Goal: Task Accomplishment & Management: Manage account settings

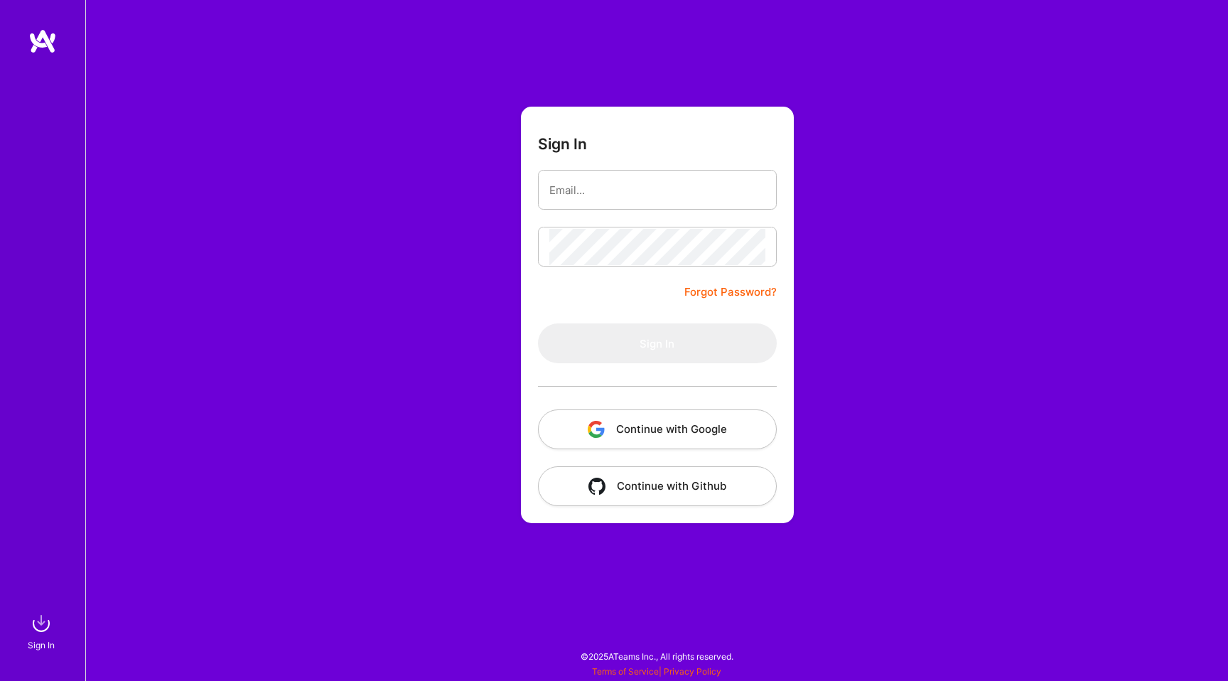
click at [549, 183] on div at bounding box center [549, 183] width 0 height 0
type input "[EMAIL_ADDRESS][DOMAIN_NAME]"
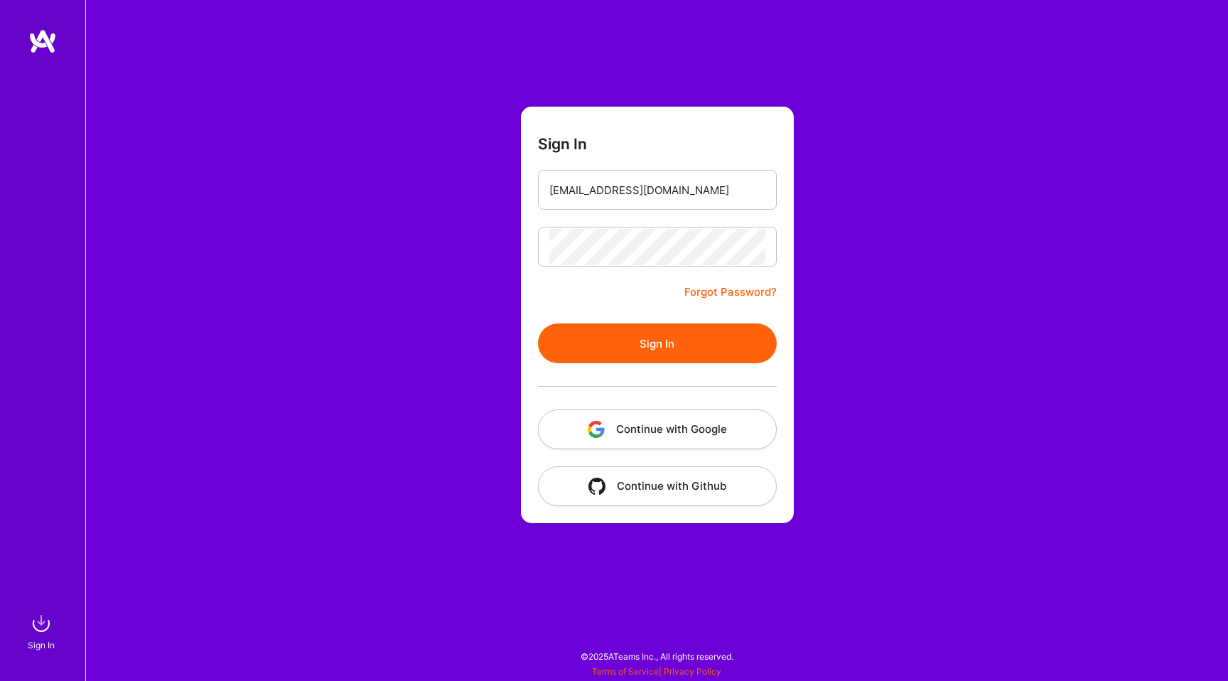
click at [636, 335] on button "Sign In" at bounding box center [657, 343] width 239 height 40
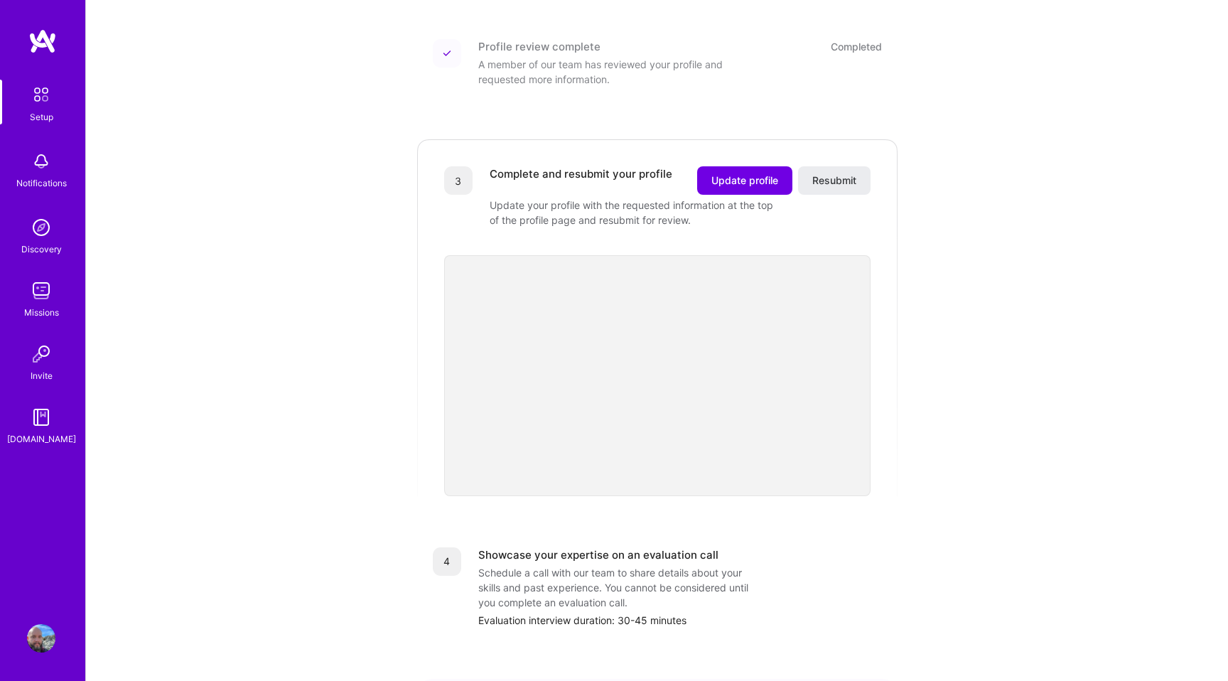
scroll to position [349, 0]
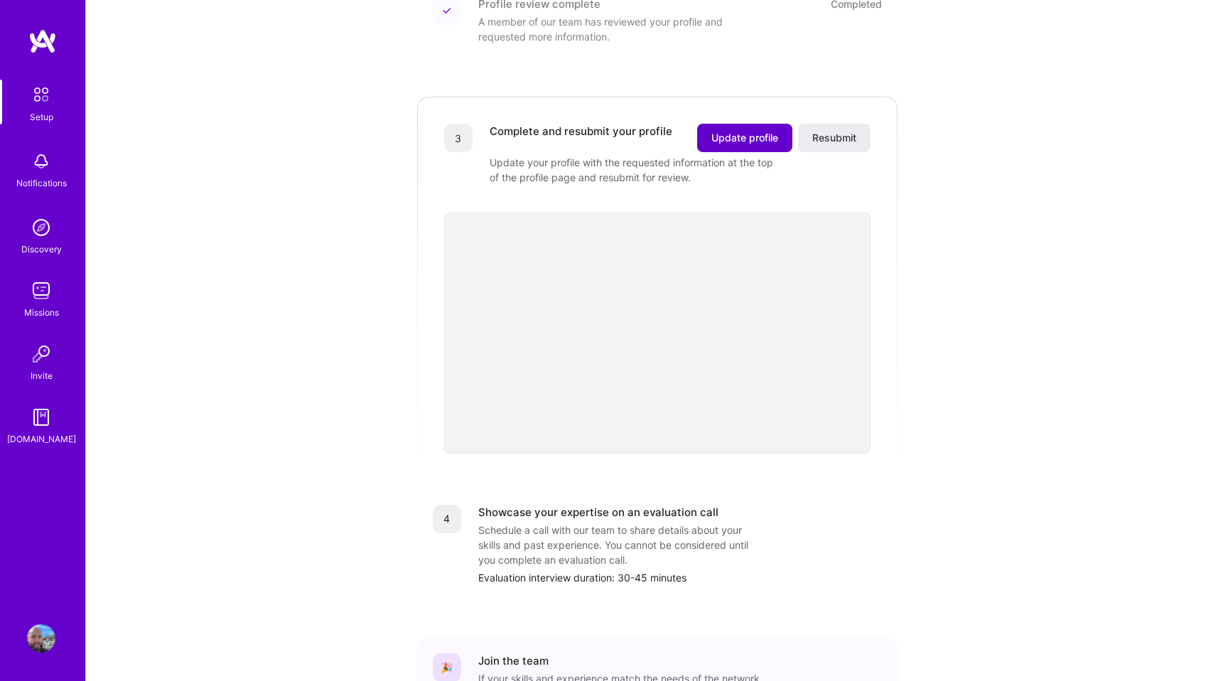
click at [766, 131] on span "Update profile" at bounding box center [744, 138] width 67 height 14
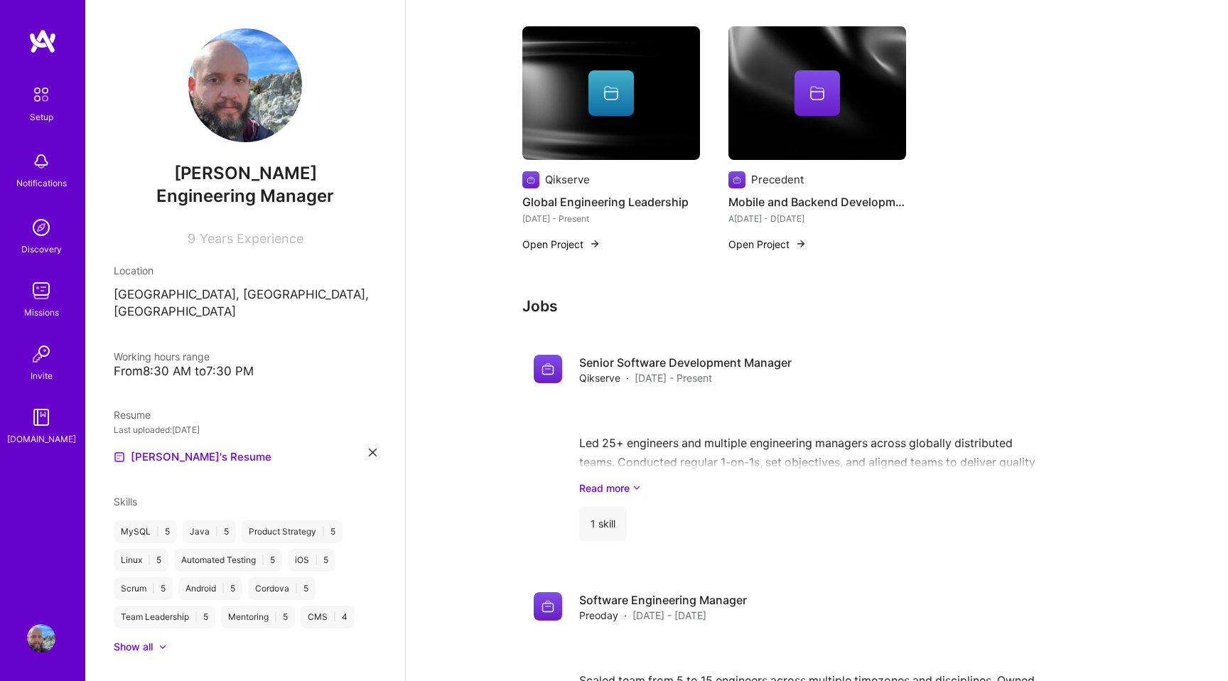
scroll to position [926, 0]
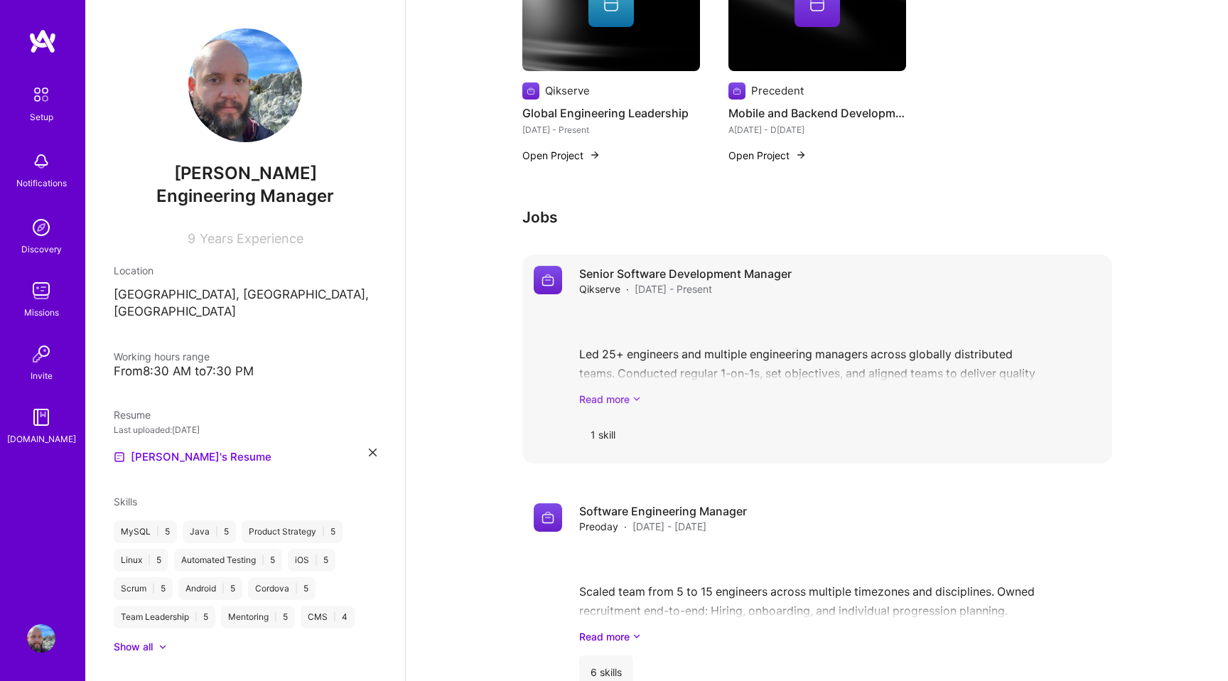
click at [609, 400] on link "Read more" at bounding box center [839, 398] width 521 height 15
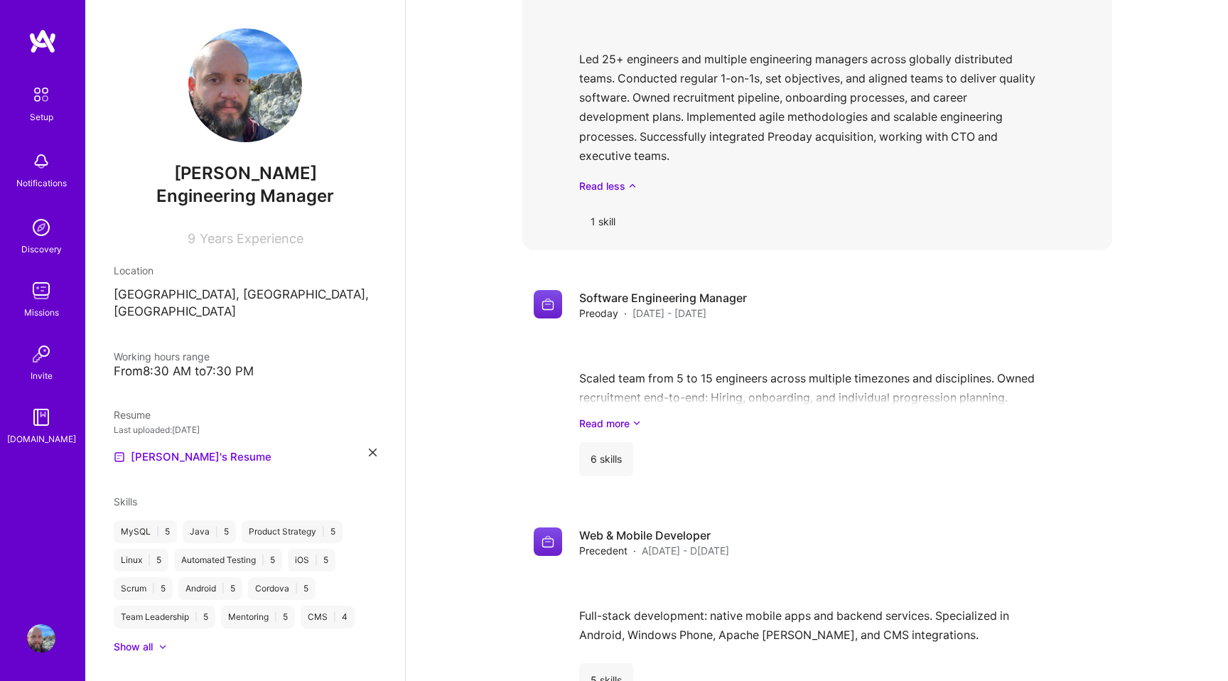
scroll to position [1235, 0]
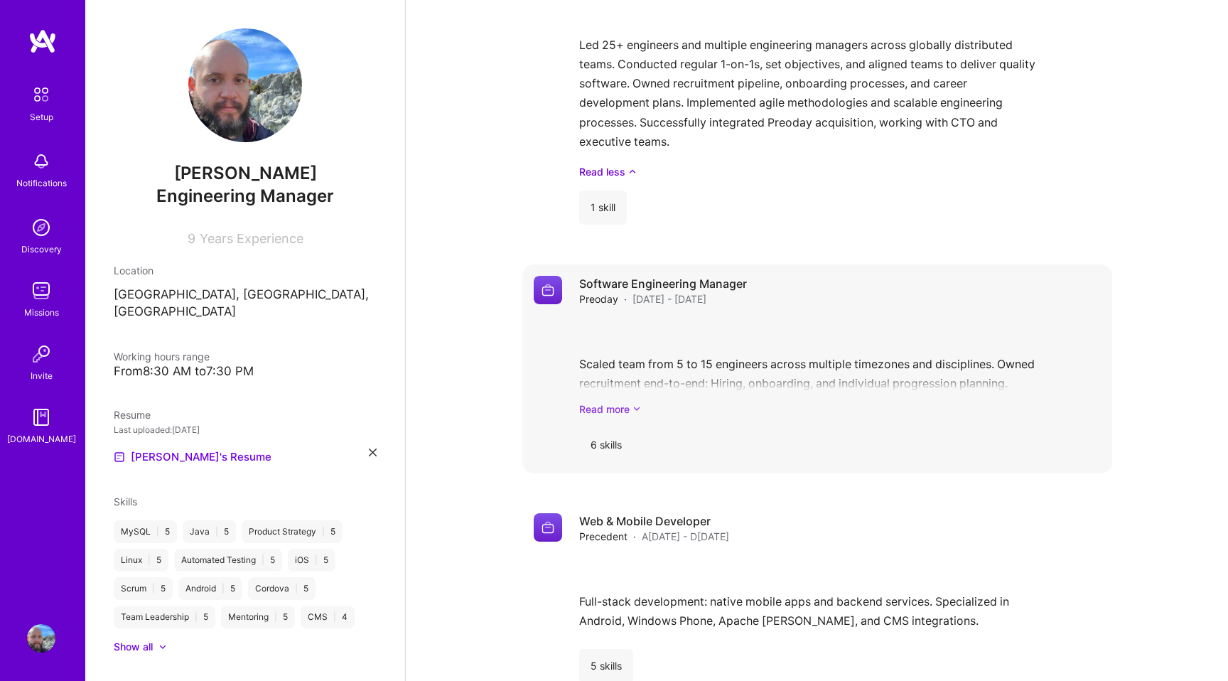
click at [633, 408] on icon at bounding box center [636, 408] width 9 height 15
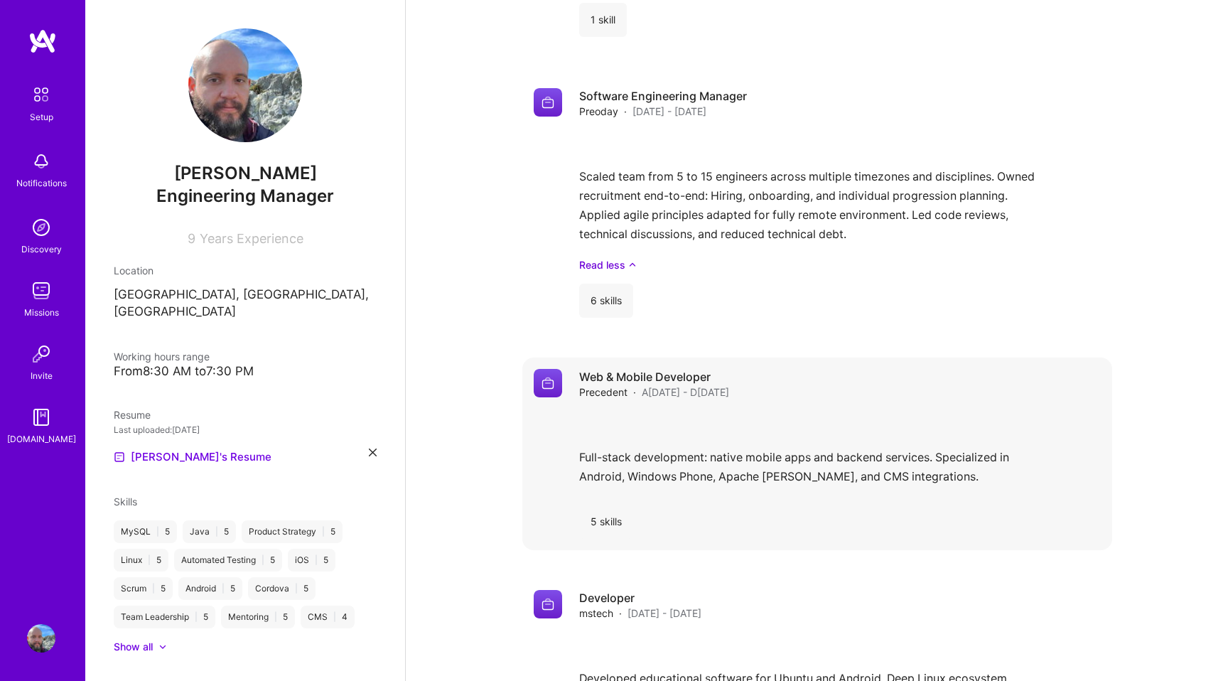
scroll to position [1547, 0]
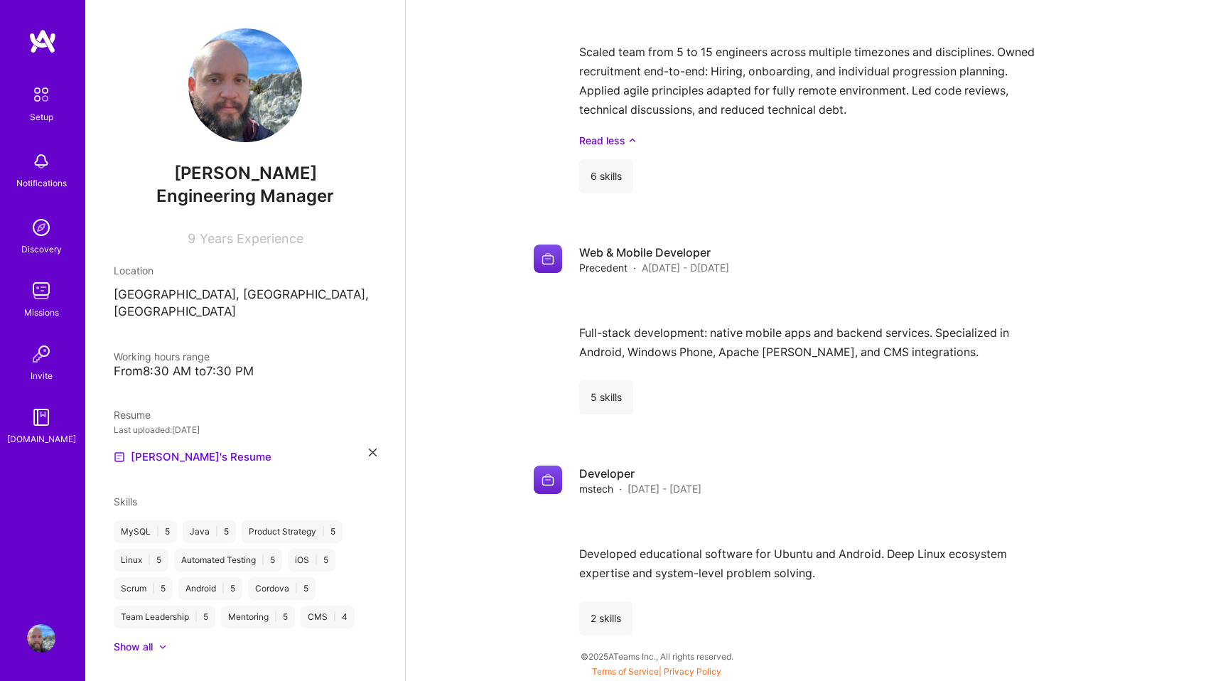
click at [269, 249] on div "[PERSON_NAME] Engineering Manager 9 Years Experience Location [GEOGRAPHIC_DATA]…" at bounding box center [245, 340] width 320 height 681
click at [247, 209] on div "[PERSON_NAME] Engineering Manager 9 Years Experience" at bounding box center [245, 136] width 263 height 217
click at [254, 214] on div "[PERSON_NAME] Engineering Manager 9 Years Experience" at bounding box center [245, 136] width 263 height 217
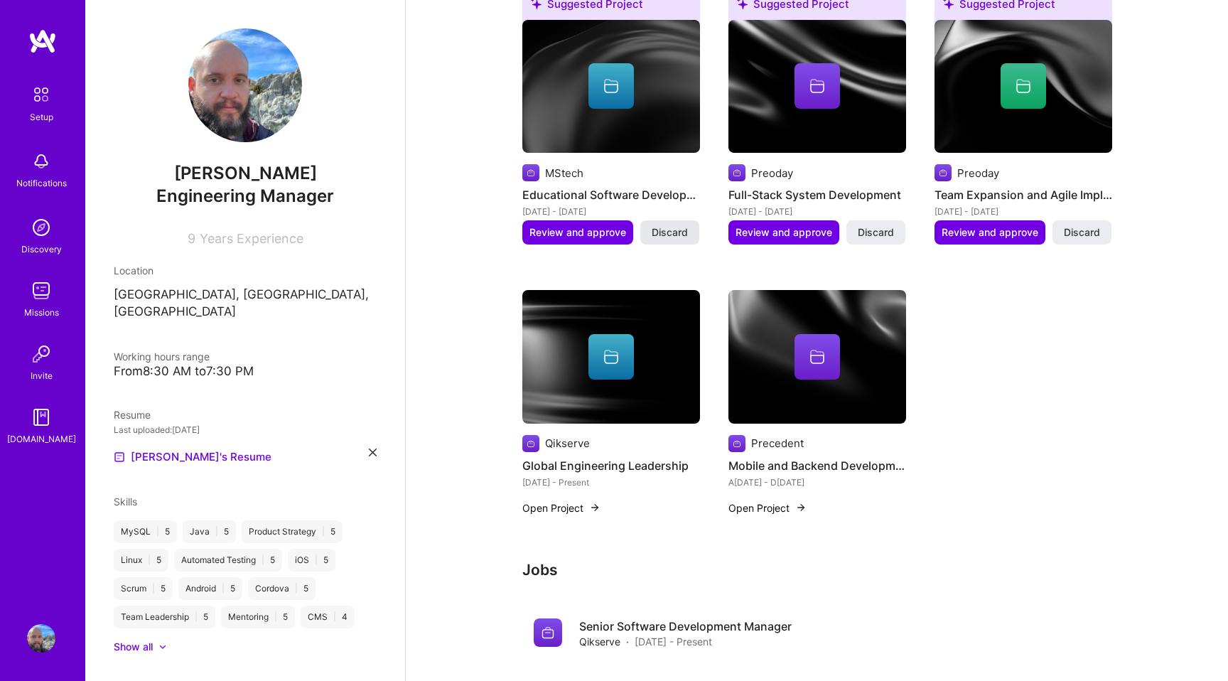
scroll to position [571, 0]
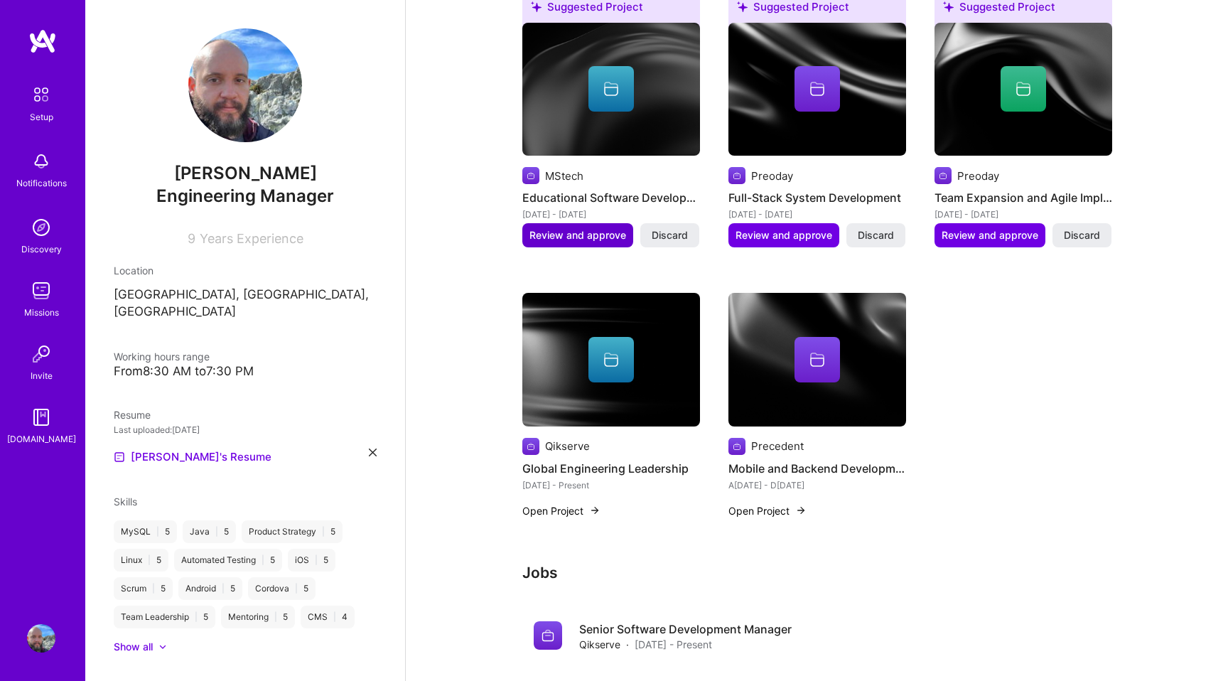
click at [600, 233] on span "Review and approve" at bounding box center [577, 235] width 97 height 14
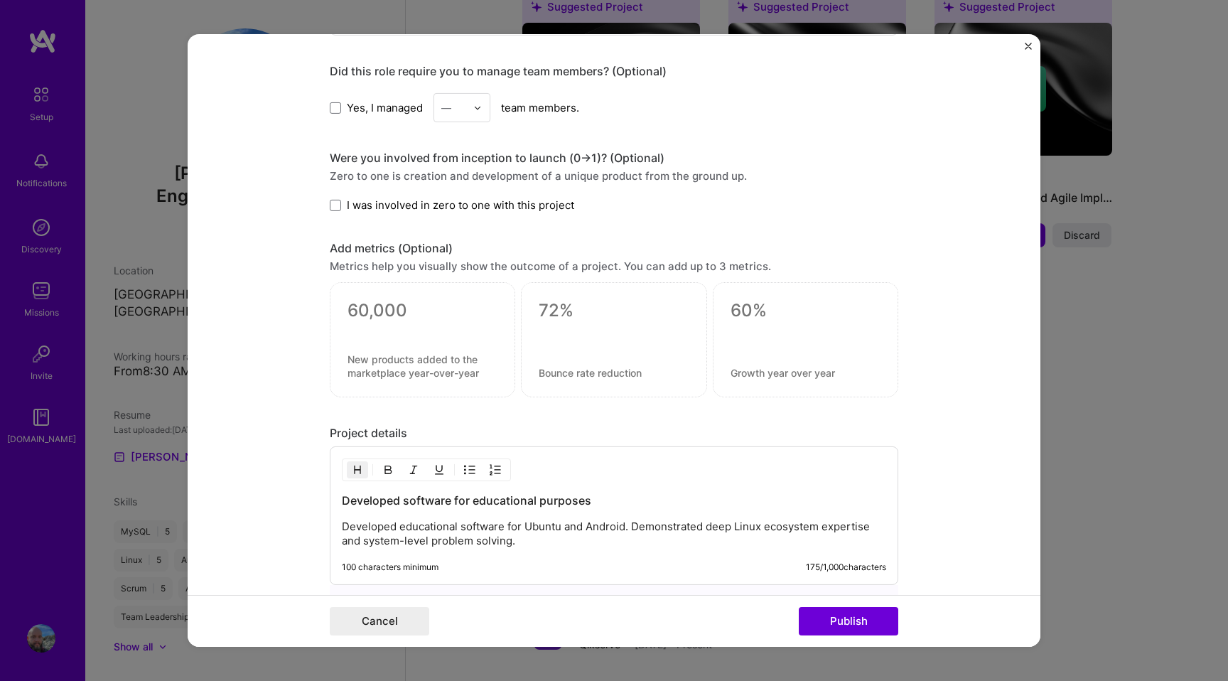
scroll to position [1208, 0]
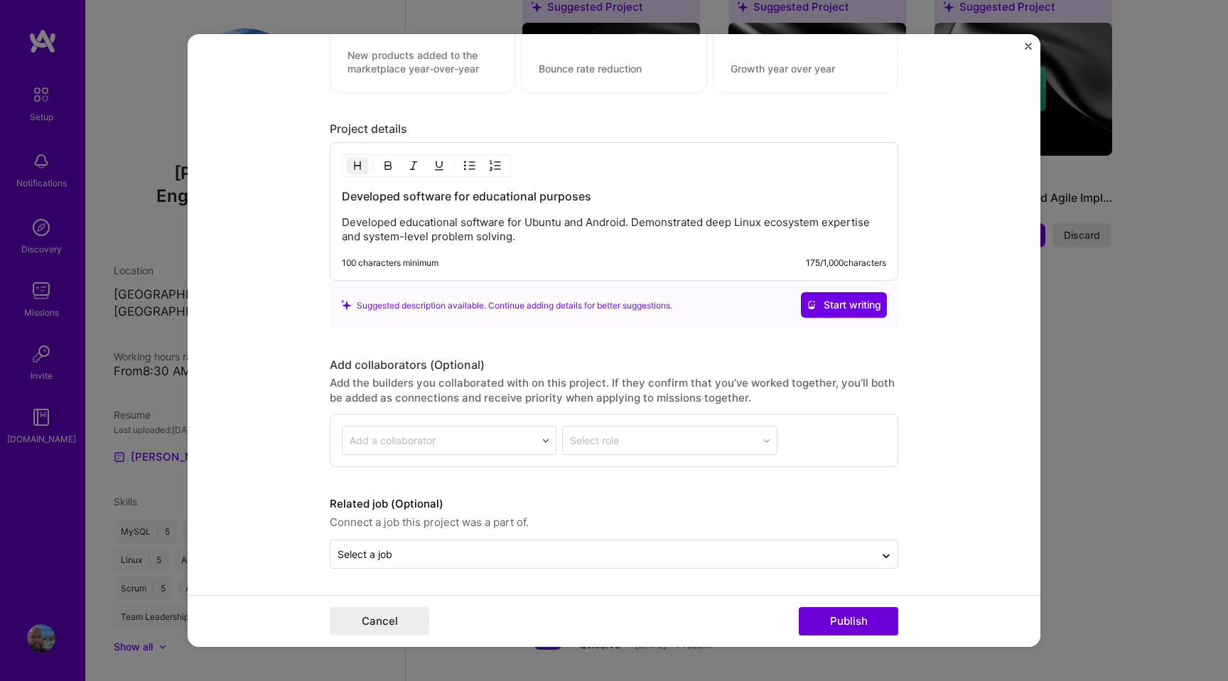
click at [367, 636] on div "Cancel Publish" at bounding box center [614, 621] width 852 height 52
click at [374, 616] on button "Cancel" at bounding box center [379, 621] width 99 height 28
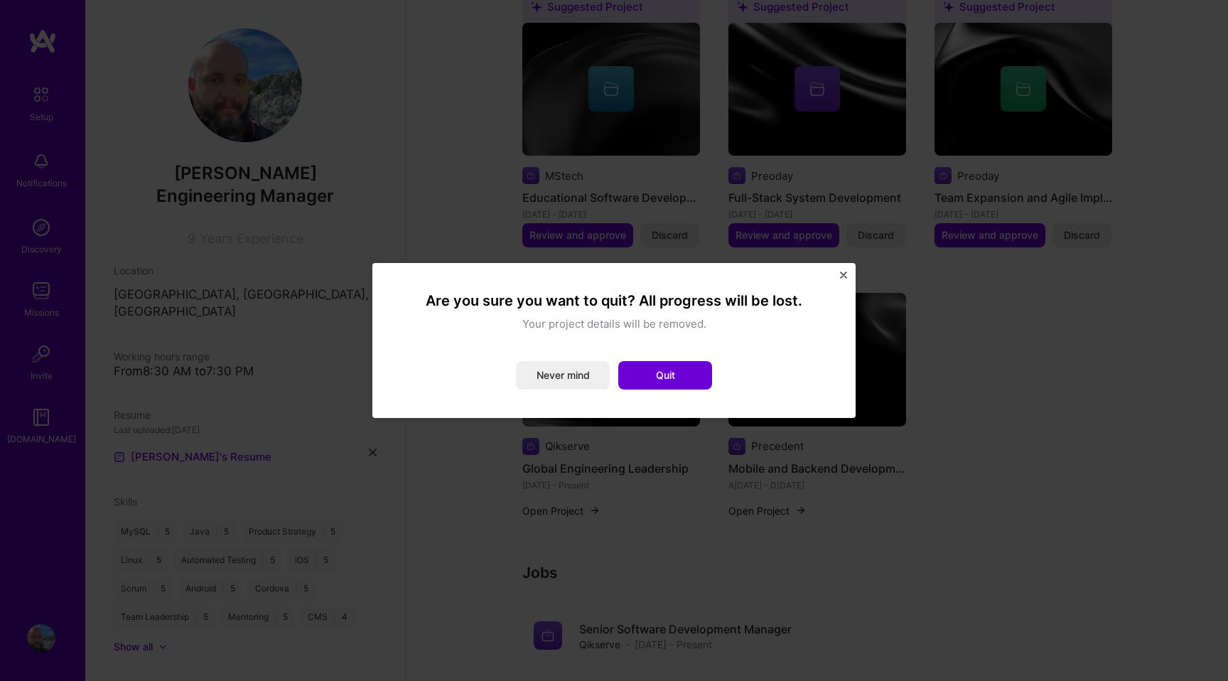
click at [521, 352] on div "Are you sure you want to quit? All progress will be lost. Your project details …" at bounding box center [614, 340] width 426 height 98
click at [552, 379] on button "Never mind" at bounding box center [563, 375] width 94 height 28
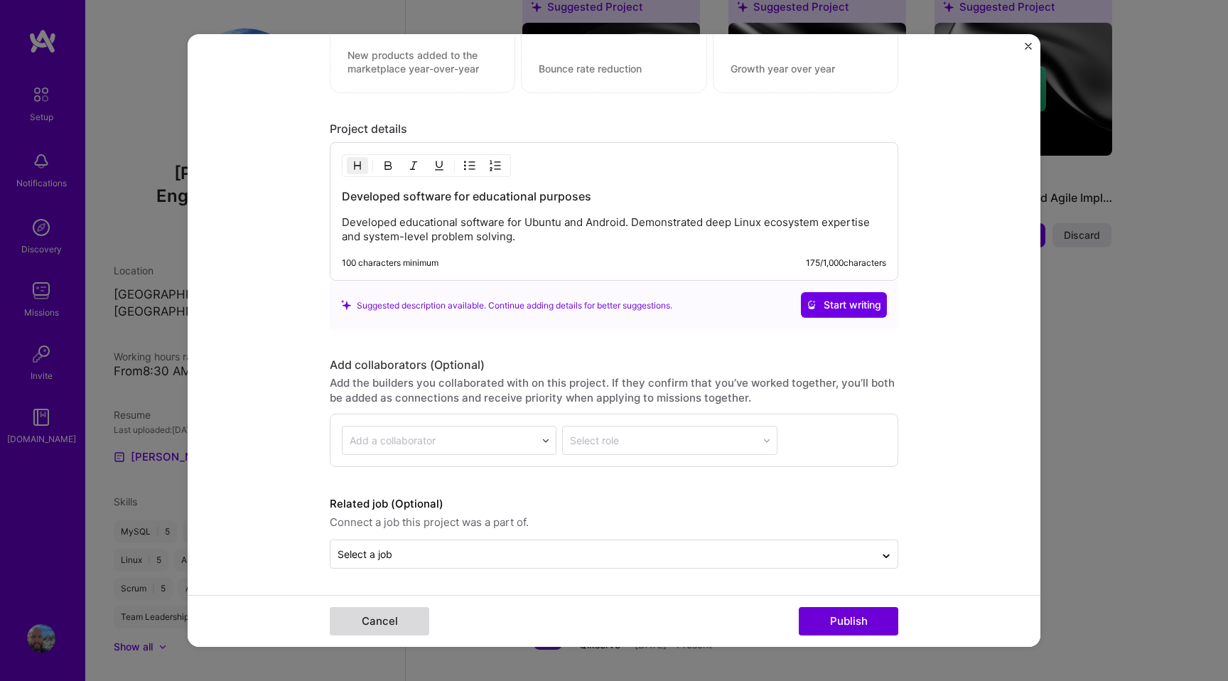
click at [362, 612] on button "Cancel" at bounding box center [379, 621] width 99 height 28
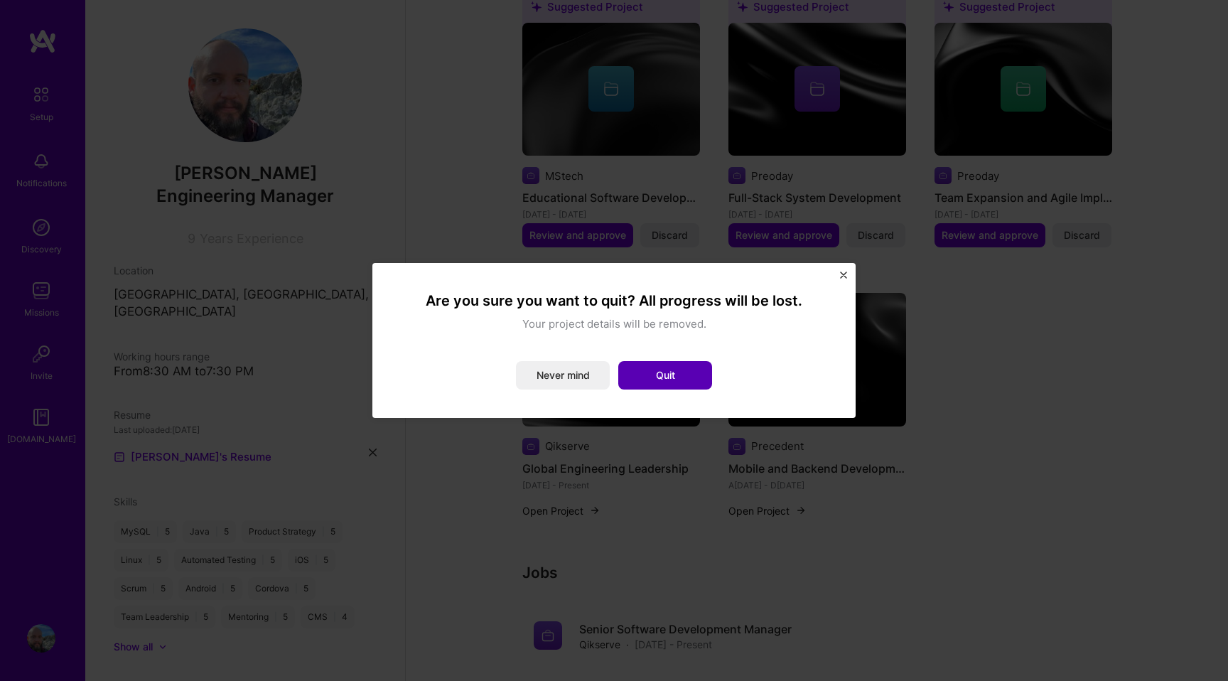
click at [673, 369] on button "Quit" at bounding box center [665, 375] width 94 height 28
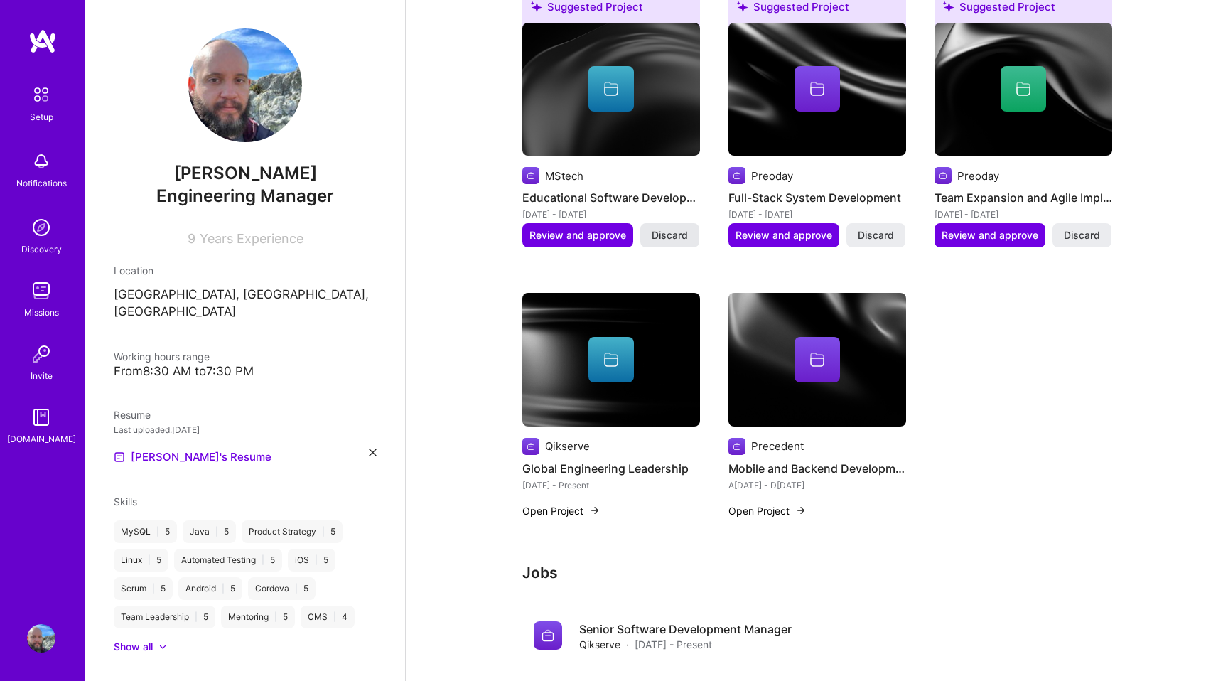
click at [676, 229] on span "Discard" at bounding box center [669, 235] width 36 height 14
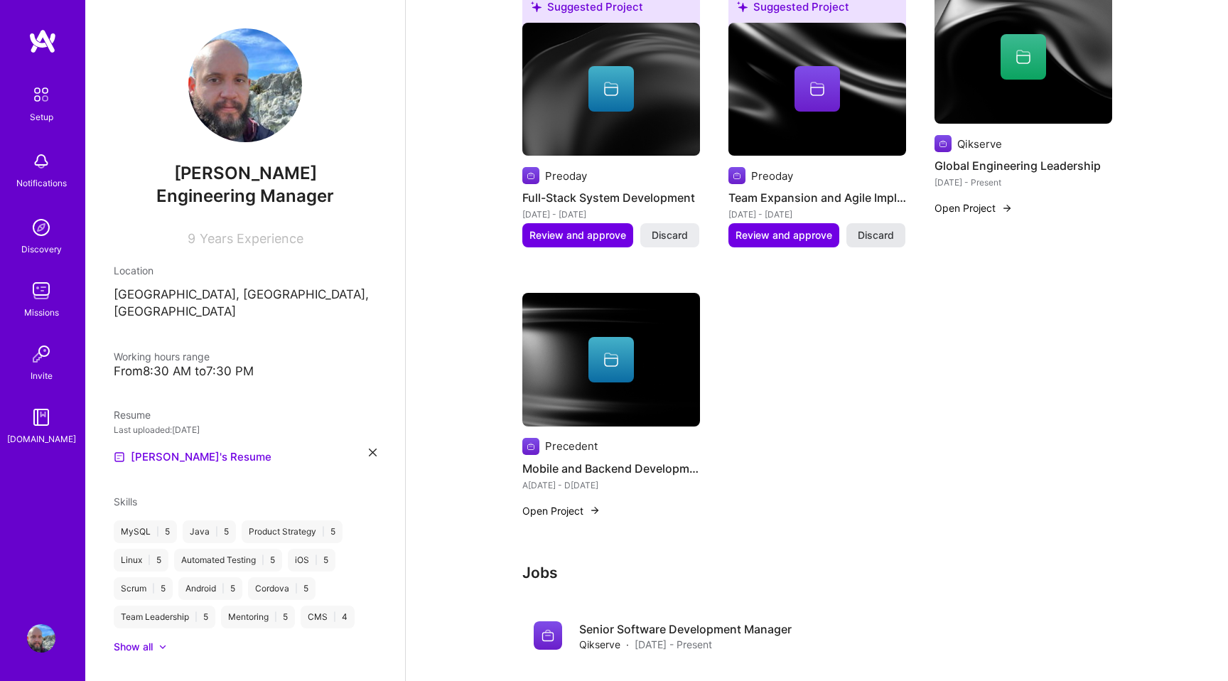
click at [875, 240] on span "Discard" at bounding box center [875, 235] width 36 height 14
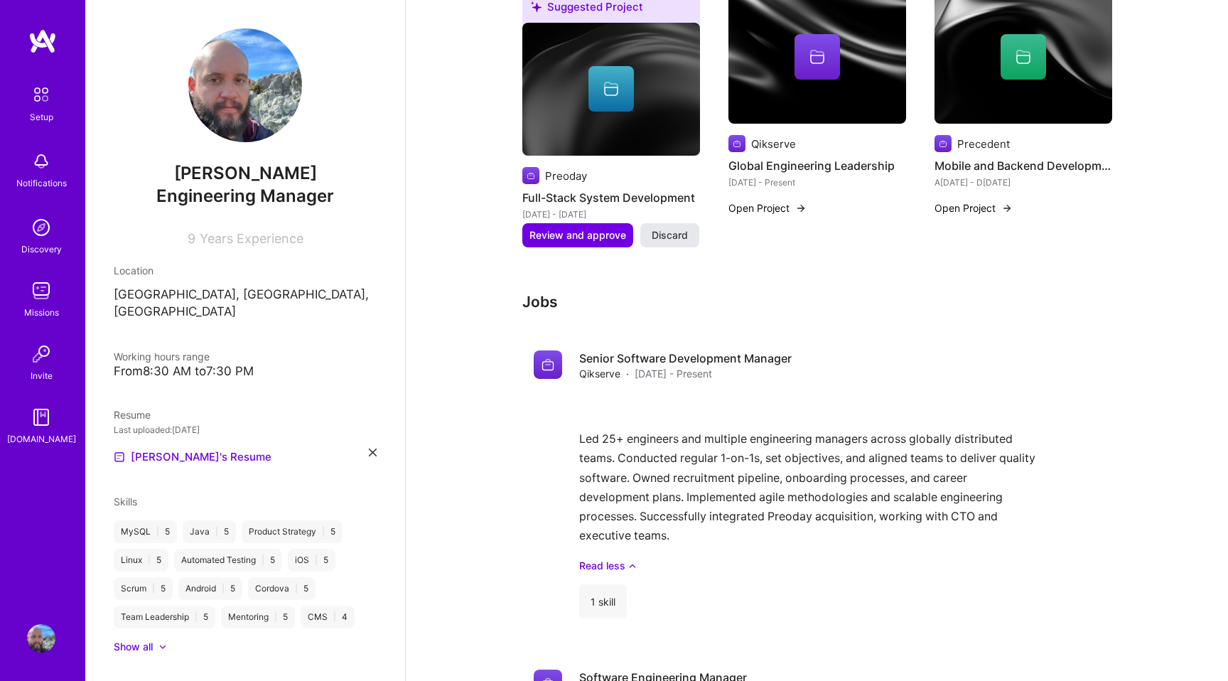
click at [685, 234] on span "Discard" at bounding box center [669, 235] width 36 height 14
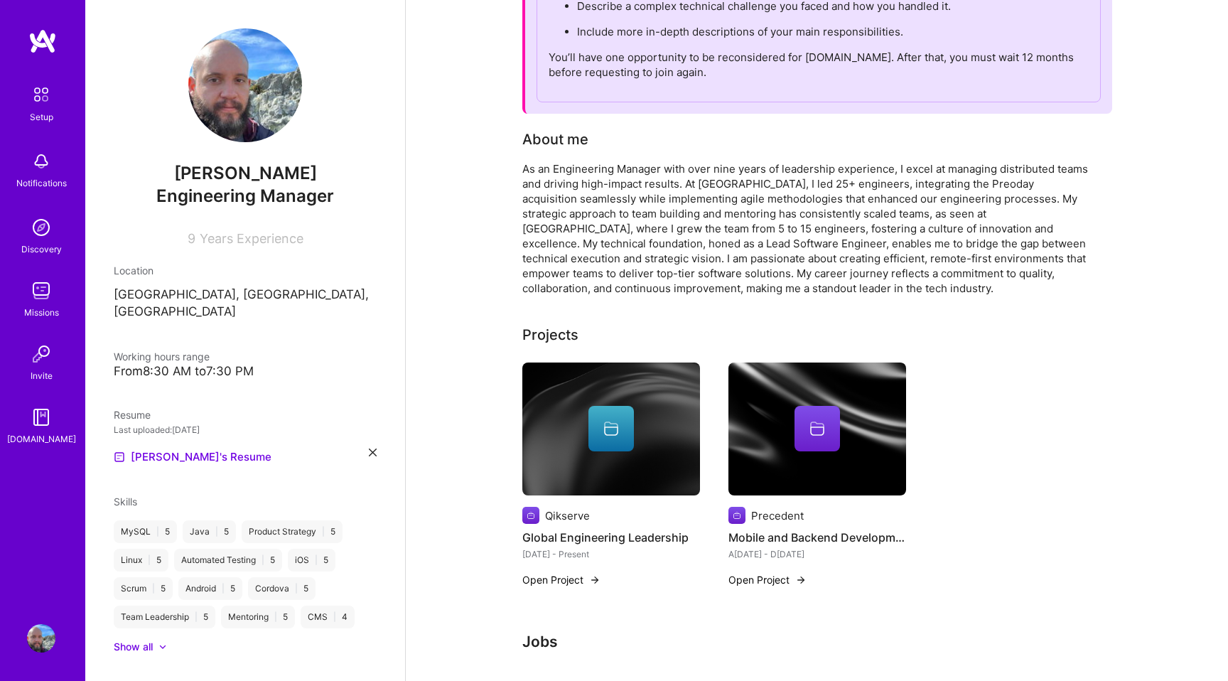
scroll to position [0, 0]
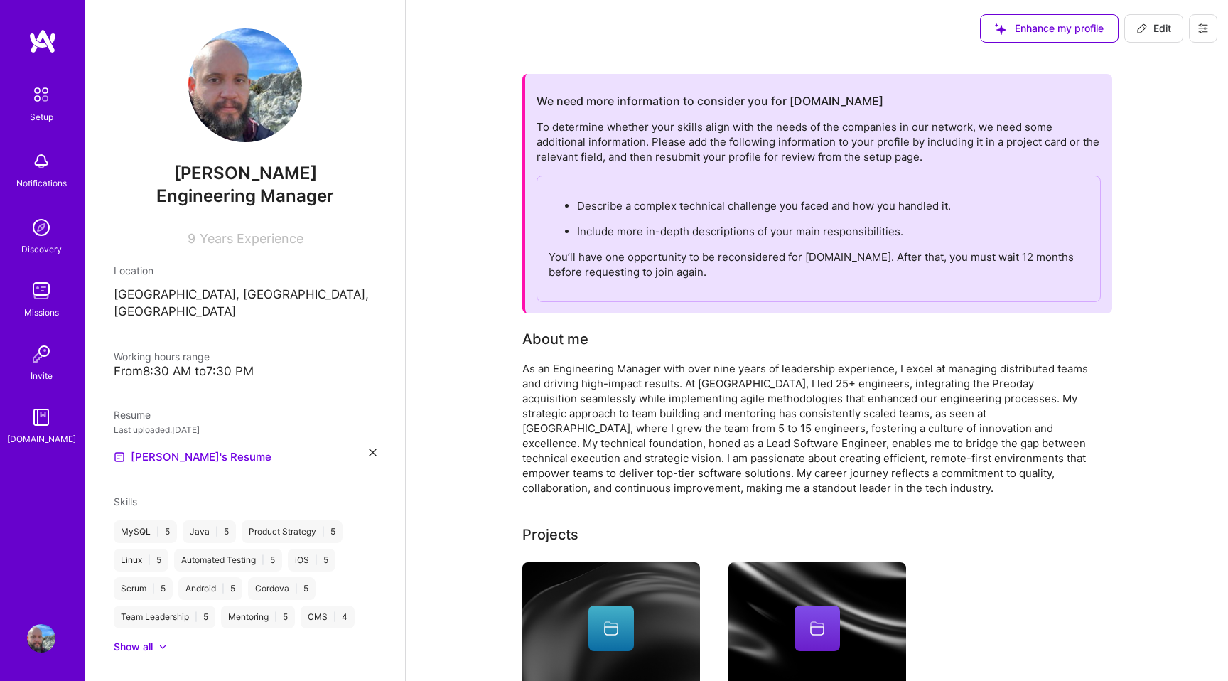
click at [1160, 23] on span "Edit" at bounding box center [1153, 28] width 35 height 14
select select "US"
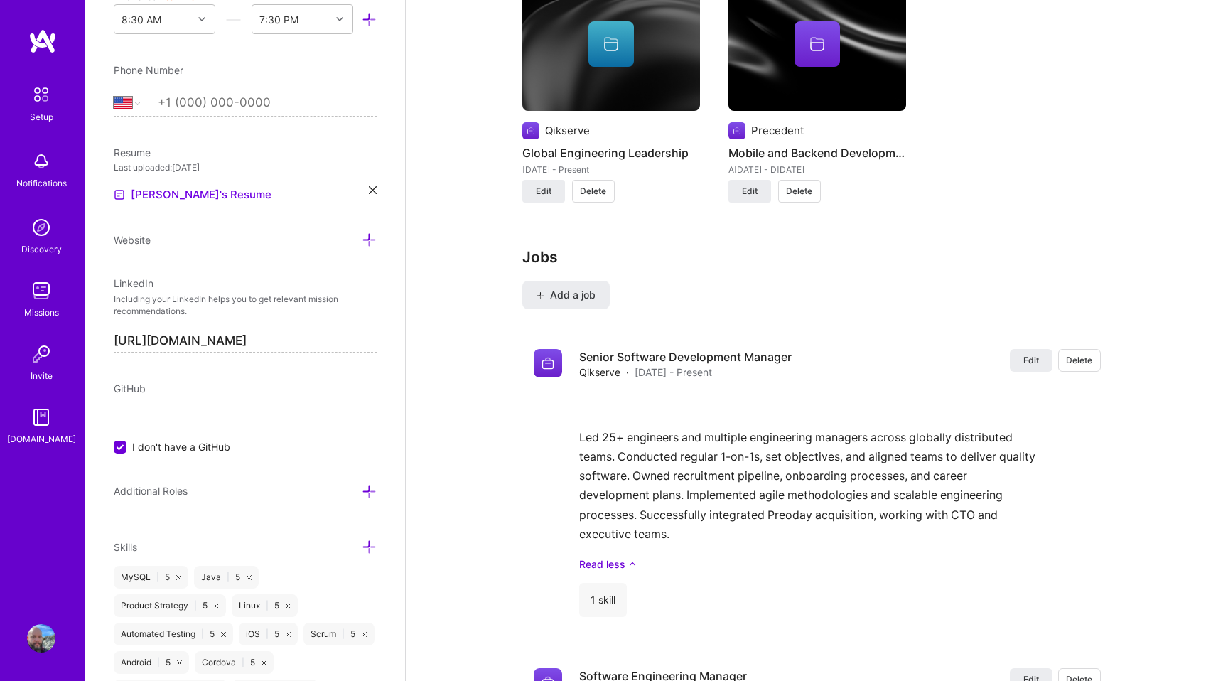
scroll to position [1288, 0]
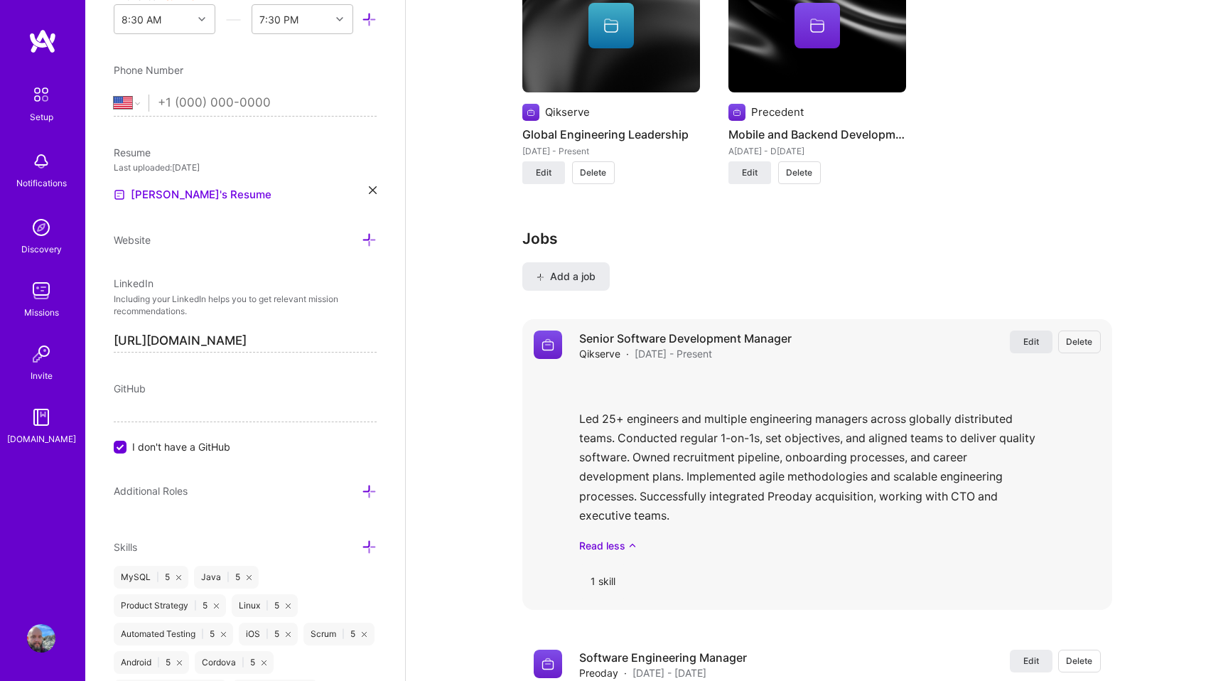
click at [1029, 343] on span "Edit" at bounding box center [1031, 341] width 16 height 12
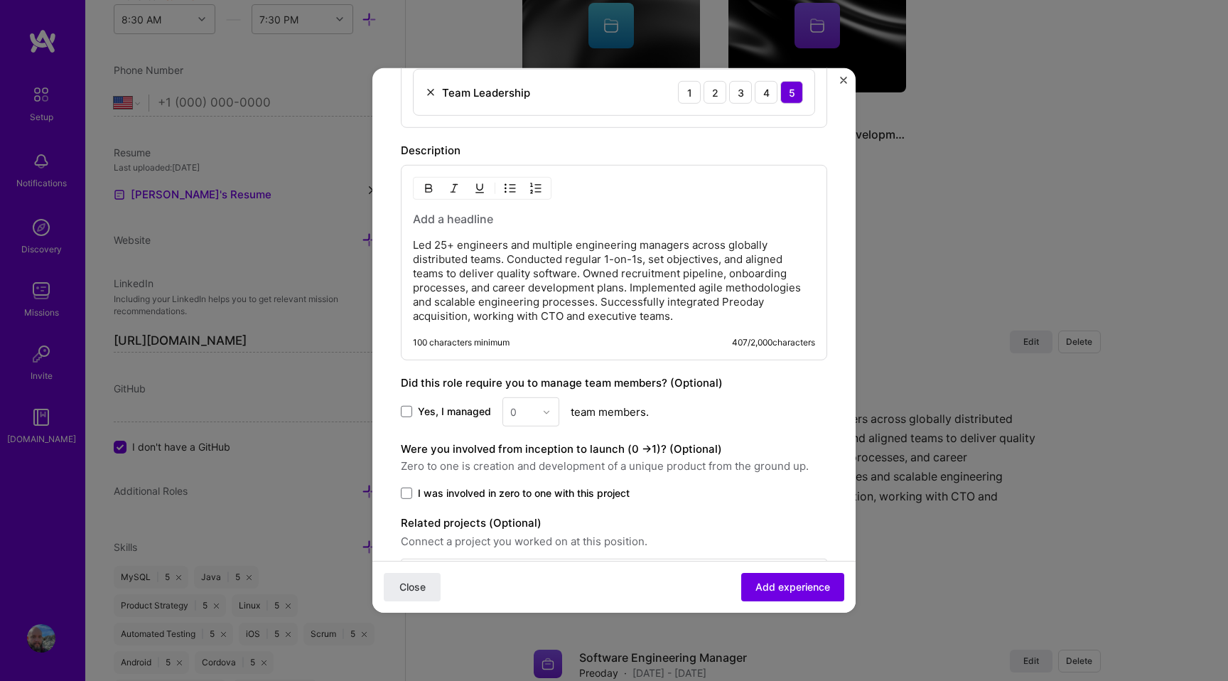
scroll to position [517, 0]
click at [586, 344] on div "100 characters minimum 407 / 2,000 characters" at bounding box center [614, 344] width 402 height 11
click at [585, 339] on div "100 characters minimum 407 / 2,000 characters" at bounding box center [614, 344] width 402 height 11
click at [562, 324] on p "Led 25+ engineers and multiple engineering managers across globally distributed…" at bounding box center [614, 282] width 402 height 85
click at [637, 324] on p "Led 25+ engineers and multiple engineering managers across globally distributed…" at bounding box center [614, 282] width 402 height 85
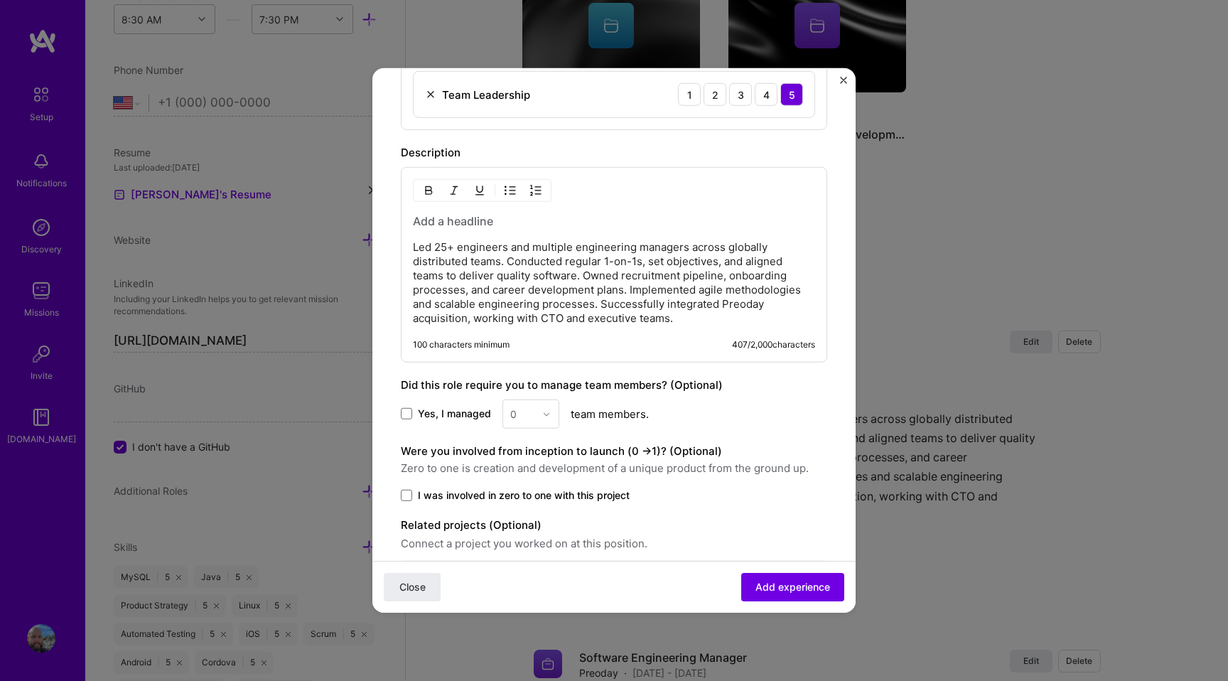
click at [690, 324] on p "Led 25+ engineers and multiple engineering managers across globally distributed…" at bounding box center [614, 282] width 402 height 85
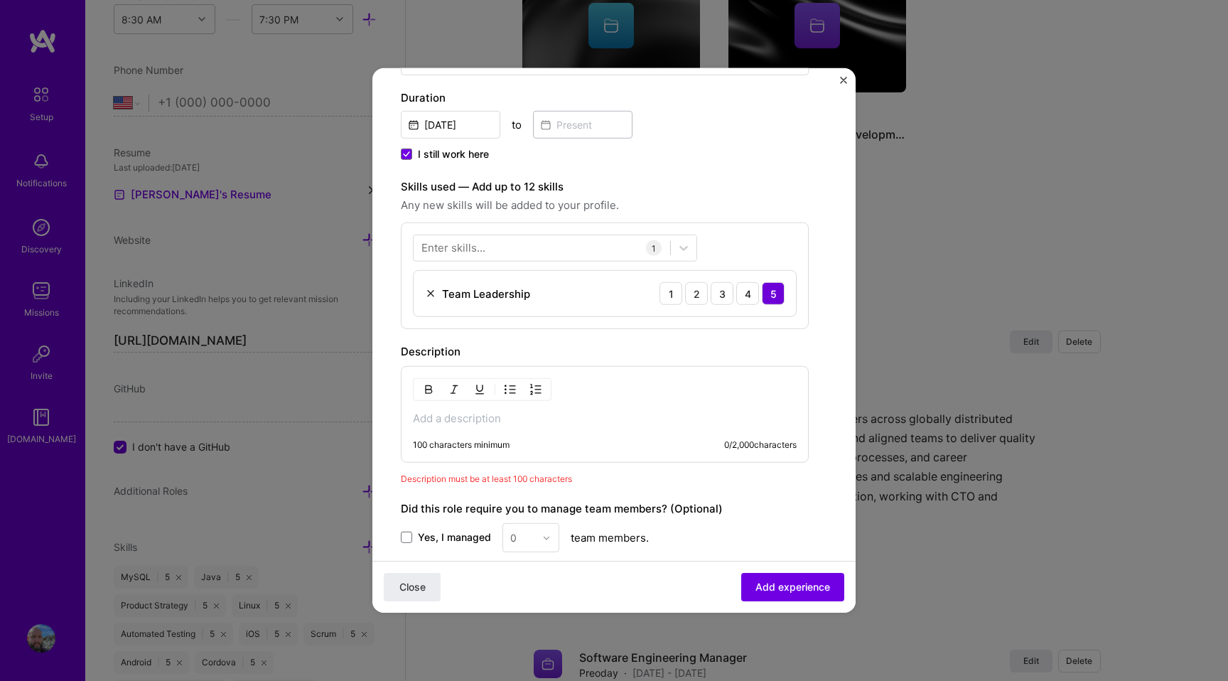
scroll to position [267, 0]
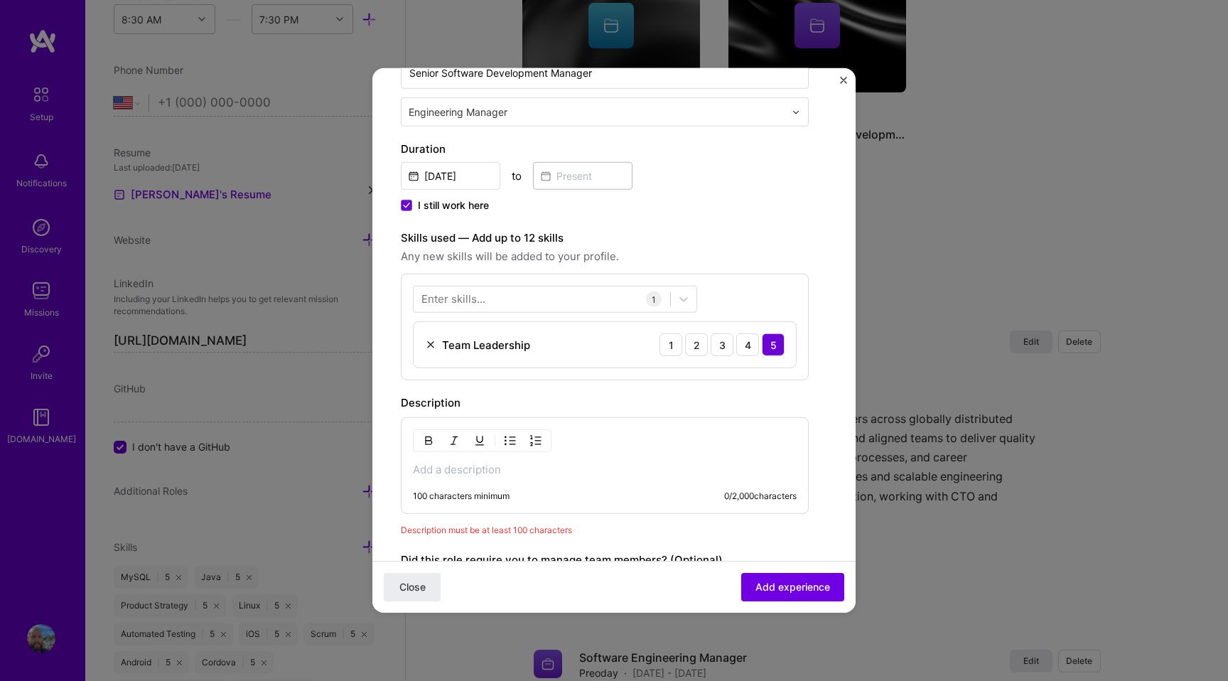
click at [681, 480] on div "100 characters minimum 0 / 2,000 characters" at bounding box center [605, 465] width 408 height 97
click at [644, 475] on p at bounding box center [605, 469] width 384 height 14
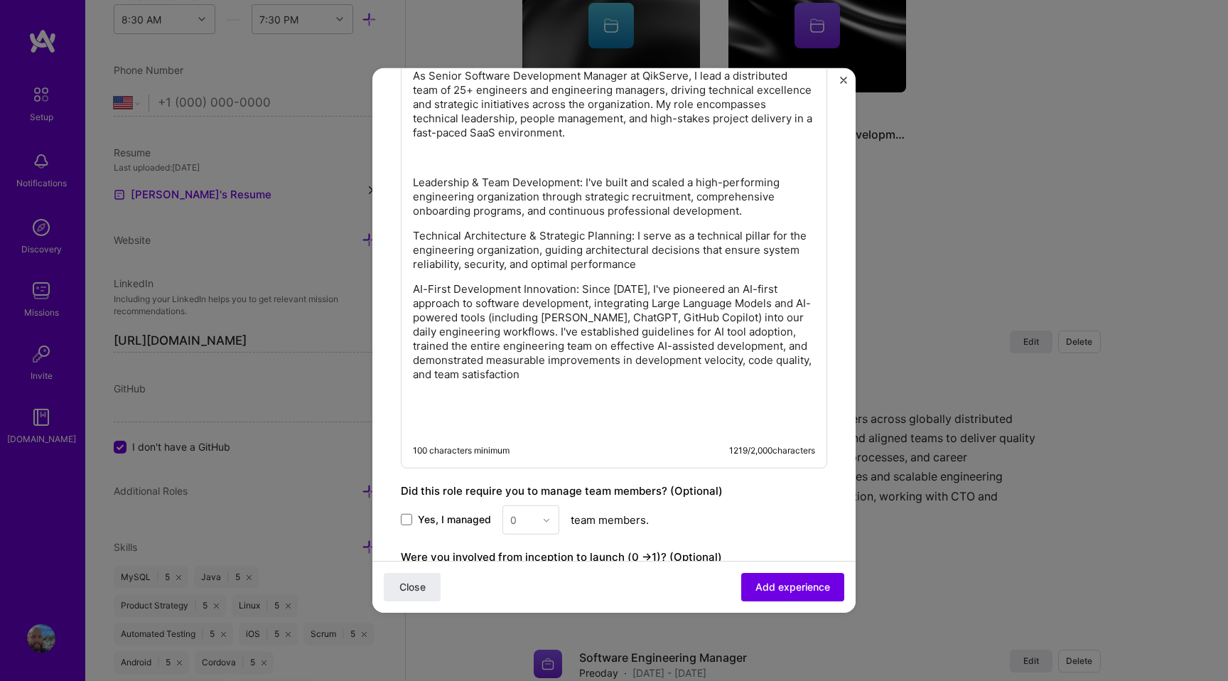
scroll to position [663, 0]
click at [475, 398] on p at bounding box center [614, 397] width 402 height 14
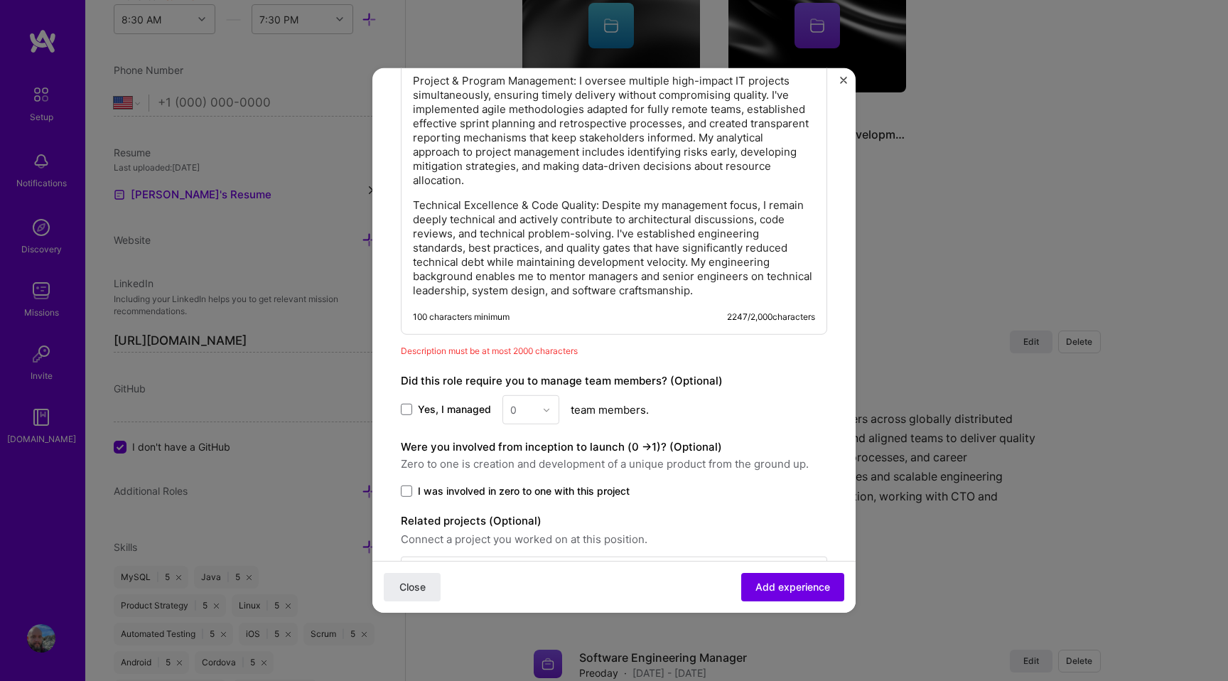
scroll to position [994, 0]
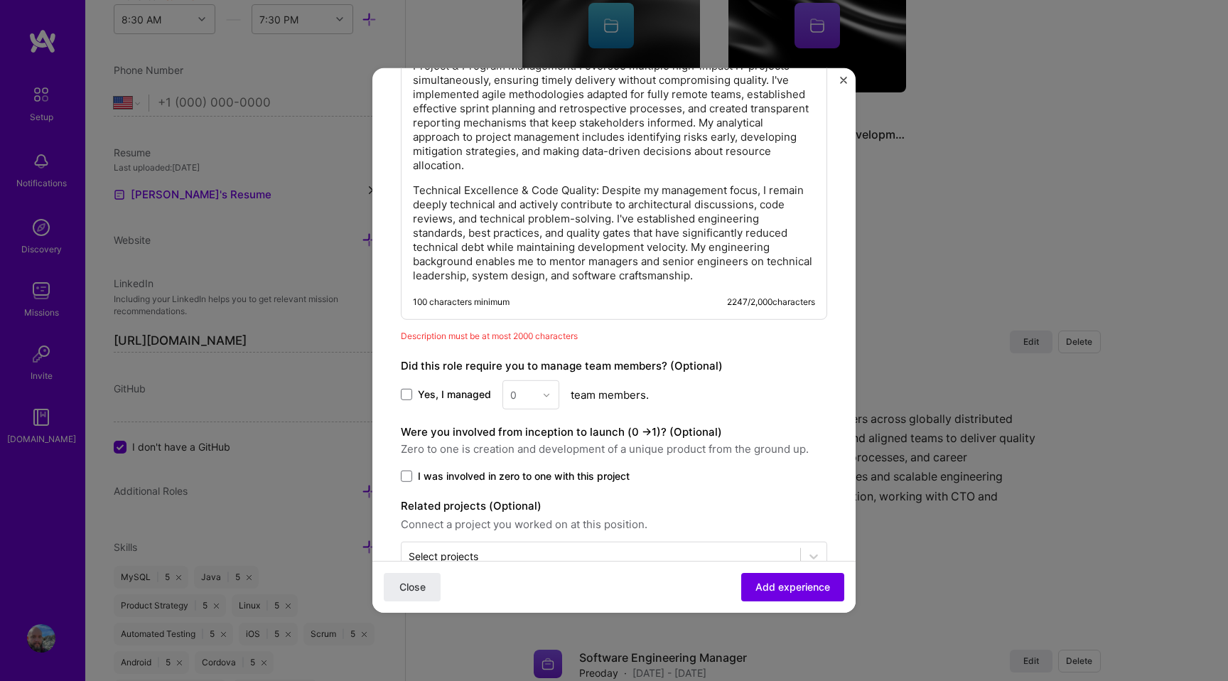
click at [556, 271] on p "Technical Excellence & Code Quality: Despite my management focus, I remain deep…" at bounding box center [614, 232] width 402 height 99
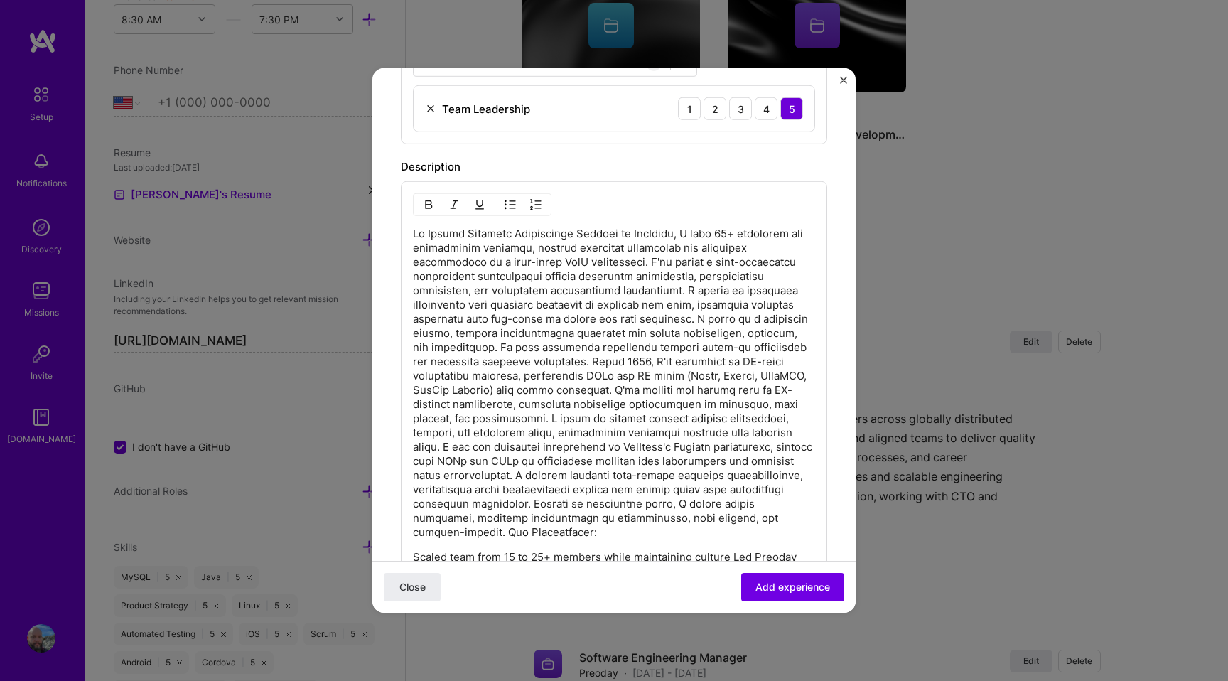
scroll to position [493, 0]
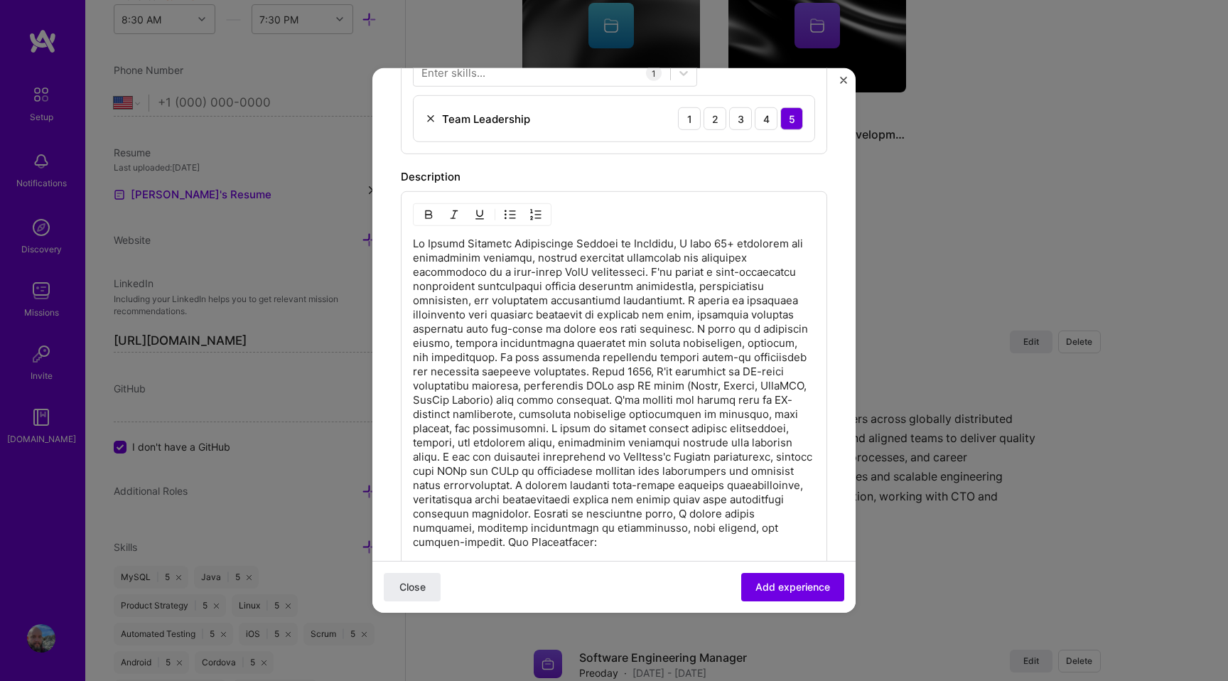
click at [729, 244] on p at bounding box center [614, 393] width 402 height 313
click at [587, 275] on p at bounding box center [614, 393] width 402 height 313
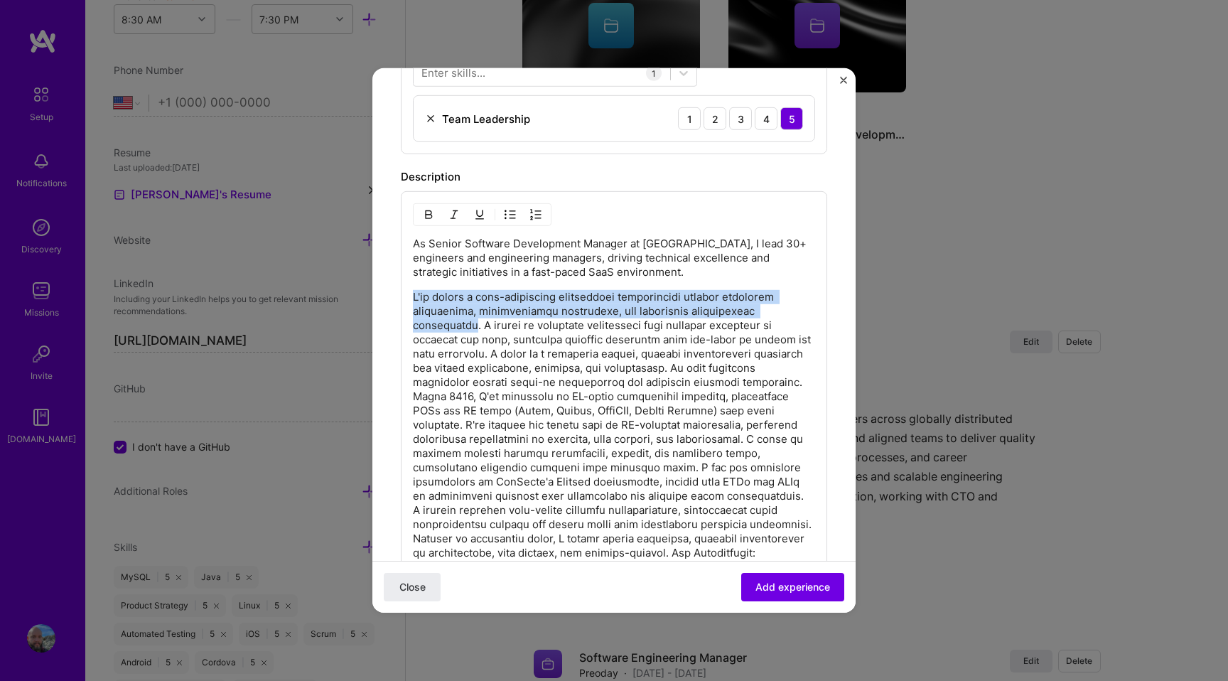
drag, startPoint x: 477, startPoint y: 325, endPoint x: 391, endPoint y: 295, distance: 91.0
click at [391, 295] on form "Create a job experience Jobs help companies understand your past experience. Co…" at bounding box center [613, 307] width 483 height 1407
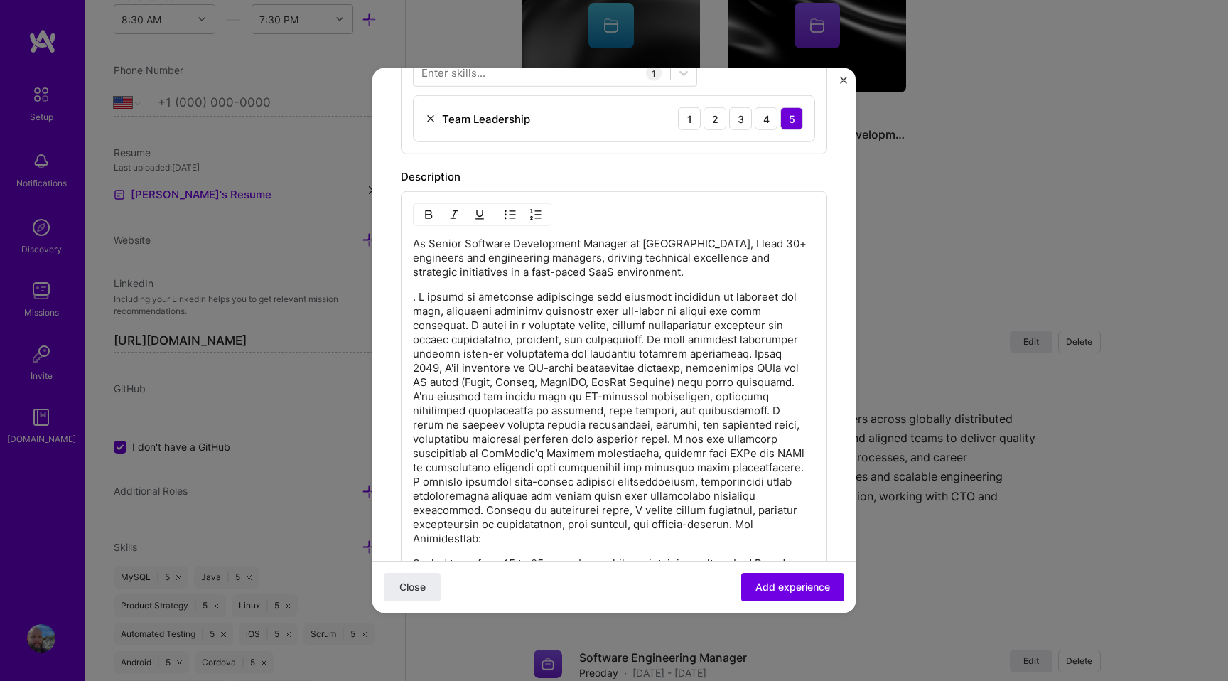
click at [472, 323] on p at bounding box center [614, 418] width 402 height 256
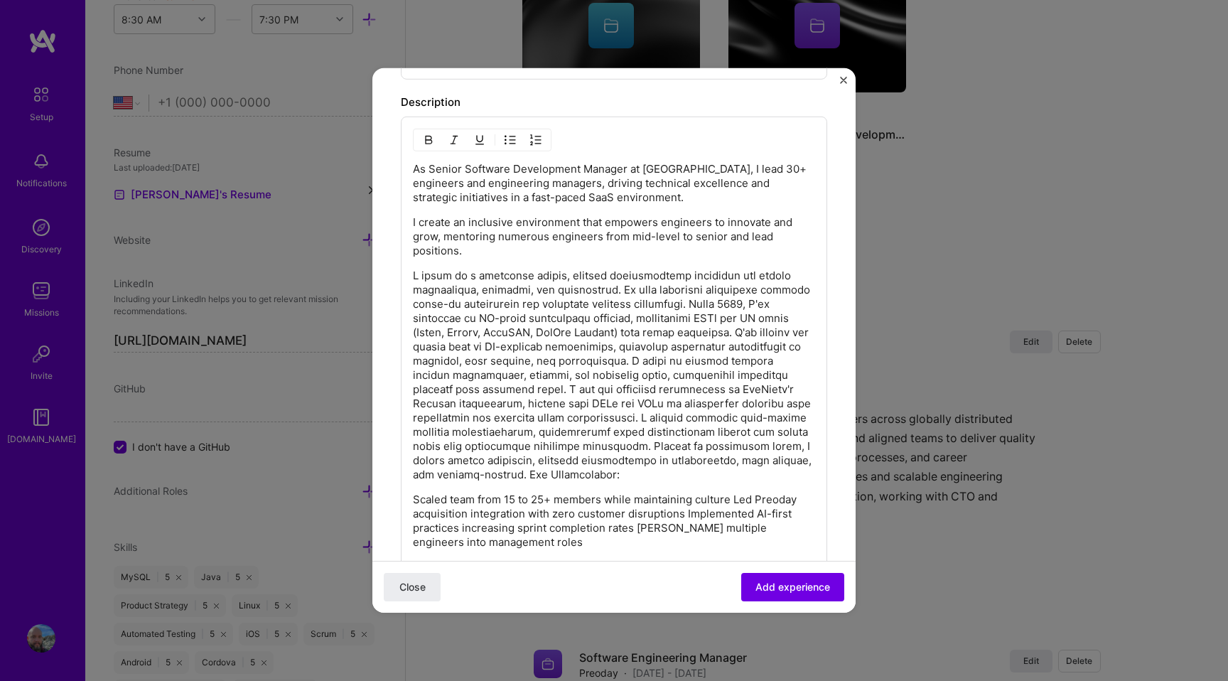
scroll to position [565, 0]
click at [663, 303] on p at bounding box center [614, 377] width 402 height 213
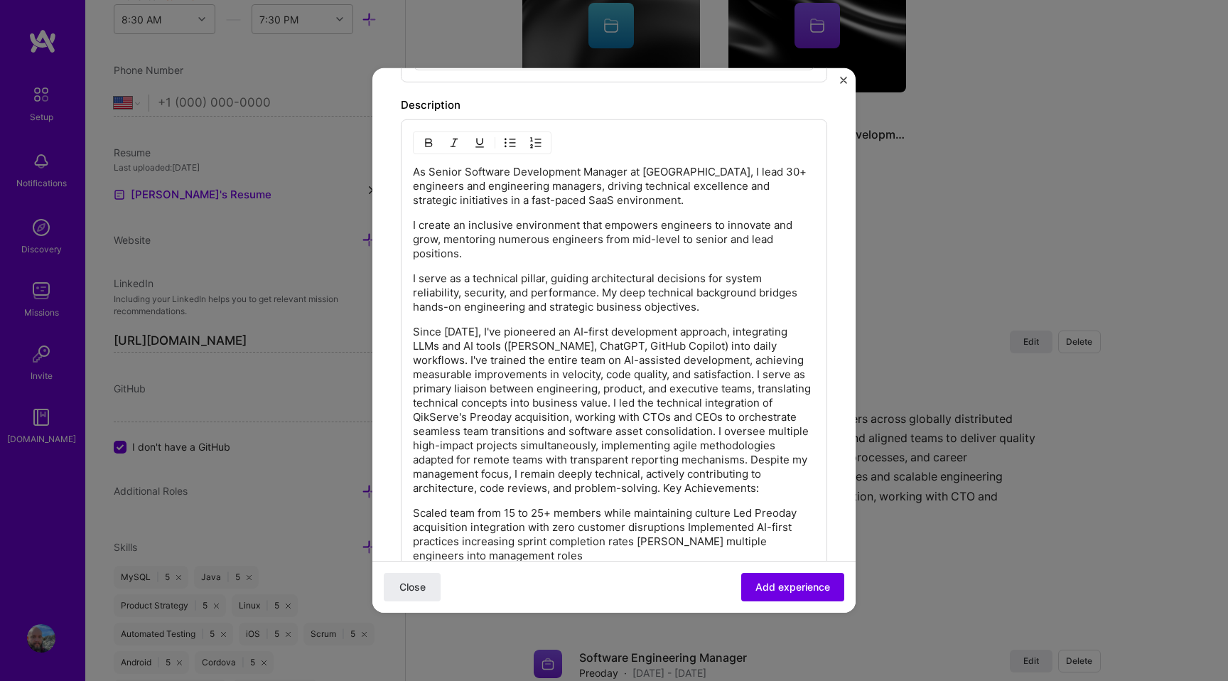
click at [617, 399] on p "Since [DATE], I've pioneered an AI-first development approach, integrating LLMs…" at bounding box center [614, 410] width 402 height 170
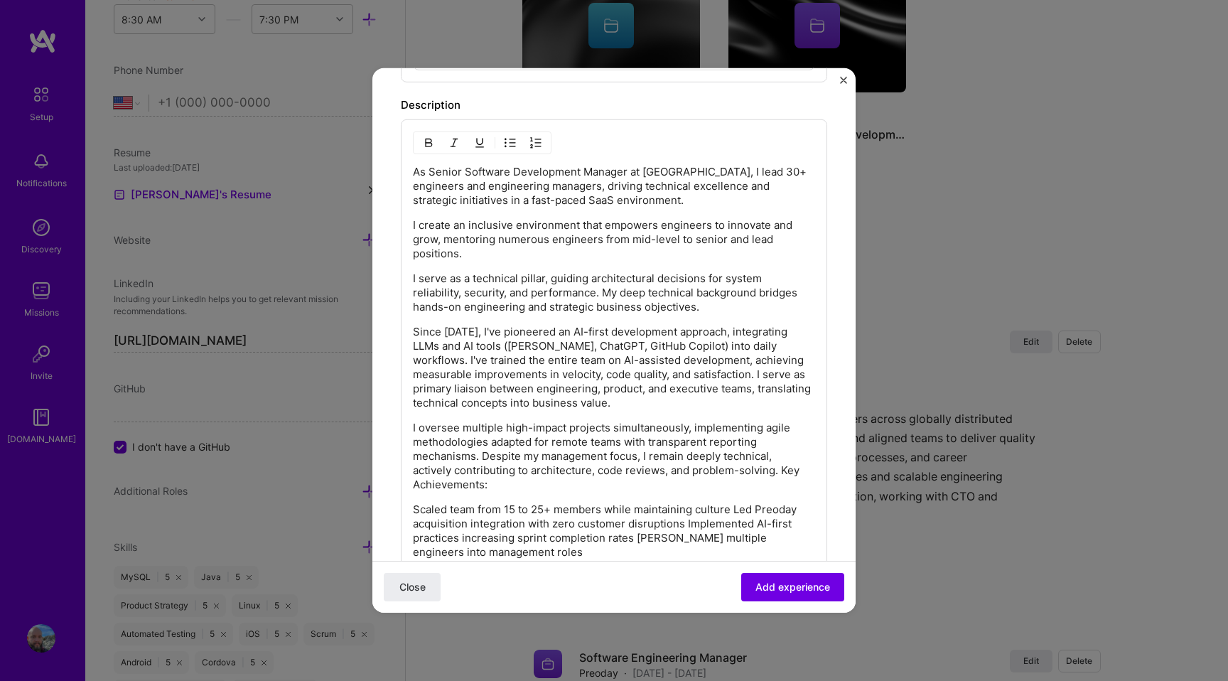
scroll to position [603, 0]
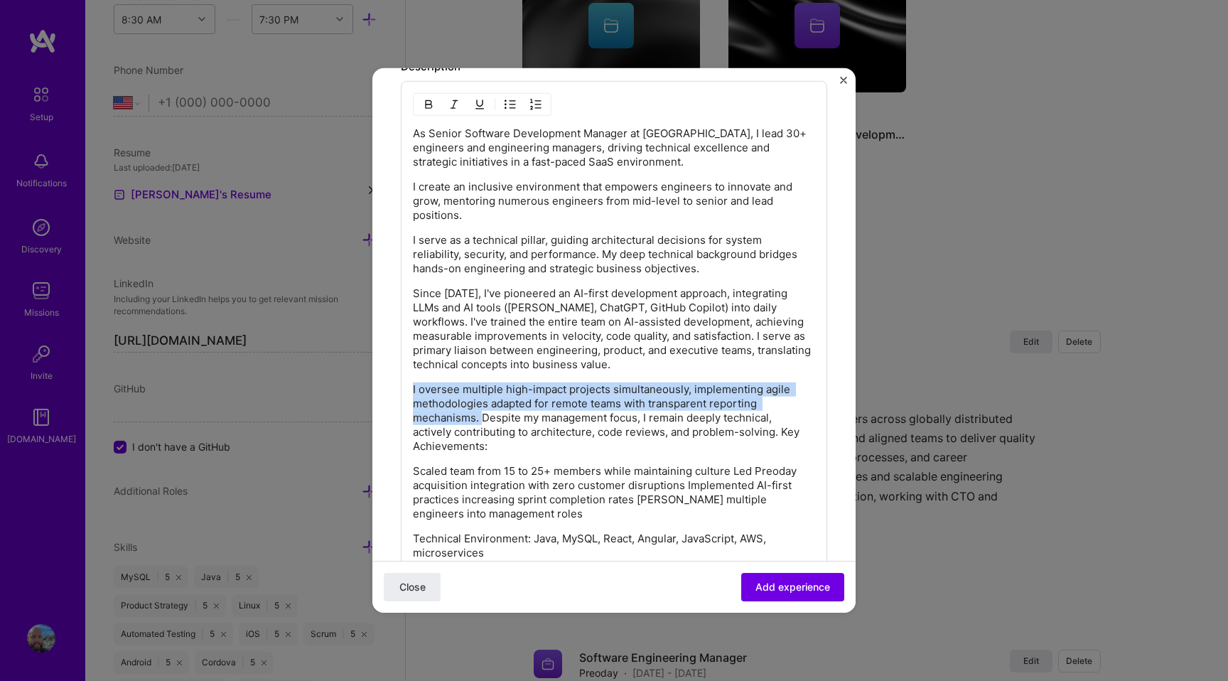
click at [483, 416] on p "I oversee multiple high-impact projects simultaneously, implementing agile meth…" at bounding box center [614, 417] width 402 height 71
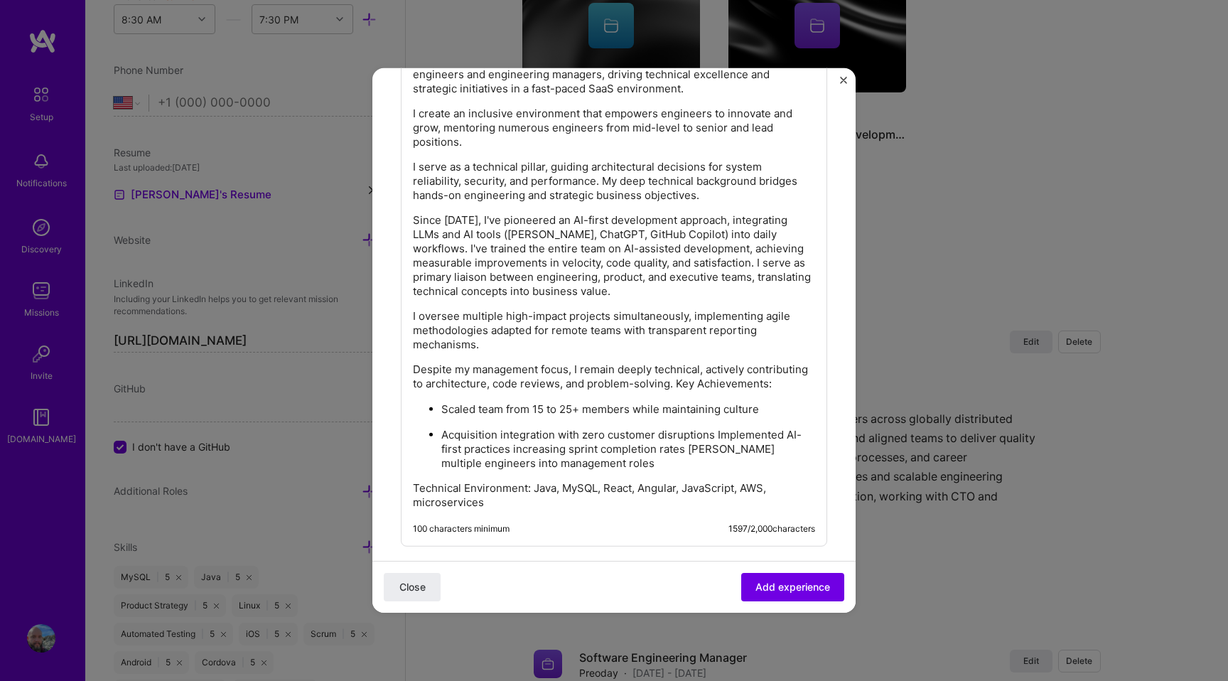
scroll to position [673, 0]
click at [688, 452] on p "Acquisition integration with zero customer disruptions Implemented AI-first pra…" at bounding box center [628, 451] width 374 height 43
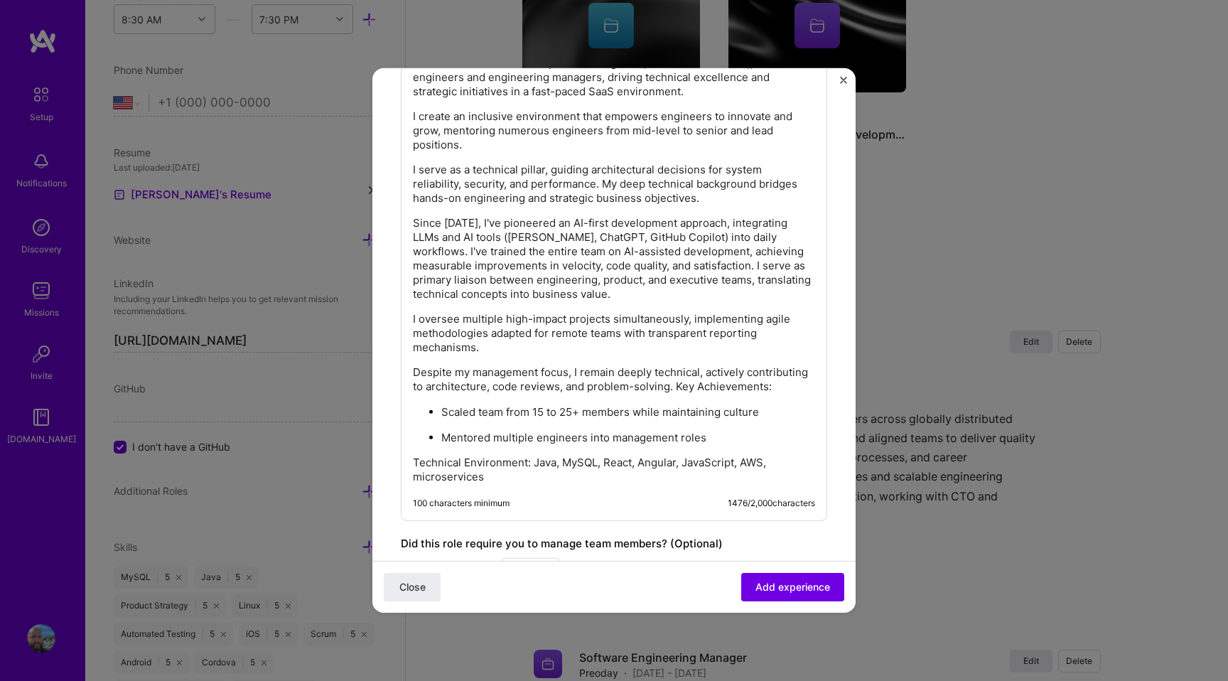
click at [722, 448] on div "As Senior Software Development Manager at [GEOGRAPHIC_DATA], I lead 30+ enginee…" at bounding box center [614, 270] width 402 height 428
click at [516, 457] on p "Technical Environment: Java, MySQL, React, Angular, JavaScript, AWS, microservi…" at bounding box center [614, 469] width 402 height 28
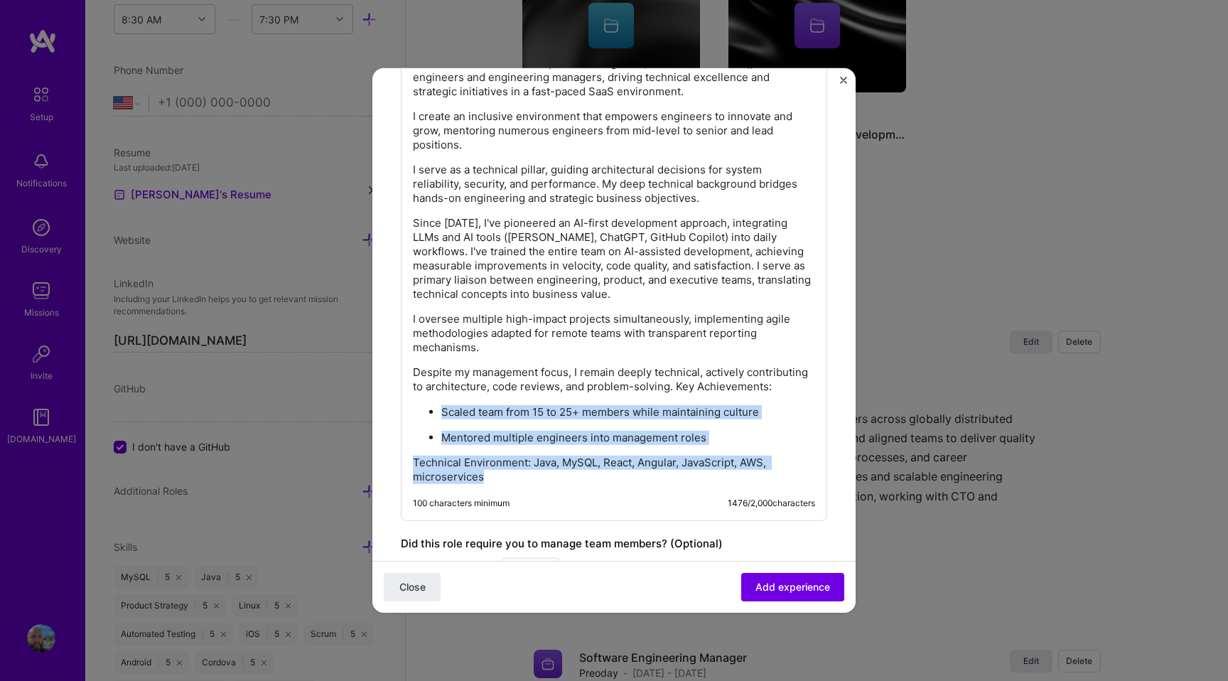
drag, startPoint x: 512, startPoint y: 474, endPoint x: 410, endPoint y: 417, distance: 117.0
click at [410, 416] on div "As Senior Software Development Manager at [GEOGRAPHIC_DATA], I lead 30+ enginee…" at bounding box center [614, 266] width 426 height 510
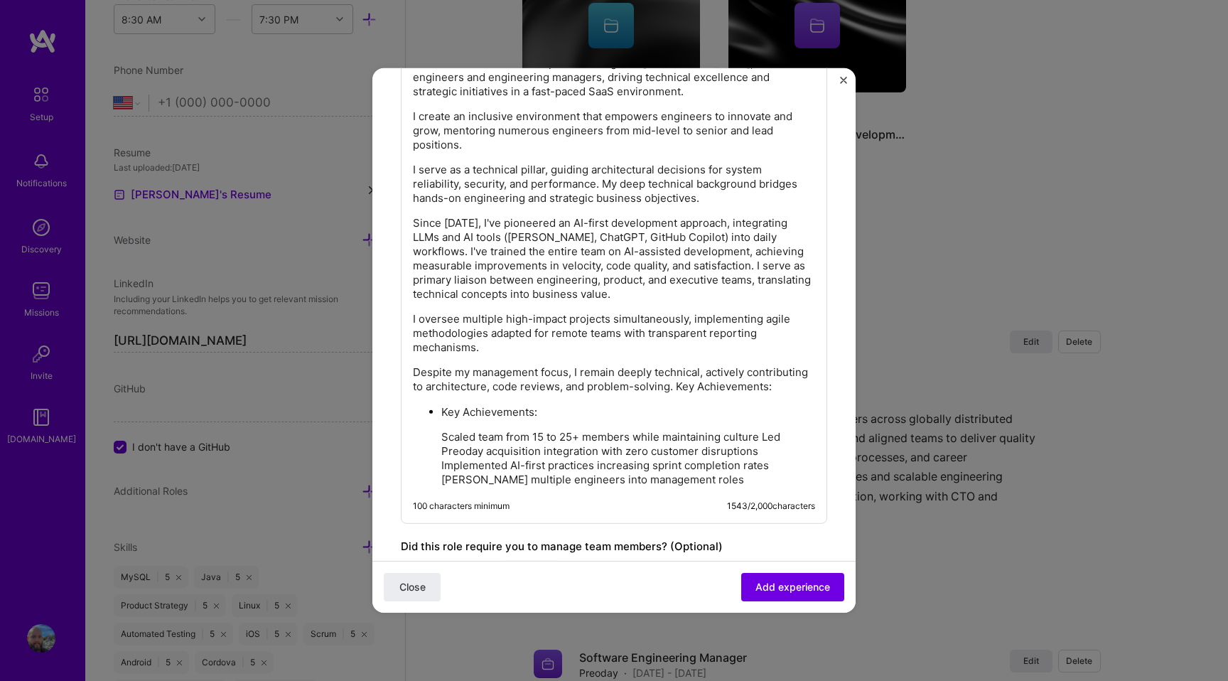
click at [556, 421] on li "Key Achievements: Scaled team from 15 to 25+ members while maintaining culture …" at bounding box center [628, 445] width 374 height 82
click at [756, 437] on p "Scaled team from 15 to 25+ members while maintaining culture Led Preoday acquis…" at bounding box center [628, 458] width 374 height 57
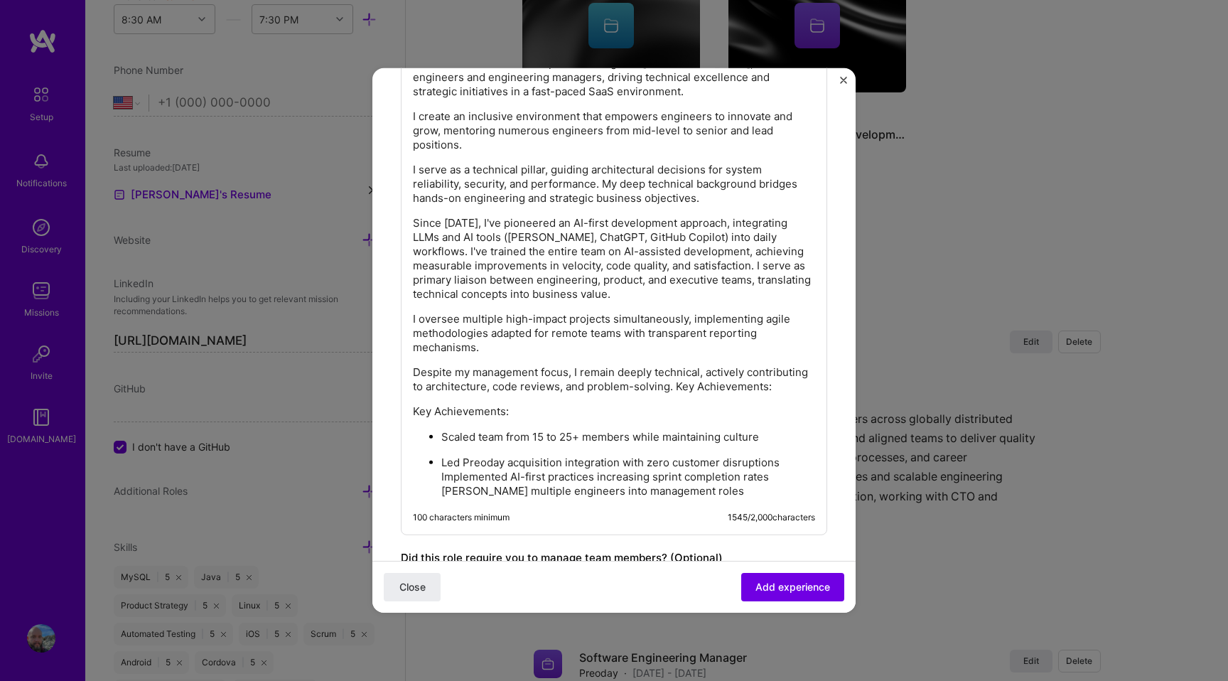
click at [736, 462] on p "Led Preoday acquisition integration with zero customer disruptions Implemented …" at bounding box center [628, 476] width 374 height 43
click at [509, 477] on p "Led Preoday acquisition integration with zero customer disruptions Implemented …" at bounding box center [628, 476] width 374 height 43
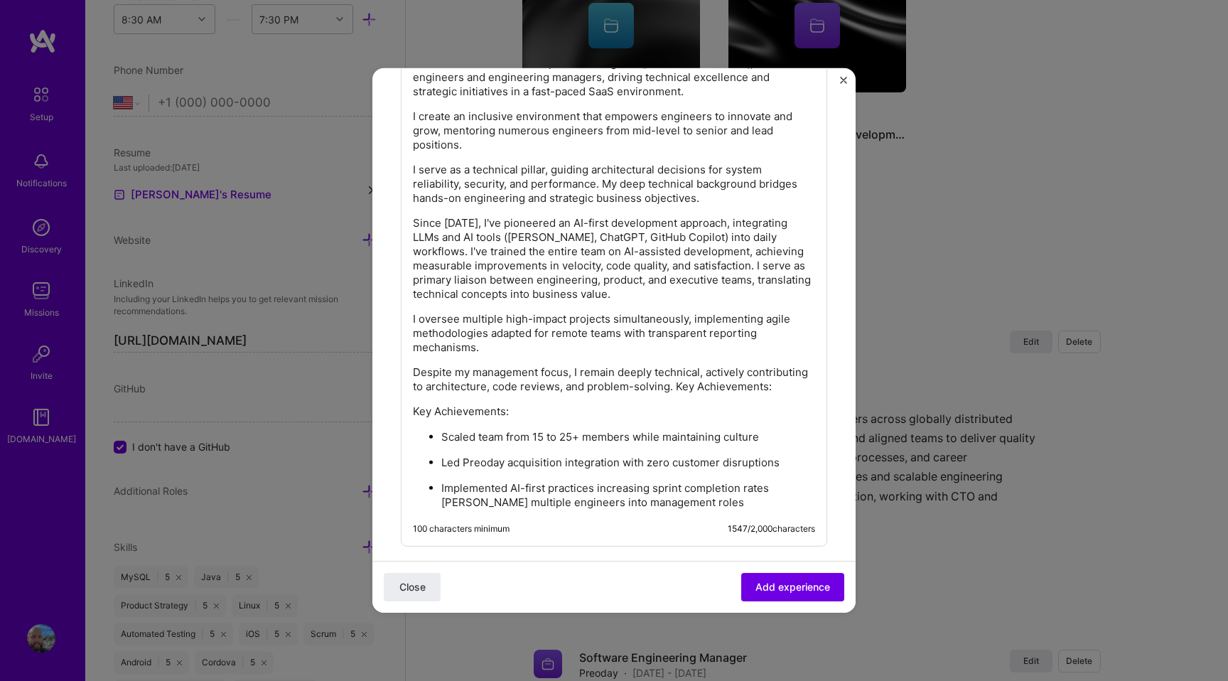
click at [441, 506] on p "Implemented AI-first practices increasing sprint completion rates [PERSON_NAME]…" at bounding box center [628, 495] width 374 height 28
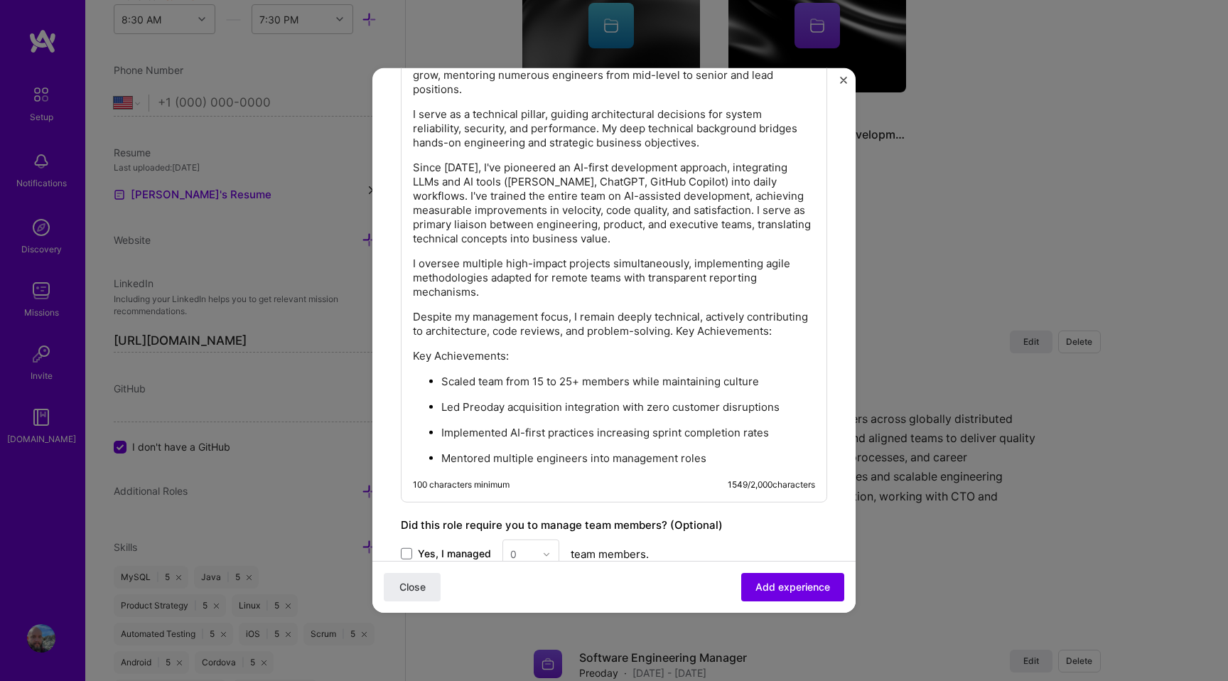
scroll to position [747, 0]
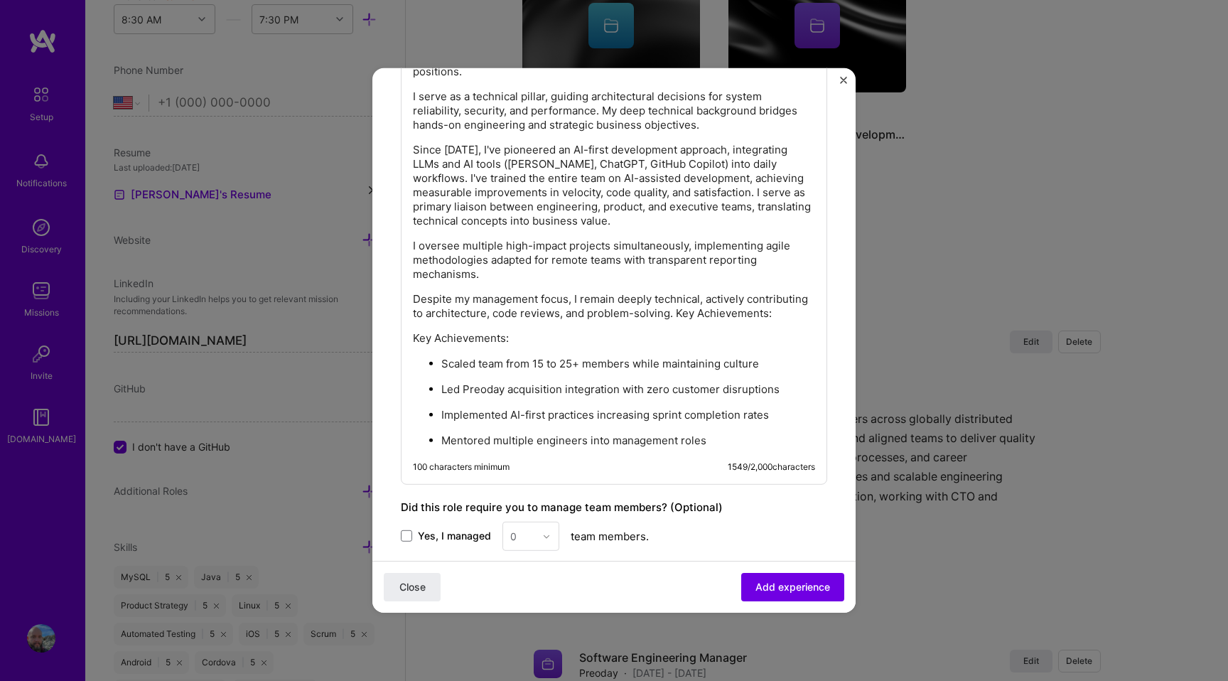
click at [529, 369] on p "Scaled team from 15 to 25+ members while maintaining culture" at bounding box center [628, 364] width 374 height 14
click at [536, 366] on p "Scaled team from 15 to 25+ members while maintaining culture" at bounding box center [628, 364] width 374 height 14
click at [548, 362] on p "Scaled team from 15 to 25+ members while maintaining culture" at bounding box center [628, 364] width 374 height 14
click at [542, 364] on p "Scaled team from 15 to 25+ members while maintaining culture" at bounding box center [628, 364] width 374 height 14
click at [745, 364] on p "Scaled team from 10 to 30+ members while maintaining culture" at bounding box center [628, 364] width 374 height 14
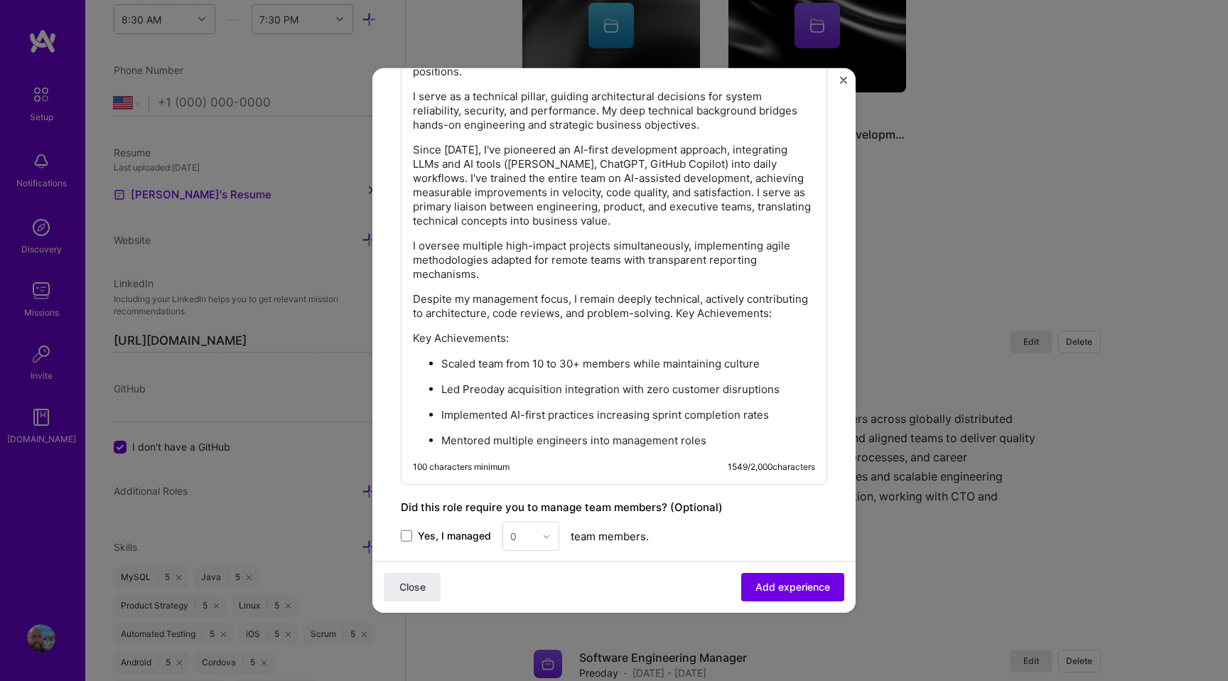
click at [751, 364] on p "Scaled team from 10 to 30+ members while maintaining culture" at bounding box center [628, 364] width 374 height 14
click at [682, 387] on p "Led Preoday acquisition integration with zero customer disruptions" at bounding box center [628, 389] width 374 height 14
click at [649, 453] on div "As Senior Software Development Manager at [GEOGRAPHIC_DATA], I lead 30+ enginee…" at bounding box center [614, 210] width 426 height 547
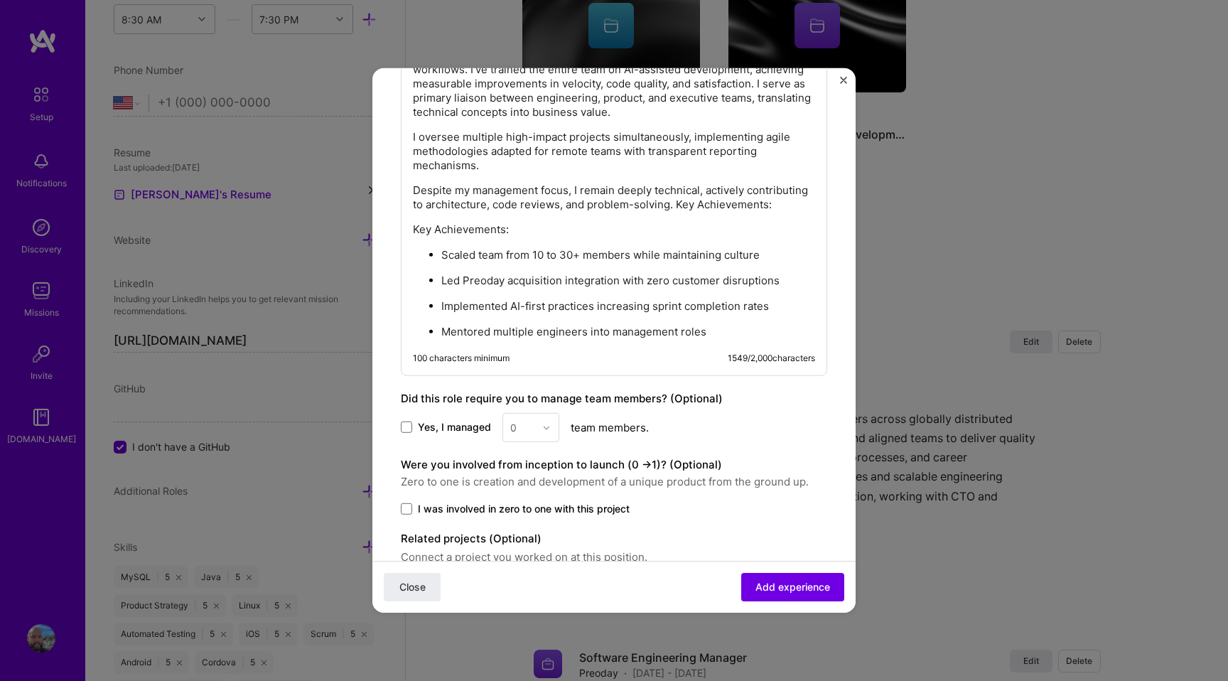
scroll to position [899, 0]
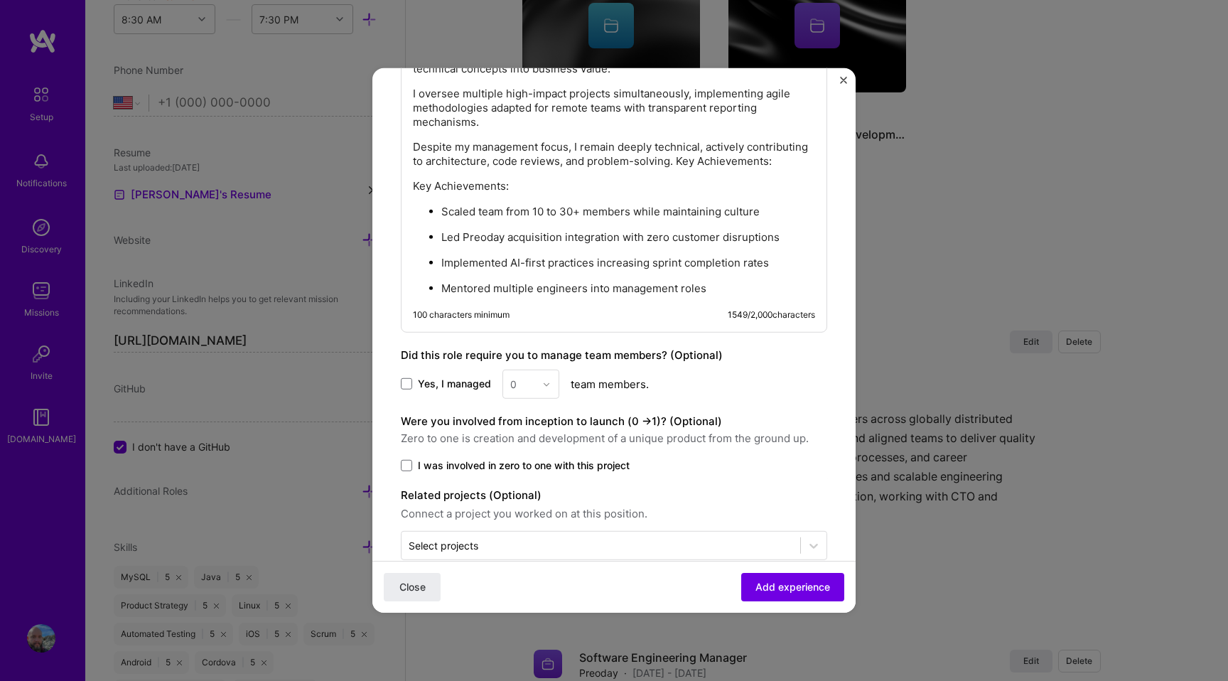
click at [709, 286] on p "Mentored multiple engineers into management roles" at bounding box center [628, 288] width 374 height 14
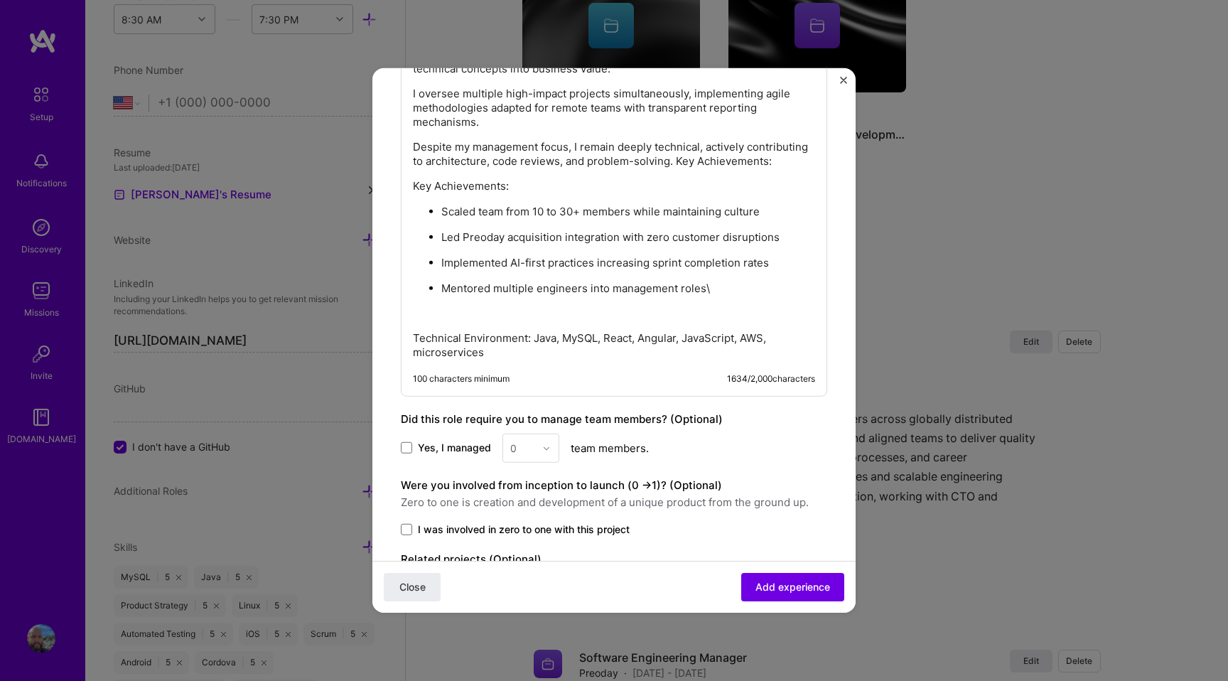
click at [725, 291] on p "Mentored multiple engineers into management roles\" at bounding box center [628, 288] width 374 height 14
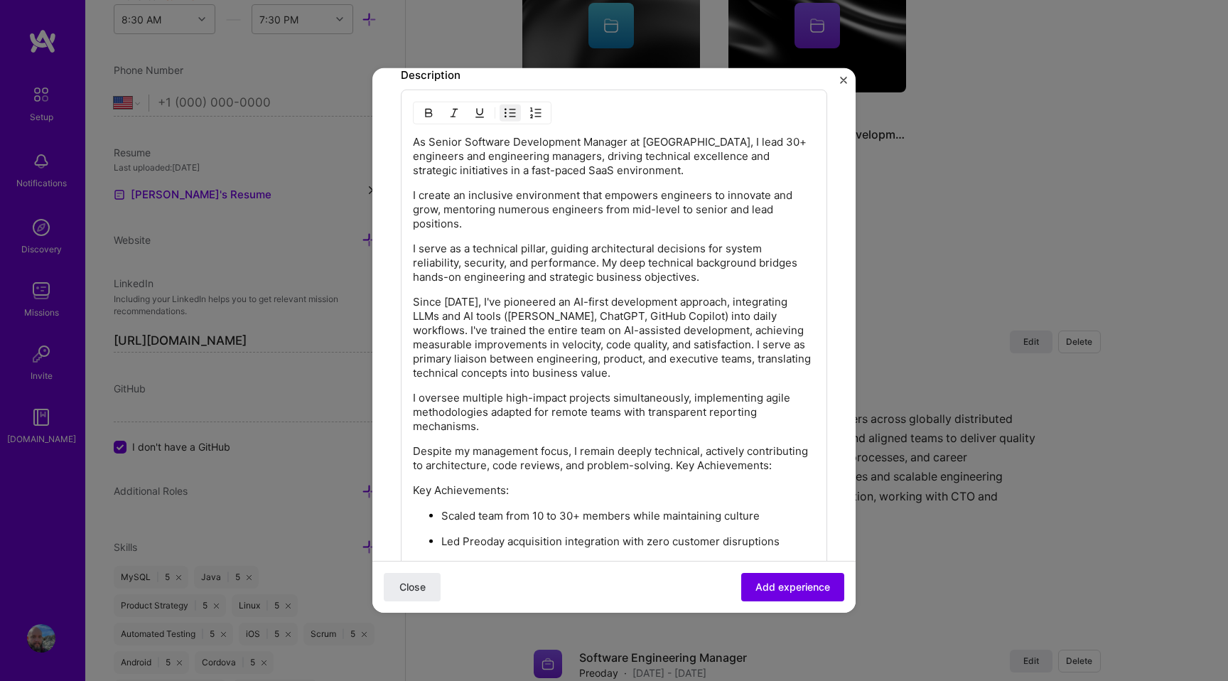
scroll to position [0, 0]
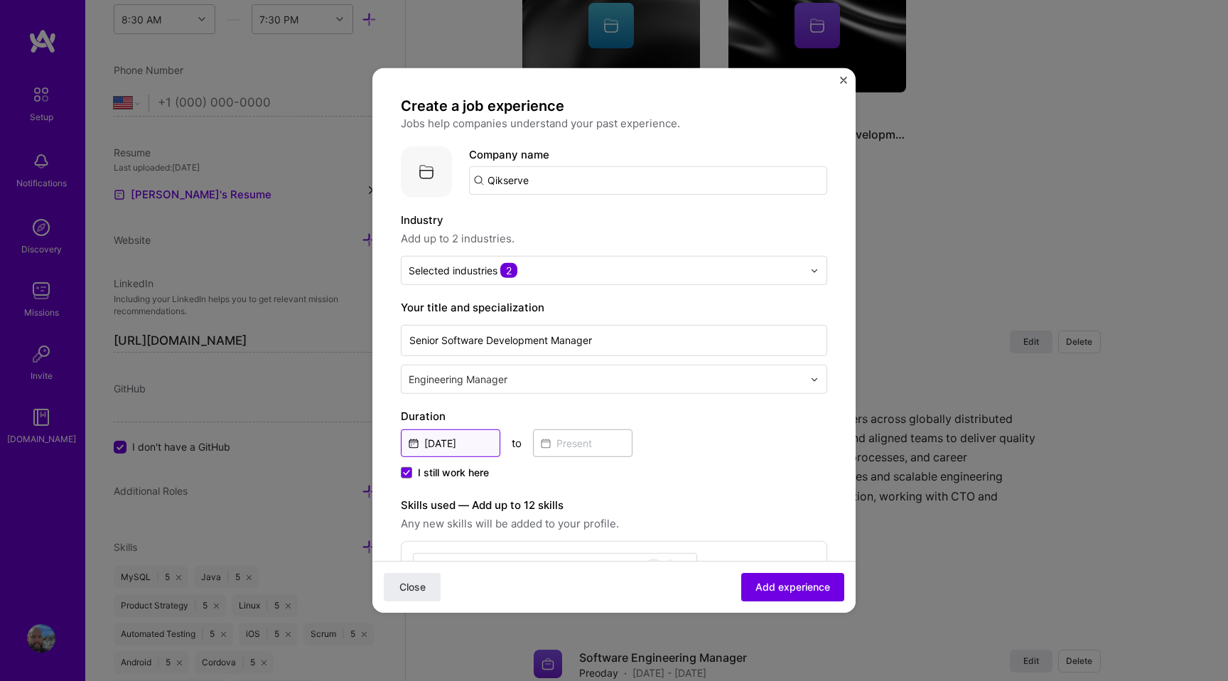
click at [455, 448] on input "[DATE]" at bounding box center [450, 443] width 99 height 28
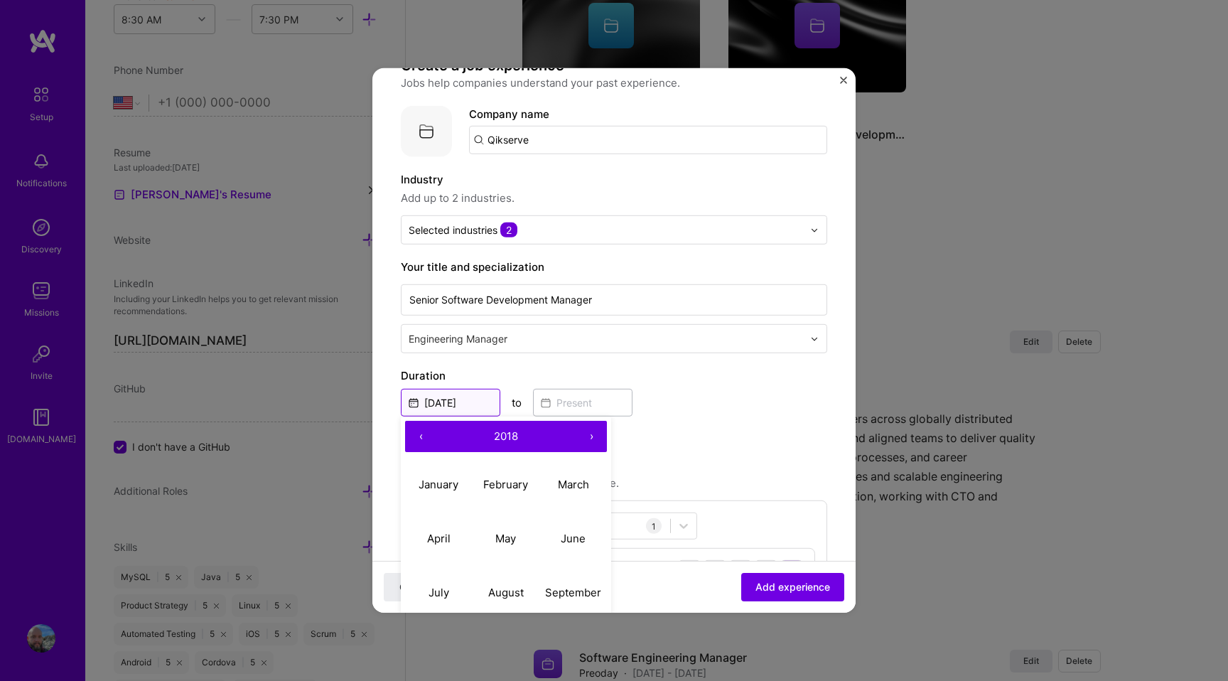
scroll to position [59, 0]
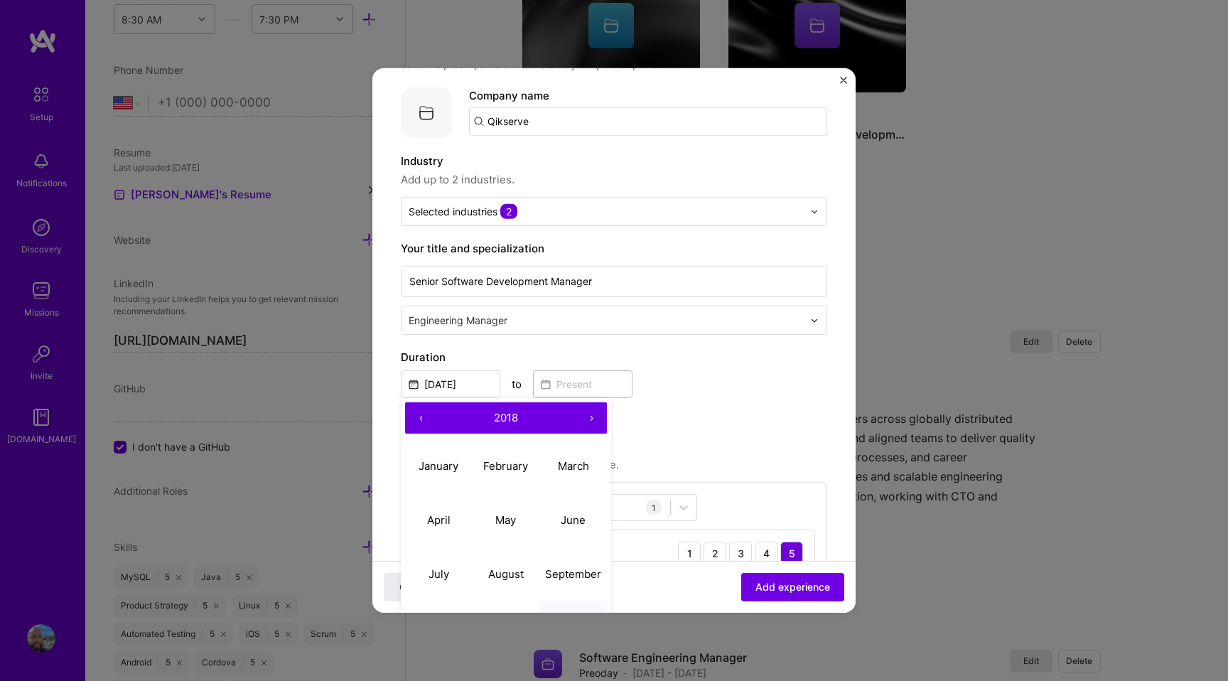
click at [419, 423] on button "‹" at bounding box center [420, 417] width 31 height 31
click at [430, 457] on button "January" at bounding box center [438, 465] width 67 height 54
type input "[DATE]"
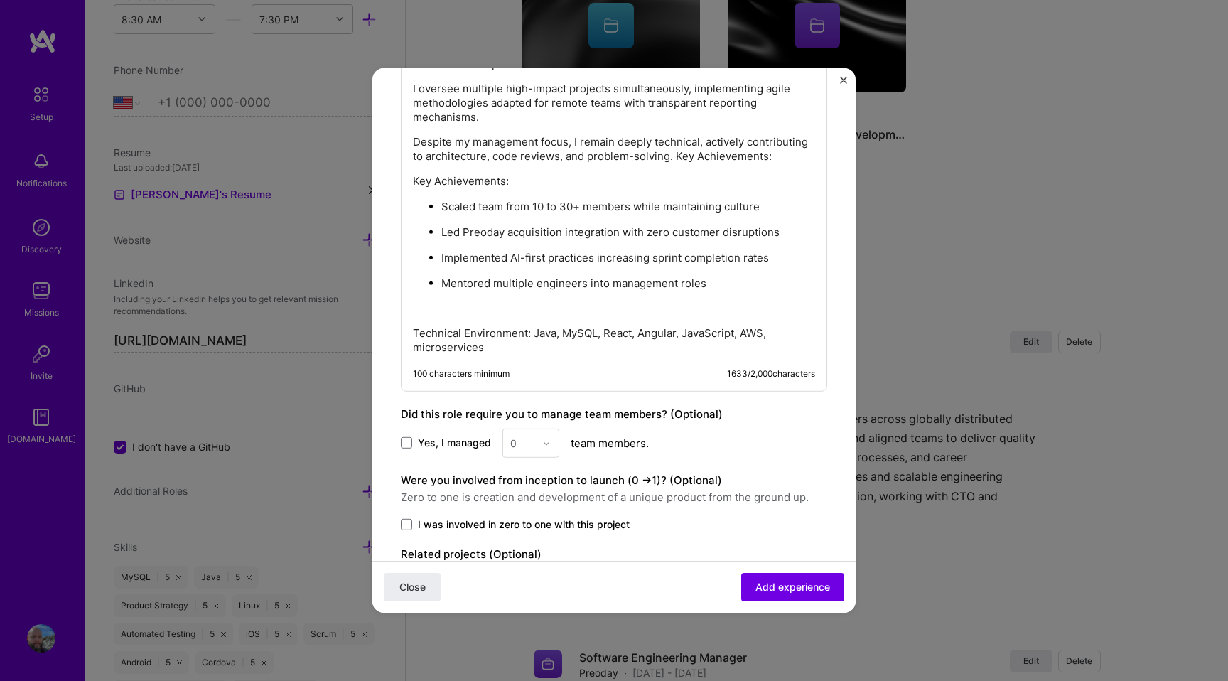
scroll to position [901, 0]
click at [621, 186] on p "Key Achievements:" at bounding box center [614, 183] width 402 height 14
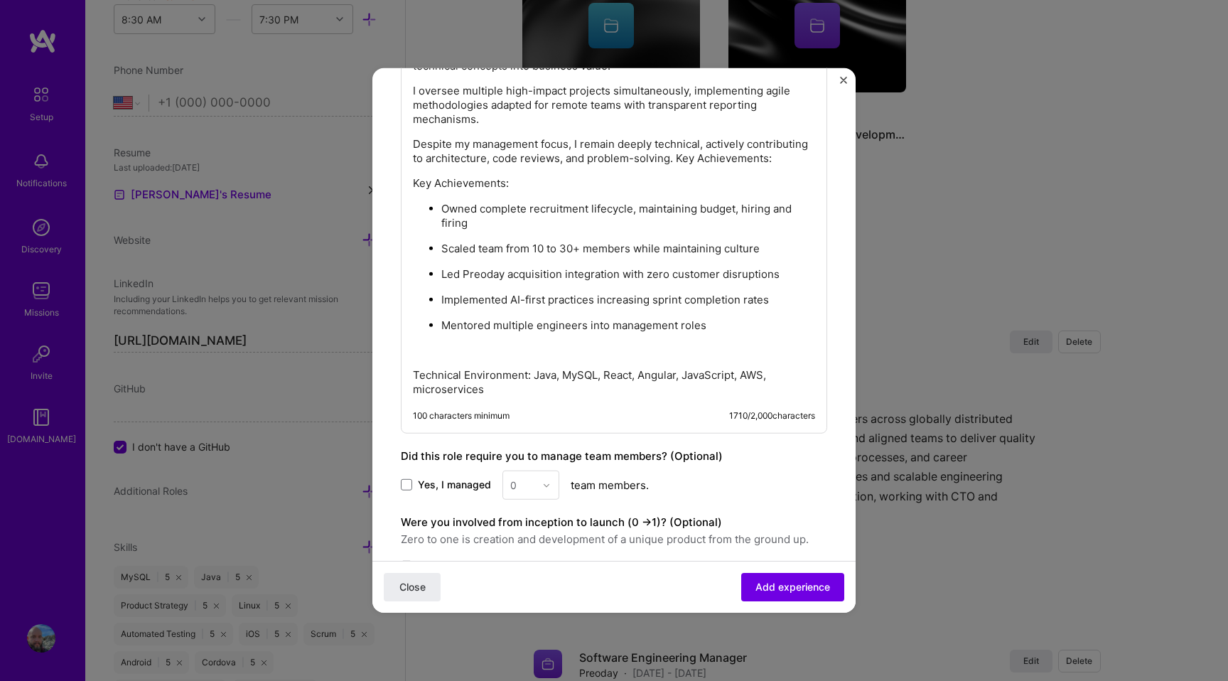
click at [735, 215] on p "Owned complete recruitment lifecycle, maintaining budget, hiring and firing" at bounding box center [628, 216] width 374 height 28
click at [727, 208] on p "Owned complete recruitment lifecycle, maintaining budget, hiring and firing" at bounding box center [628, 216] width 374 height 28
click at [742, 215] on p "Owned complete recruitment lifecycle, maintaining budget, hiring and firing" at bounding box center [628, 216] width 374 height 28
click at [697, 334] on div "As Senior Software Development Manager at [GEOGRAPHIC_DATA], I lead 30+ enginee…" at bounding box center [614, 112] width 402 height 568
click at [470, 272] on p "Led Preoday acquisition integration with zero customer disruptions" at bounding box center [628, 274] width 374 height 14
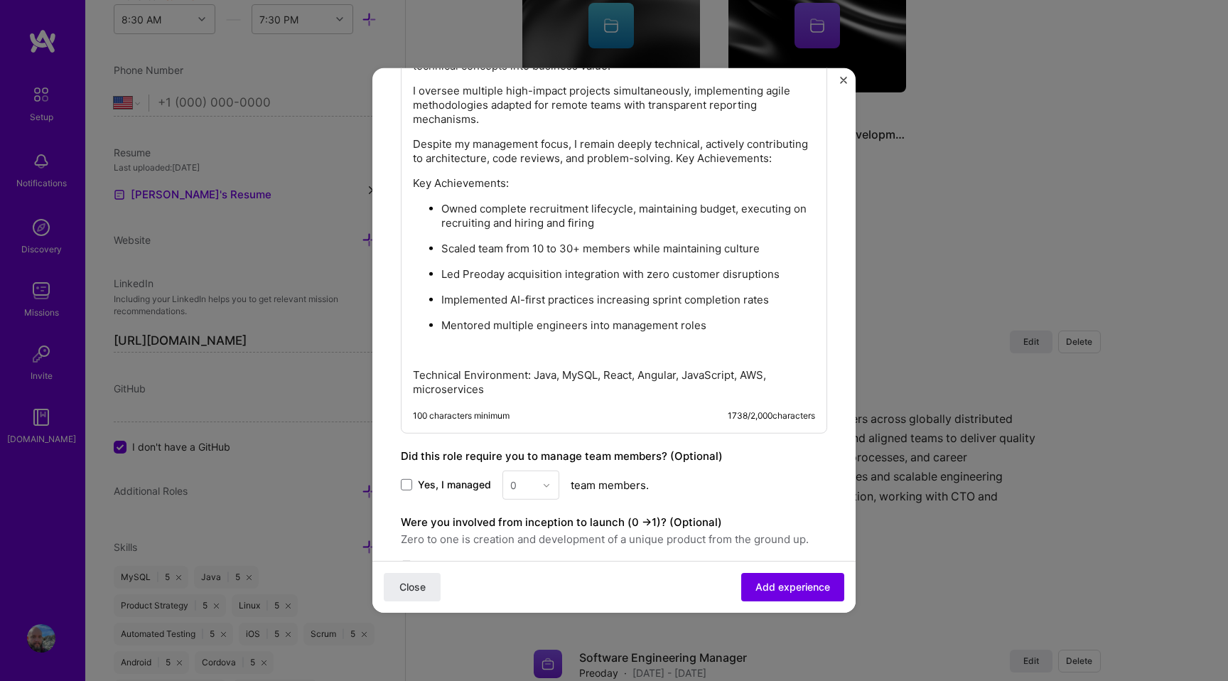
click at [734, 321] on p "Mentored multiple engineers into management roles" at bounding box center [628, 325] width 374 height 14
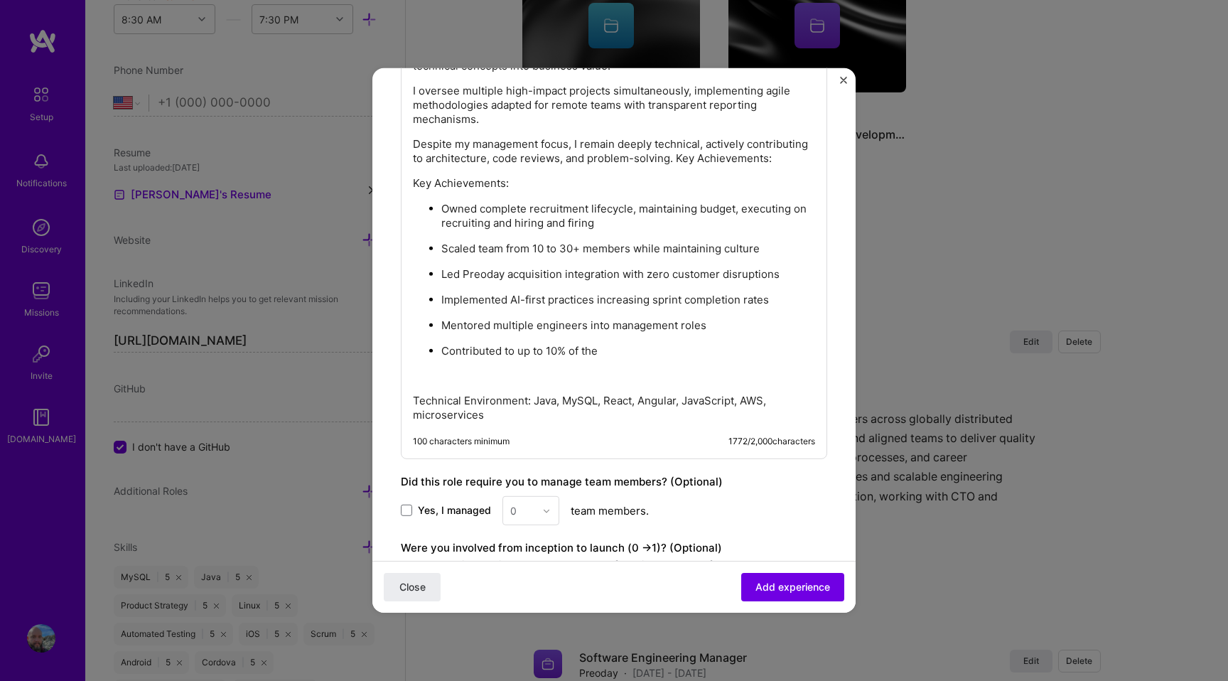
click at [676, 359] on div "As Senior Software Development Manager at [GEOGRAPHIC_DATA], I lead 30+ enginee…" at bounding box center [614, 125] width 402 height 594
click at [682, 352] on p "Contributed to up to 10% of the" at bounding box center [628, 351] width 374 height 14
click at [682, 349] on p "Contributed to up to 10% of the" at bounding box center [628, 351] width 374 height 14
click at [644, 345] on p "Improved velocity every year" at bounding box center [628, 351] width 374 height 14
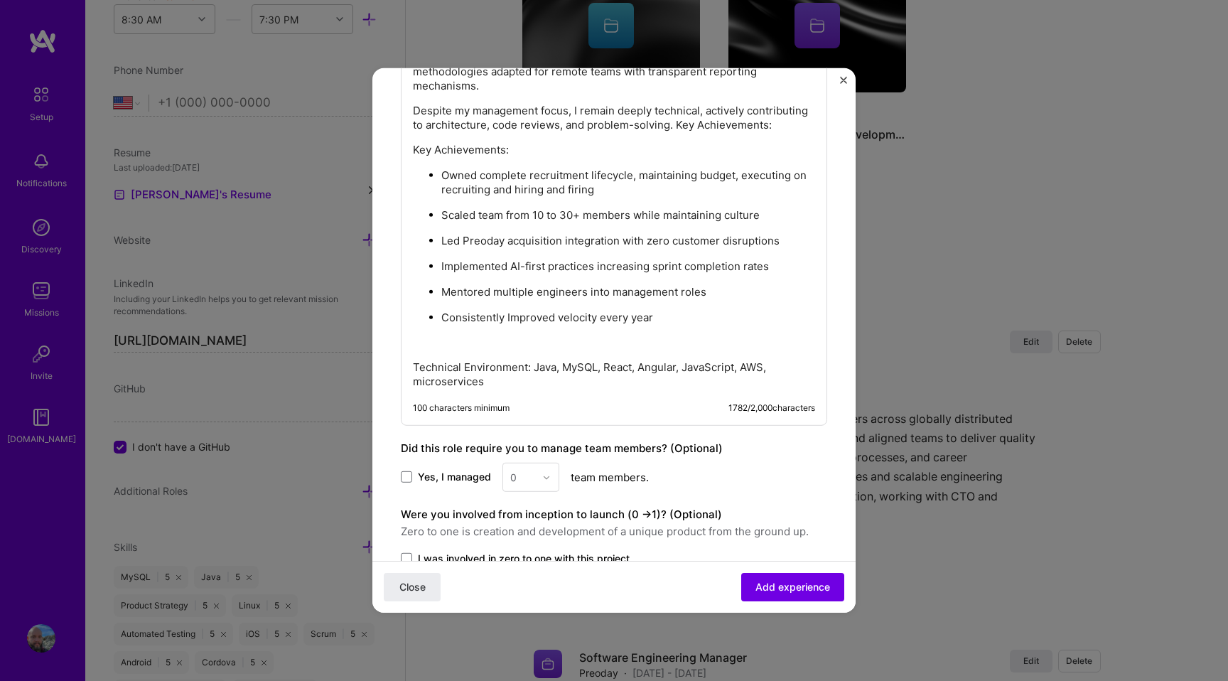
click at [531, 365] on p "Technical Environment: Java, MySQL, React, Angular, JavaScript, AWS, microservi…" at bounding box center [614, 374] width 402 height 28
click at [536, 375] on p "Technical Environment: Java, MySQL, React, Angular, JavaScript, AWS, microservi…" at bounding box center [614, 374] width 402 height 28
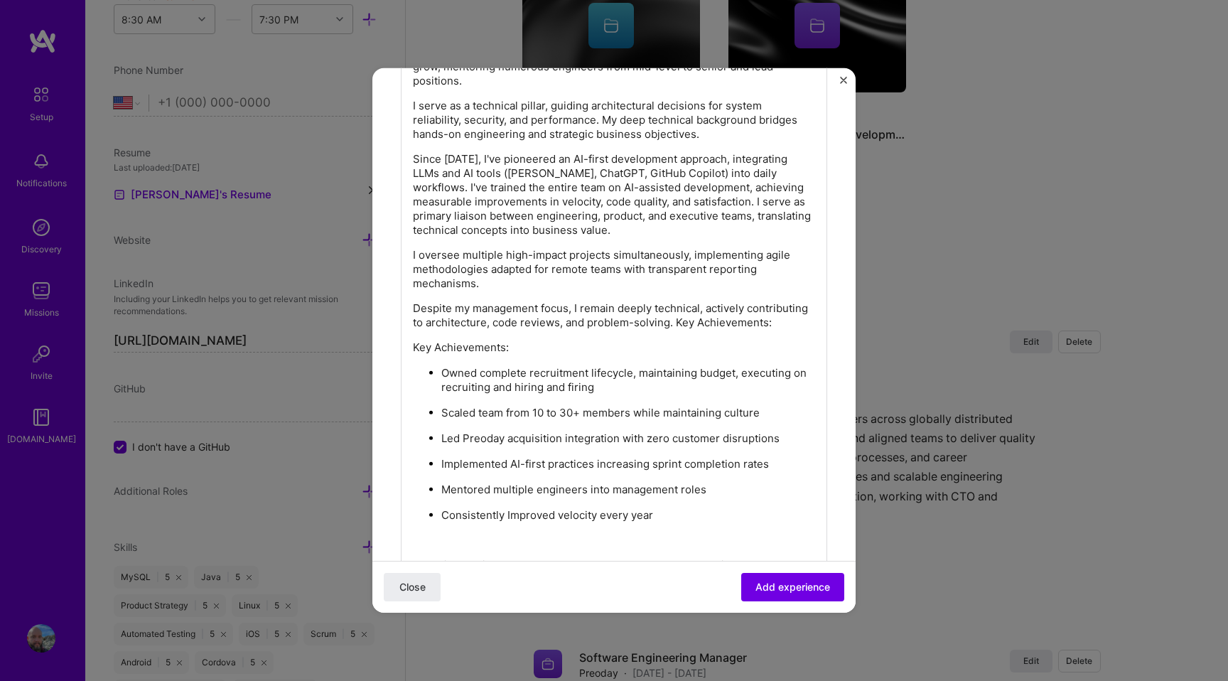
scroll to position [945, 0]
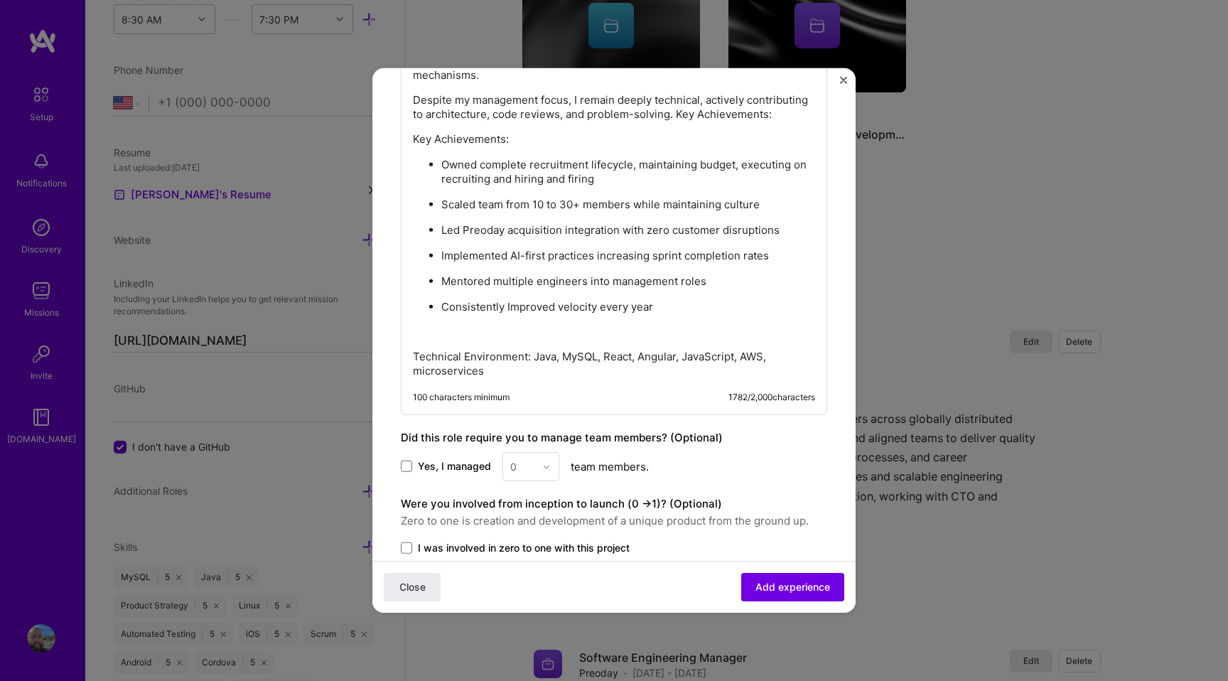
click at [542, 175] on p "Owned complete recruitment lifecycle, maintaining budget, executing on recruiti…" at bounding box center [628, 172] width 374 height 28
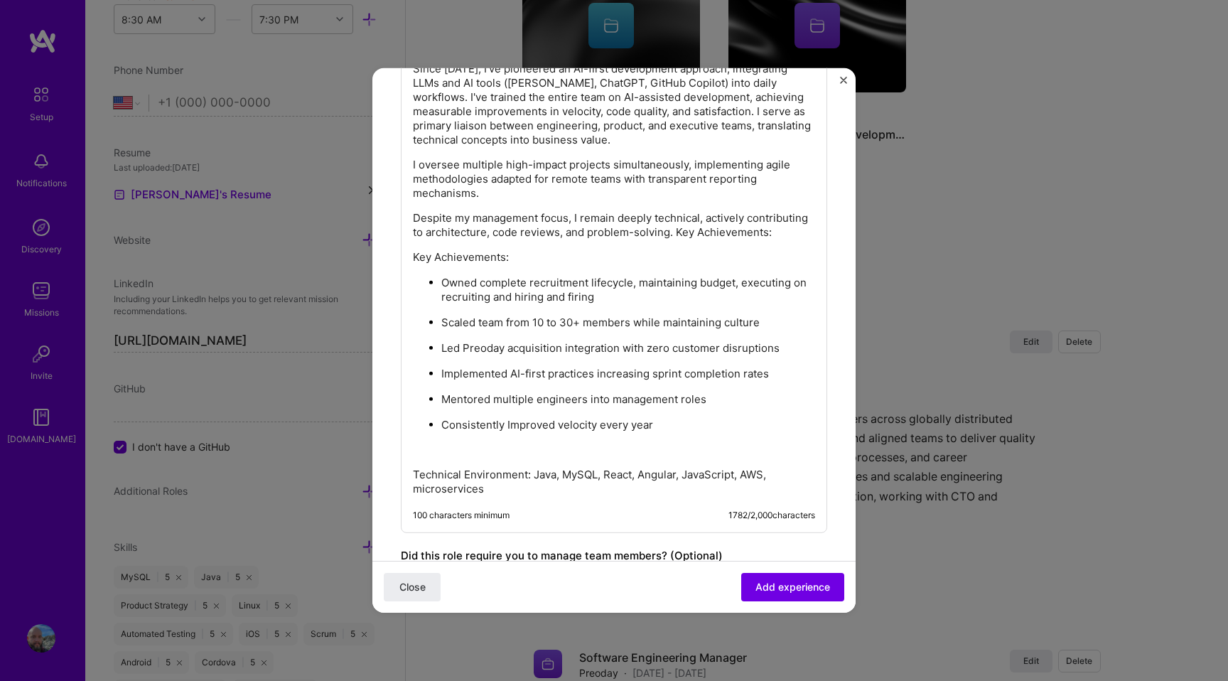
scroll to position [827, 0]
click at [456, 256] on p "Key Achievements:" at bounding box center [614, 258] width 402 height 14
click at [487, 337] on ul "Scaled team from 10 to 30+ members while maintaining culture Led Preoday acquis…" at bounding box center [614, 373] width 402 height 117
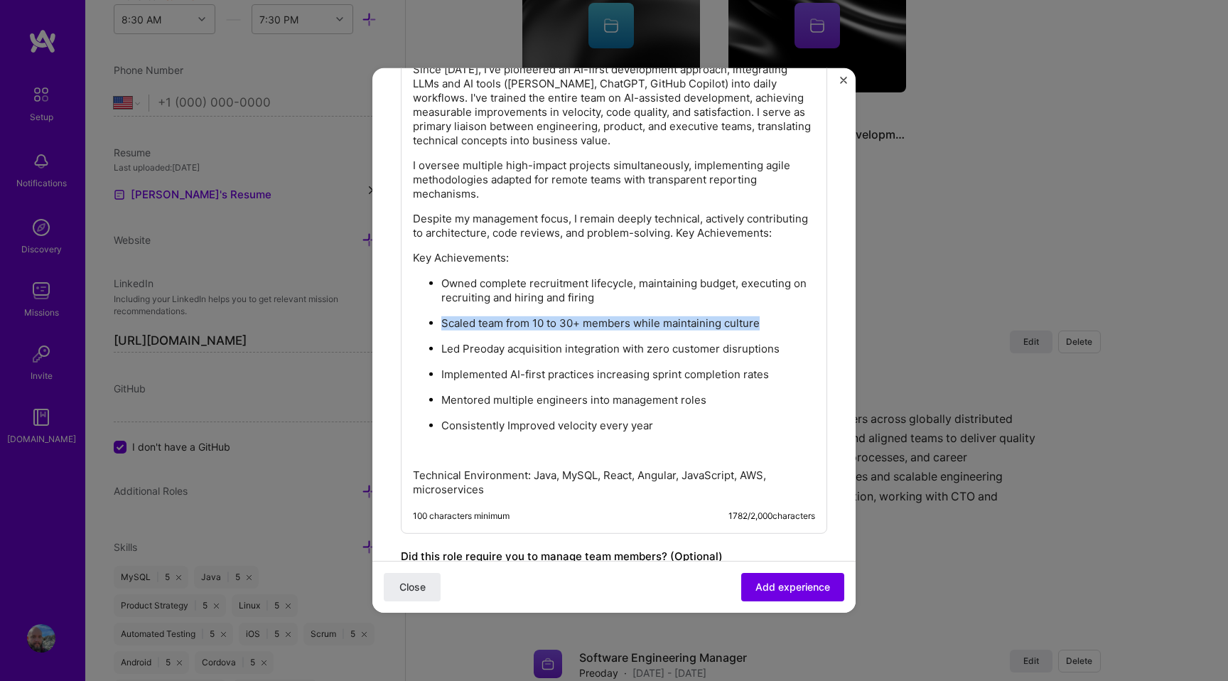
click at [486, 342] on p "Led Preoday acquisition integration with zero customer disruptions" at bounding box center [628, 349] width 374 height 14
click at [482, 347] on p "Led Preoday acquisition integration with zero customer disruptions" at bounding box center [628, 349] width 374 height 14
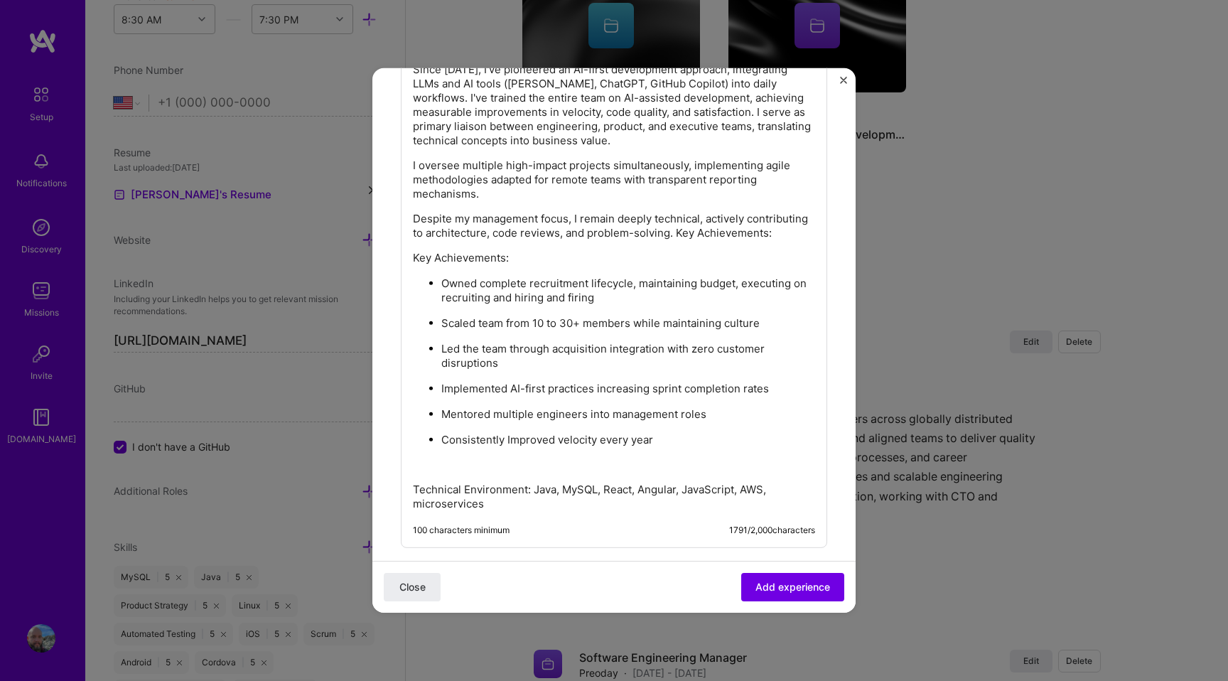
click at [643, 350] on p "Led the team through acquisition integration with zero customer disruptions" at bounding box center [628, 356] width 374 height 28
click at [698, 350] on p "Led the team through acquisition integration with zero customer disruptions" at bounding box center [628, 356] width 374 height 28
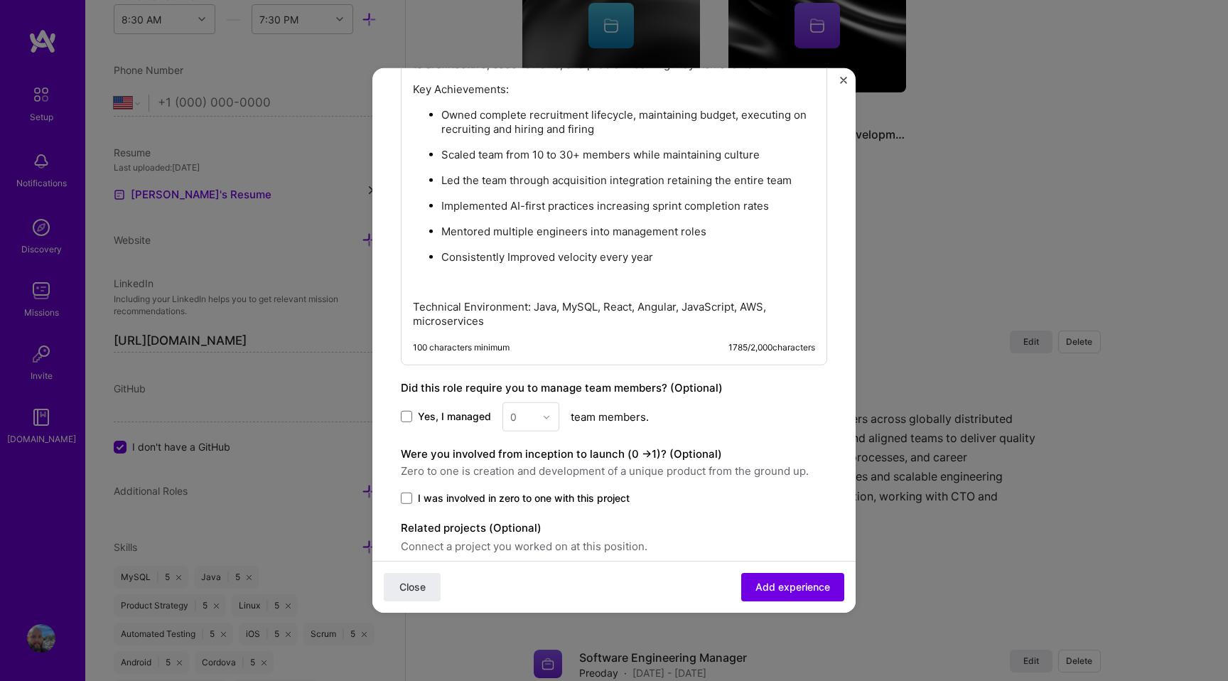
scroll to position [1012, 0]
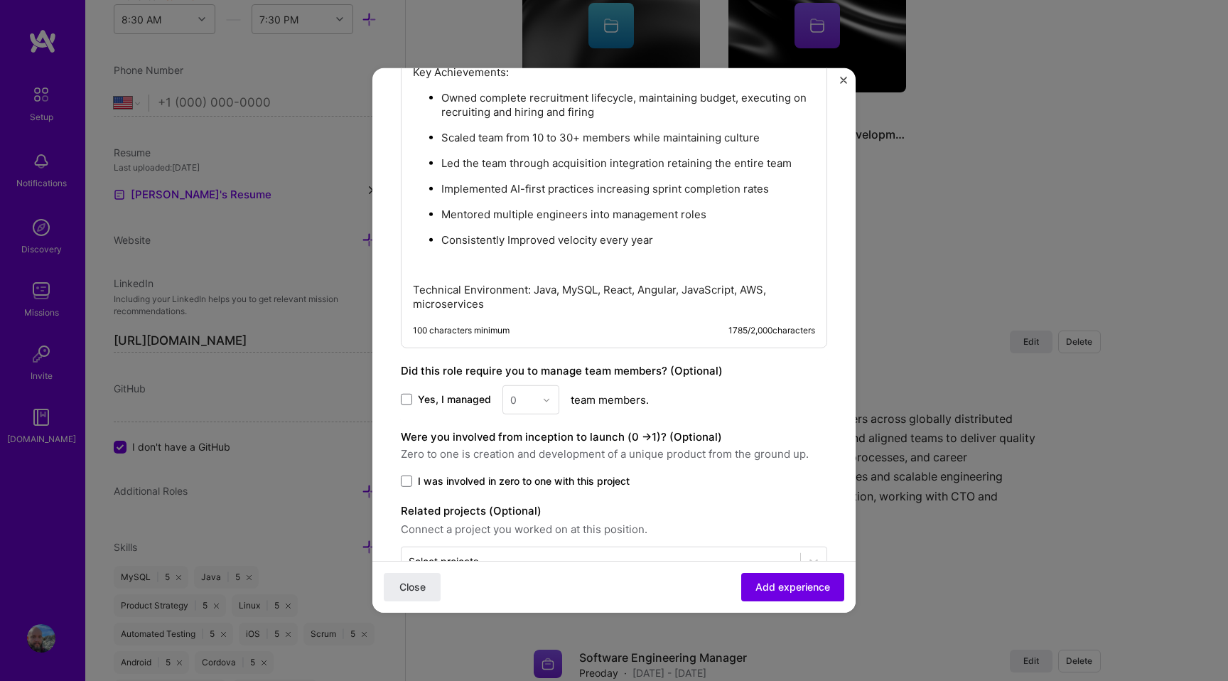
click at [686, 249] on div "As Senior Software Development Manager at [GEOGRAPHIC_DATA], I lead 30+ enginee…" at bounding box center [614, 14] width 402 height 594
click at [690, 246] on div "As Senior Software Development Manager at [GEOGRAPHIC_DATA], I lead 30+ enginee…" at bounding box center [614, 14] width 402 height 594
click at [707, 233] on p "Consistently Improved velocity every year" at bounding box center [628, 240] width 374 height 14
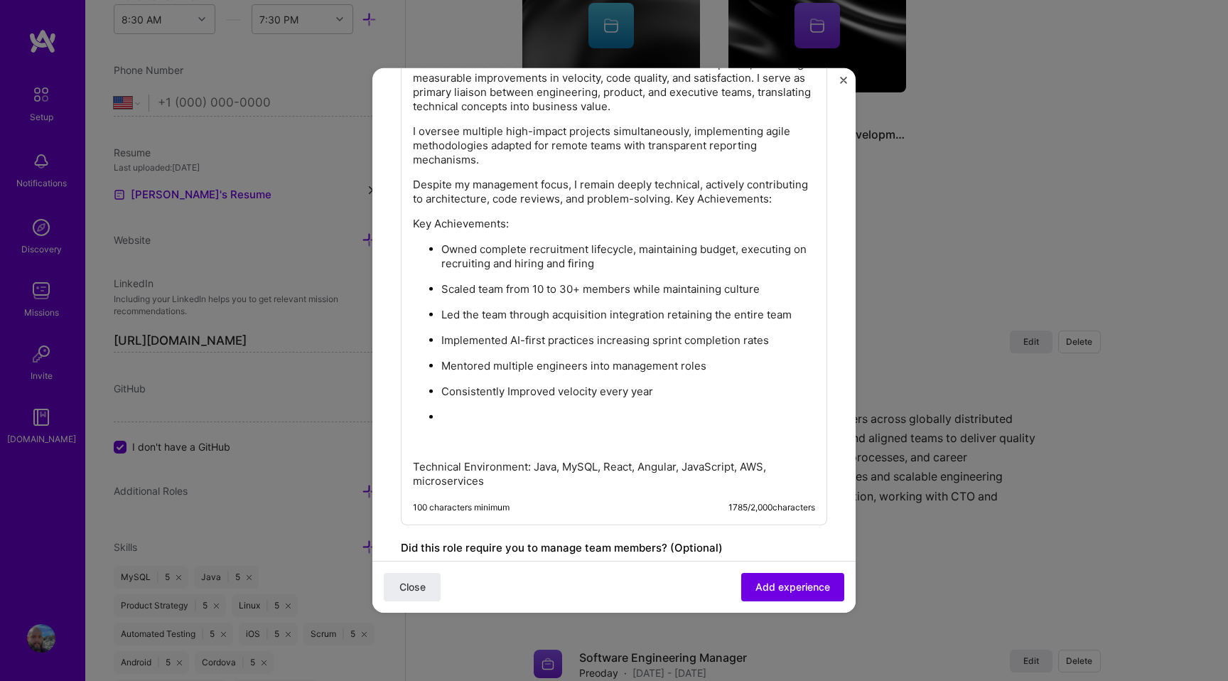
scroll to position [860, 0]
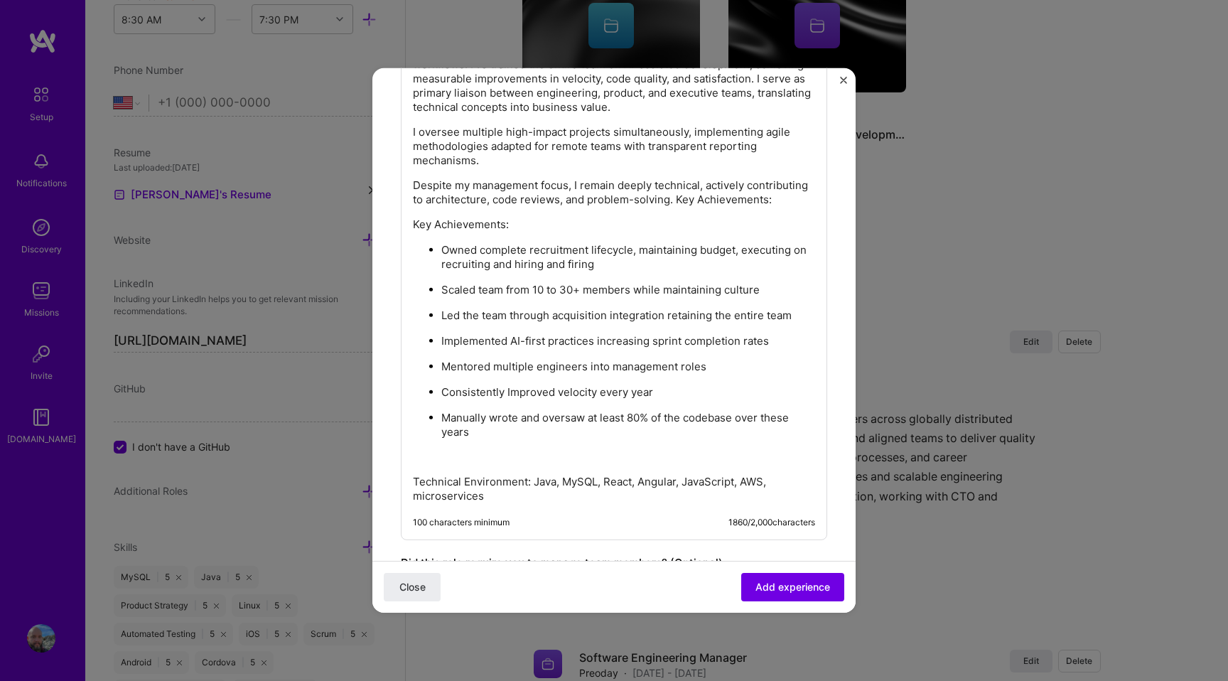
click at [550, 418] on p "Manually wrote and oversaw at least 80% of the codebase over these years" at bounding box center [628, 425] width 374 height 28
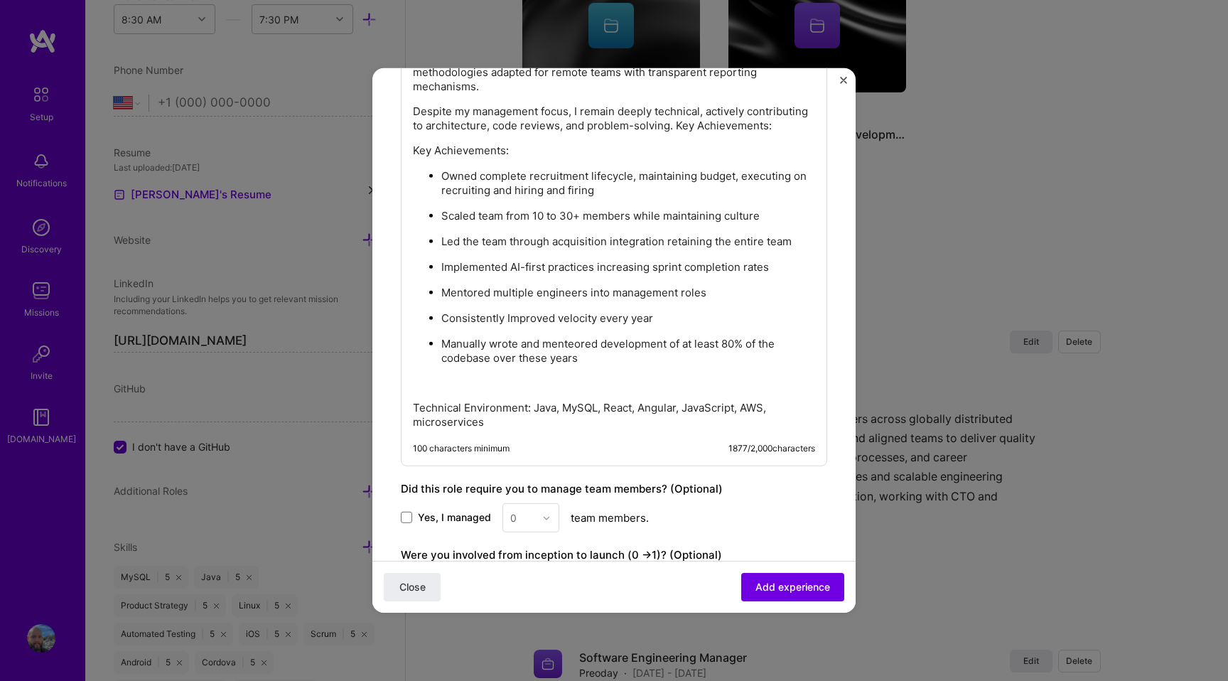
scroll to position [938, 0]
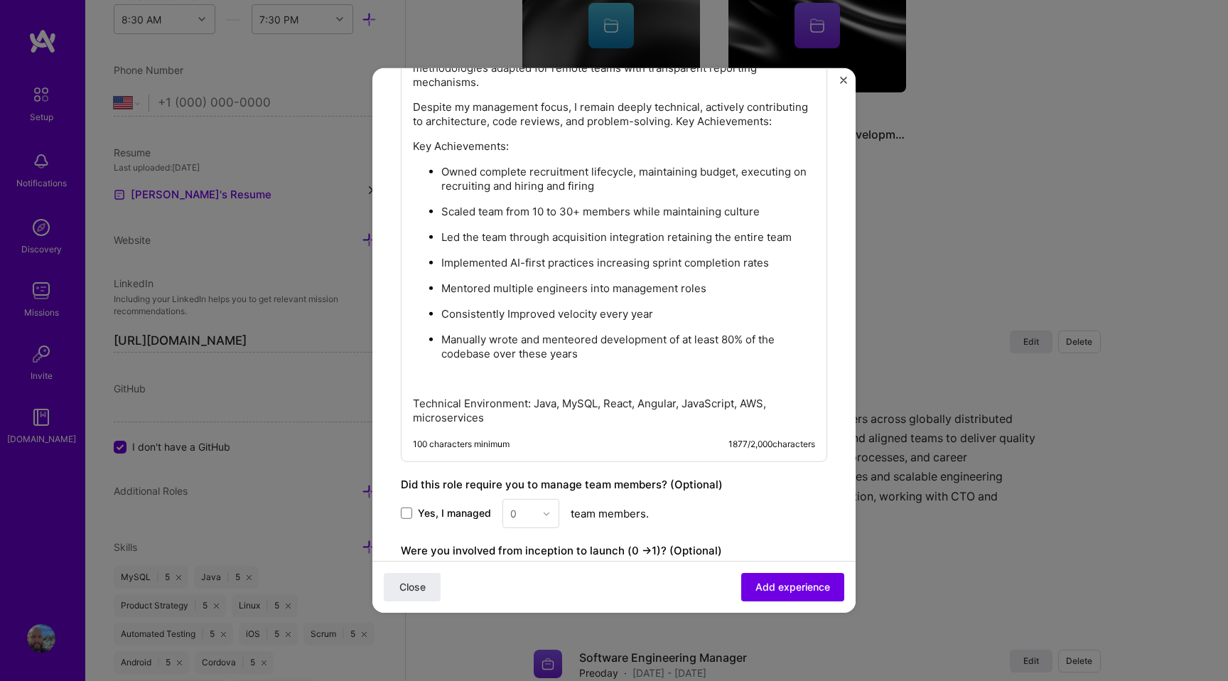
click at [527, 334] on p "Manually wrote and menteored development of at least 80% of the codebase over t…" at bounding box center [628, 346] width 374 height 28
click at [671, 333] on p "Manually wrote and/or architected of at least 80% of the codebase over these ye…" at bounding box center [628, 346] width 374 height 28
click at [656, 351] on p "Manually wrote and/or architected of at least 80% of the codebase over these ye…" at bounding box center [628, 346] width 374 height 28
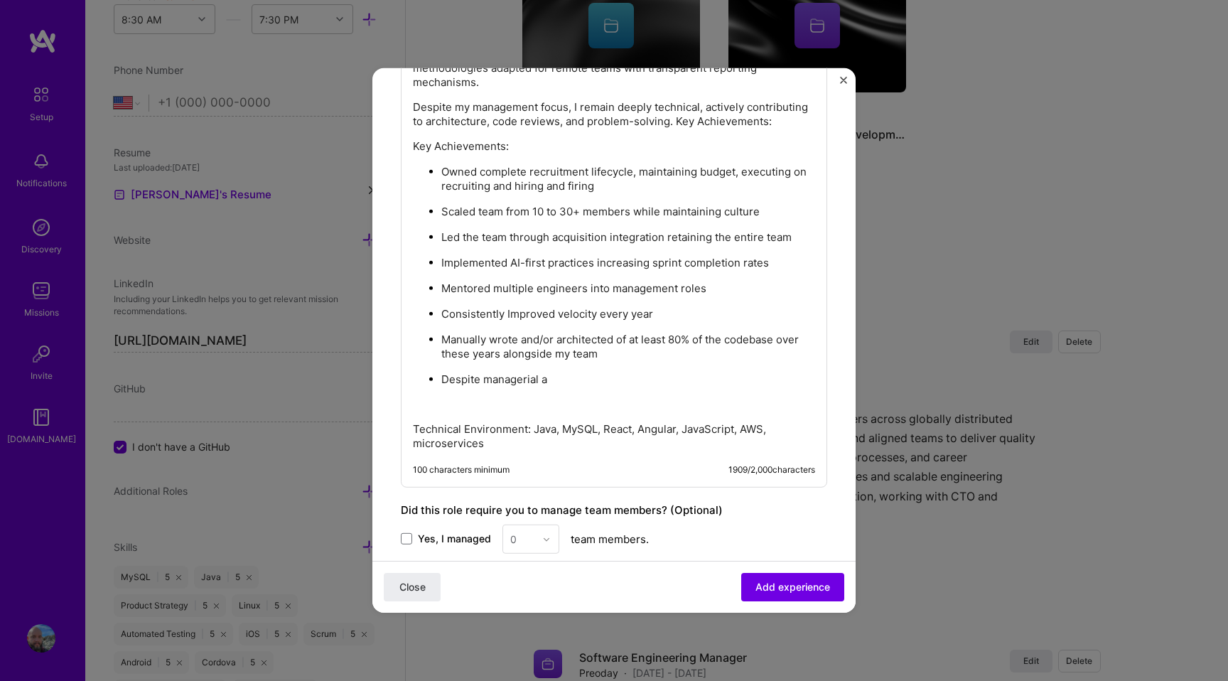
click at [727, 119] on p "Despite my management focus, I remain deeply technical, actively contributing t…" at bounding box center [614, 114] width 402 height 28
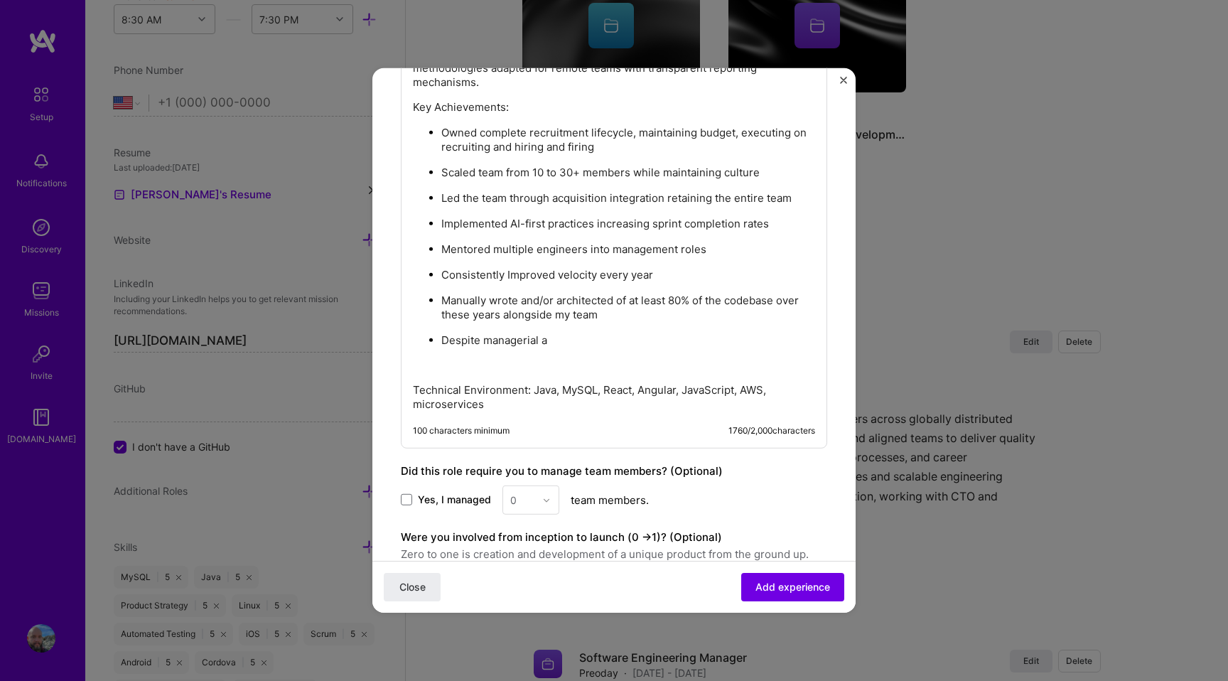
click at [624, 333] on p "Despite managerial a" at bounding box center [628, 340] width 374 height 14
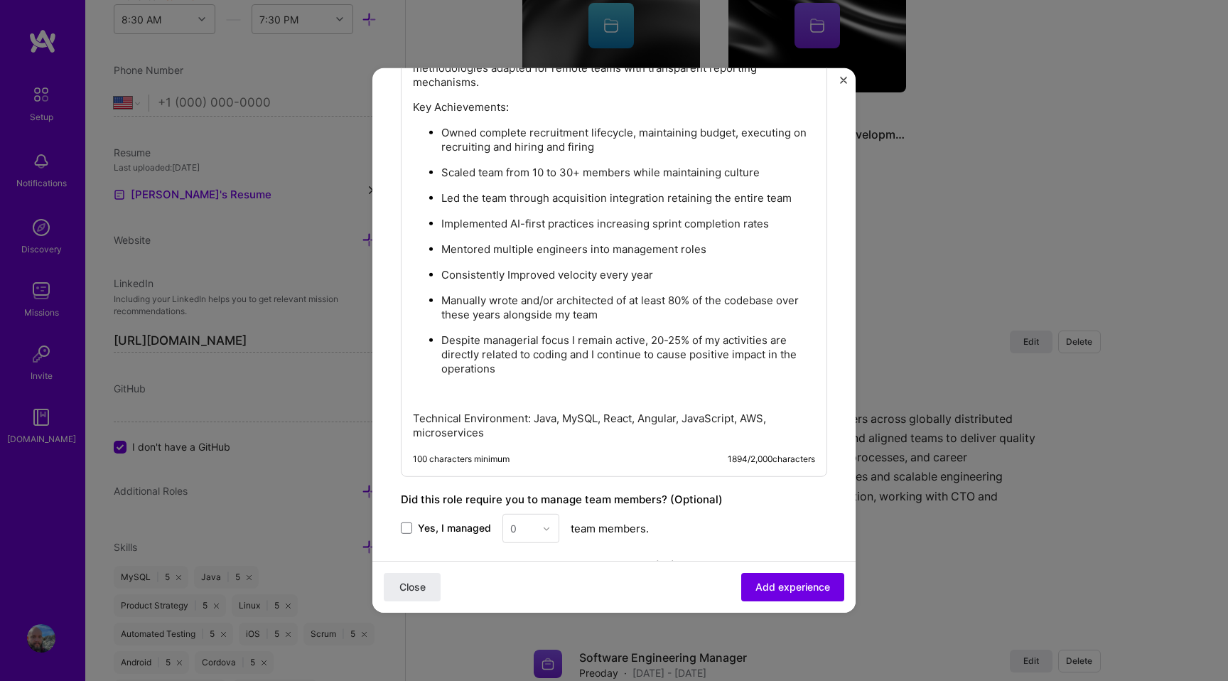
click at [579, 396] on p at bounding box center [614, 393] width 402 height 14
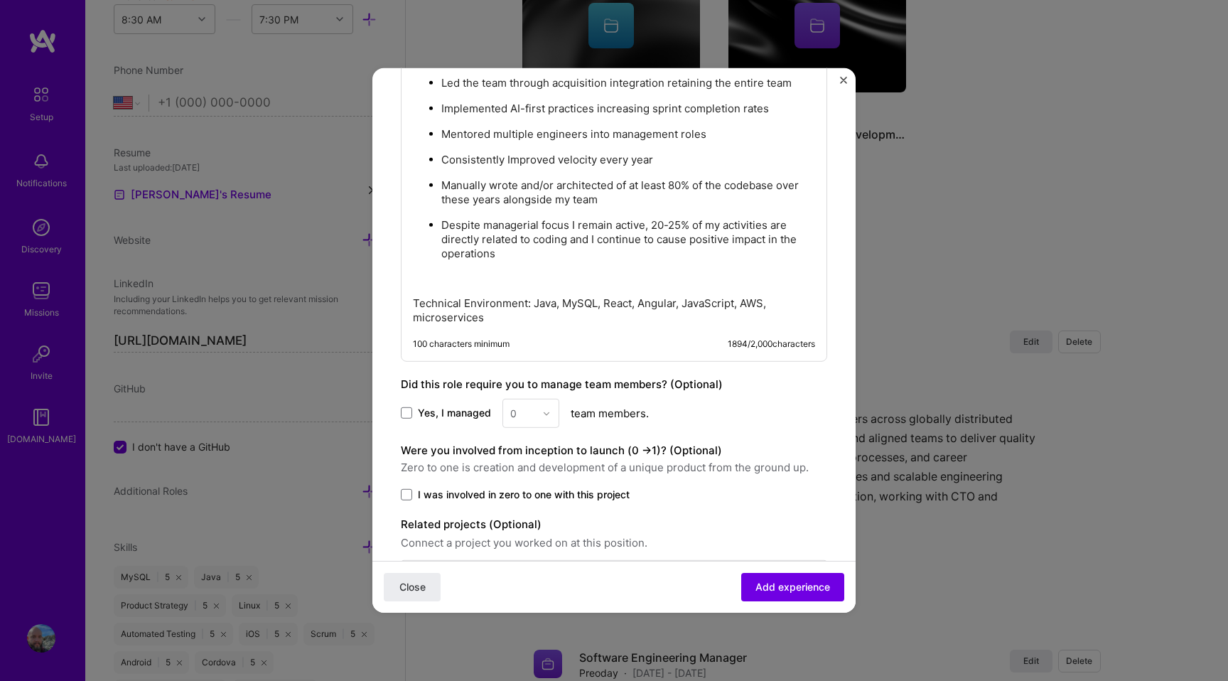
scroll to position [1056, 0]
click at [448, 414] on span "Yes, I managed" at bounding box center [454, 410] width 73 height 14
click at [0, 0] on input "Yes, I managed" at bounding box center [0, 0] width 0 height 0
click at [521, 412] on input "text" at bounding box center [522, 410] width 25 height 15
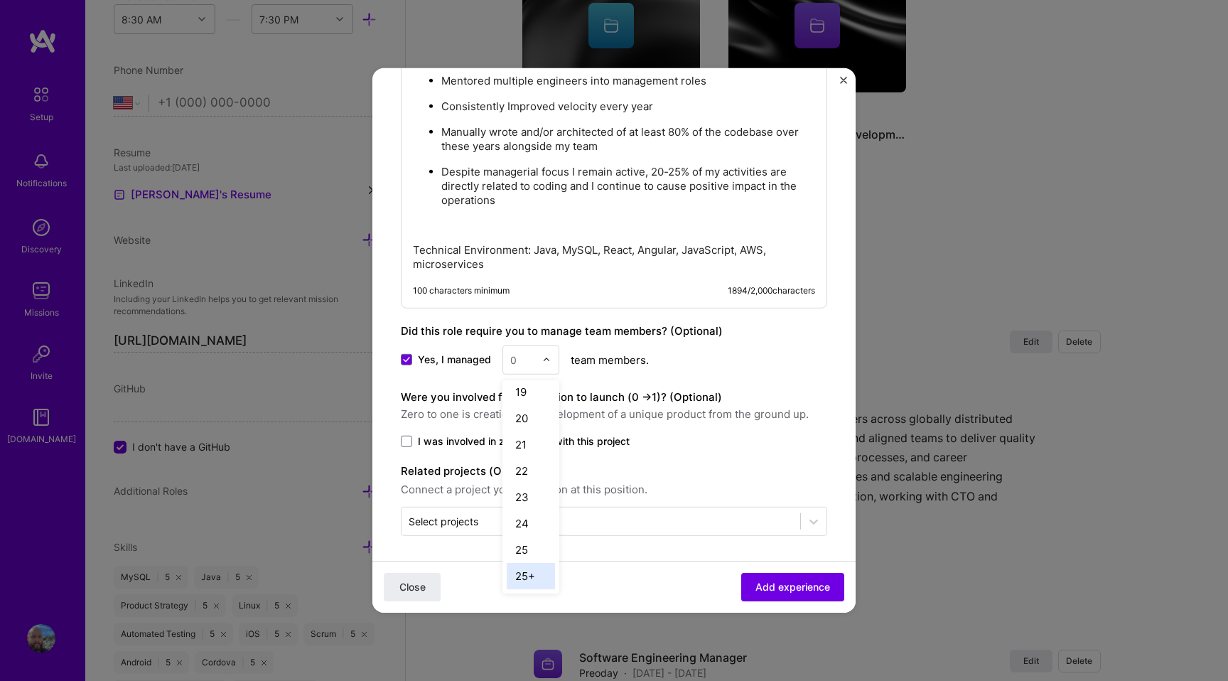
click at [526, 583] on div "25+" at bounding box center [530, 576] width 48 height 26
click at [670, 418] on span "Zero to one is creation and development of a unique product from the ground up." at bounding box center [614, 414] width 426 height 17
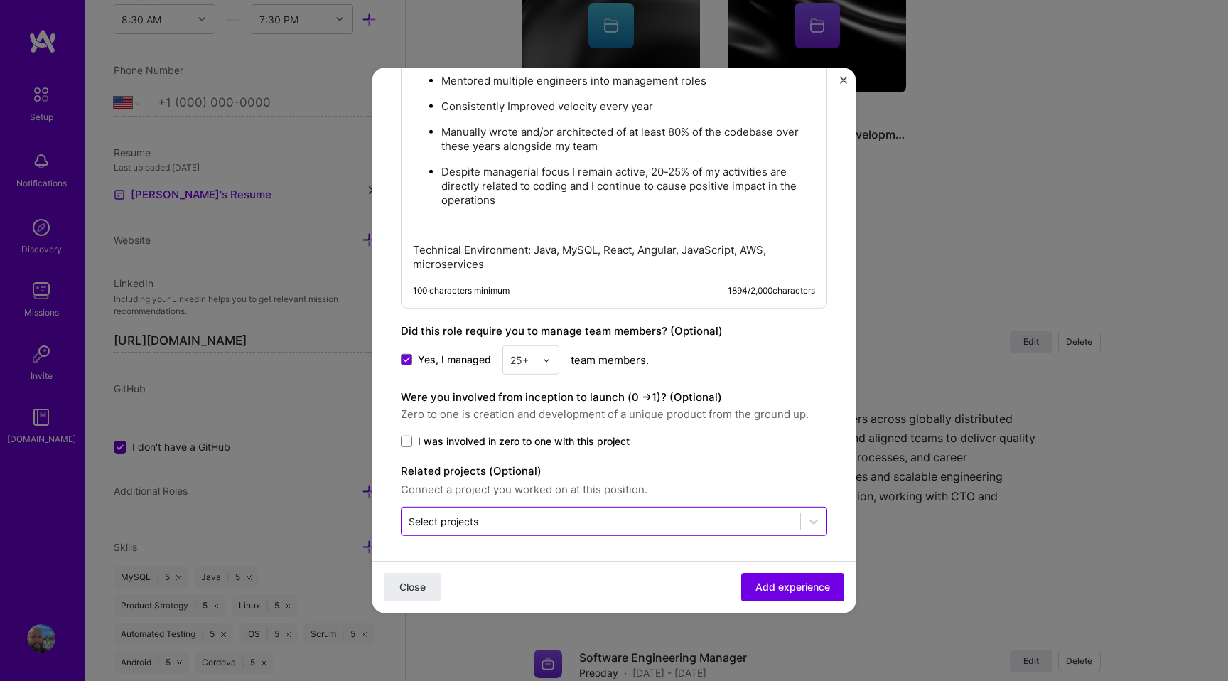
click at [466, 523] on div "Select projects" at bounding box center [443, 521] width 70 height 15
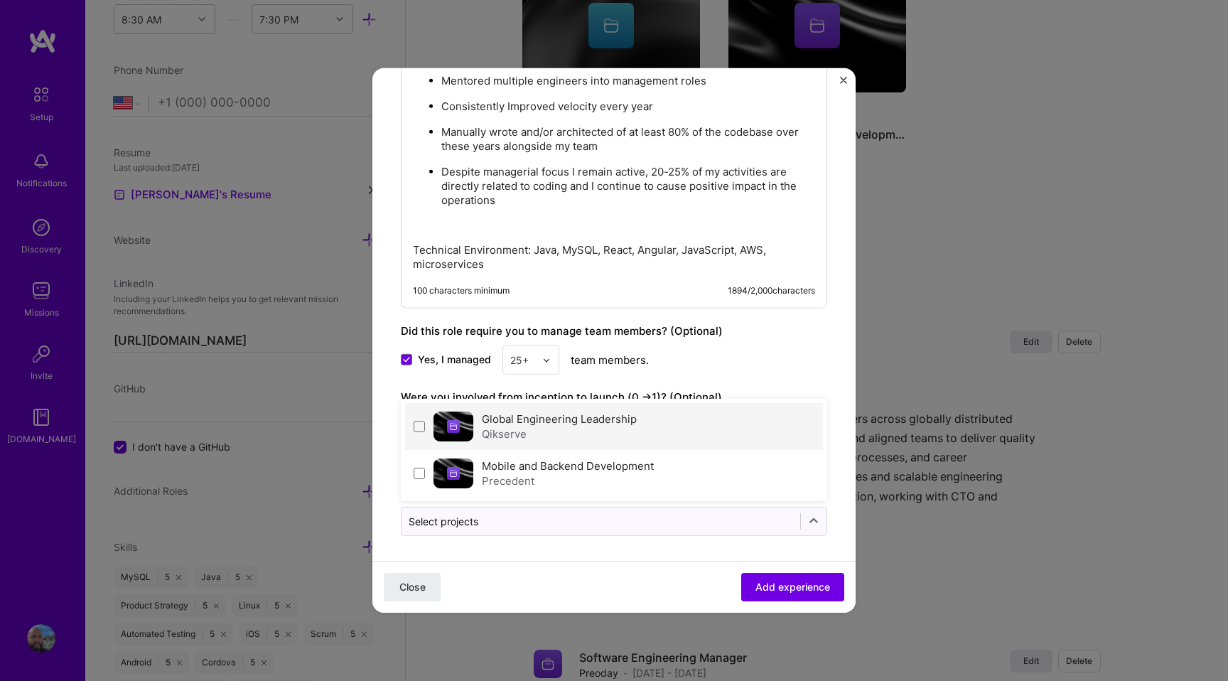
click at [724, 426] on div "Global Engineering Leadership Qikserve" at bounding box center [614, 426] width 418 height 47
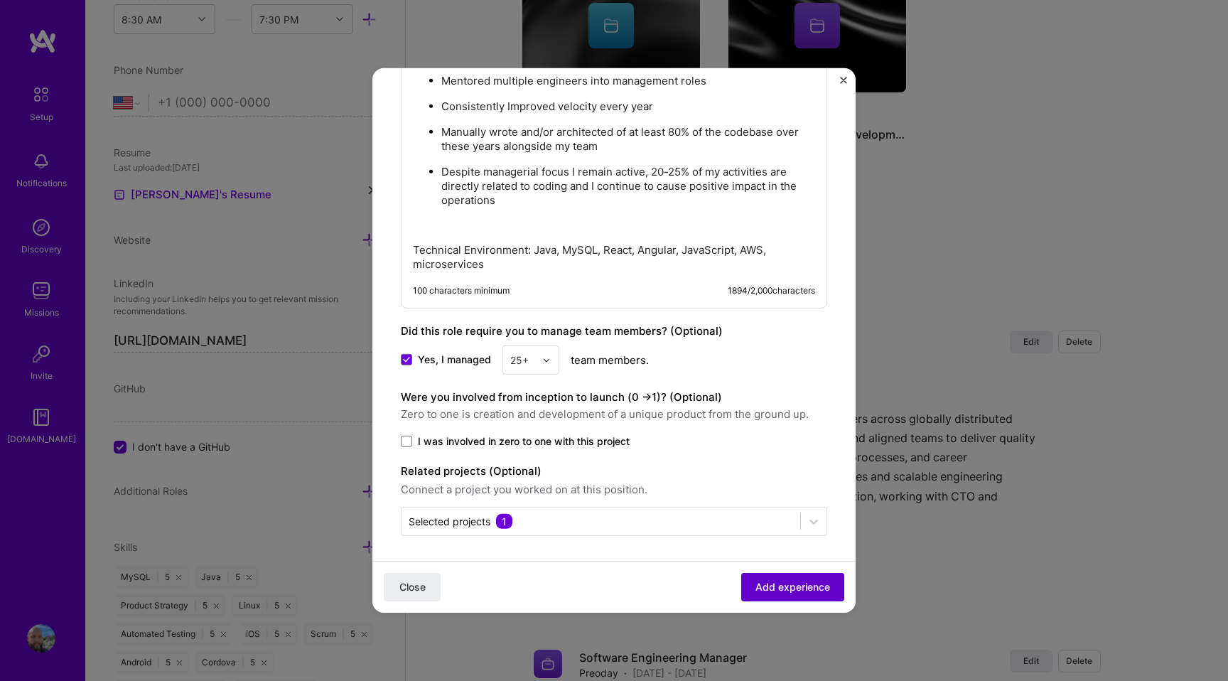
click at [769, 584] on span "Add experience" at bounding box center [792, 587] width 75 height 14
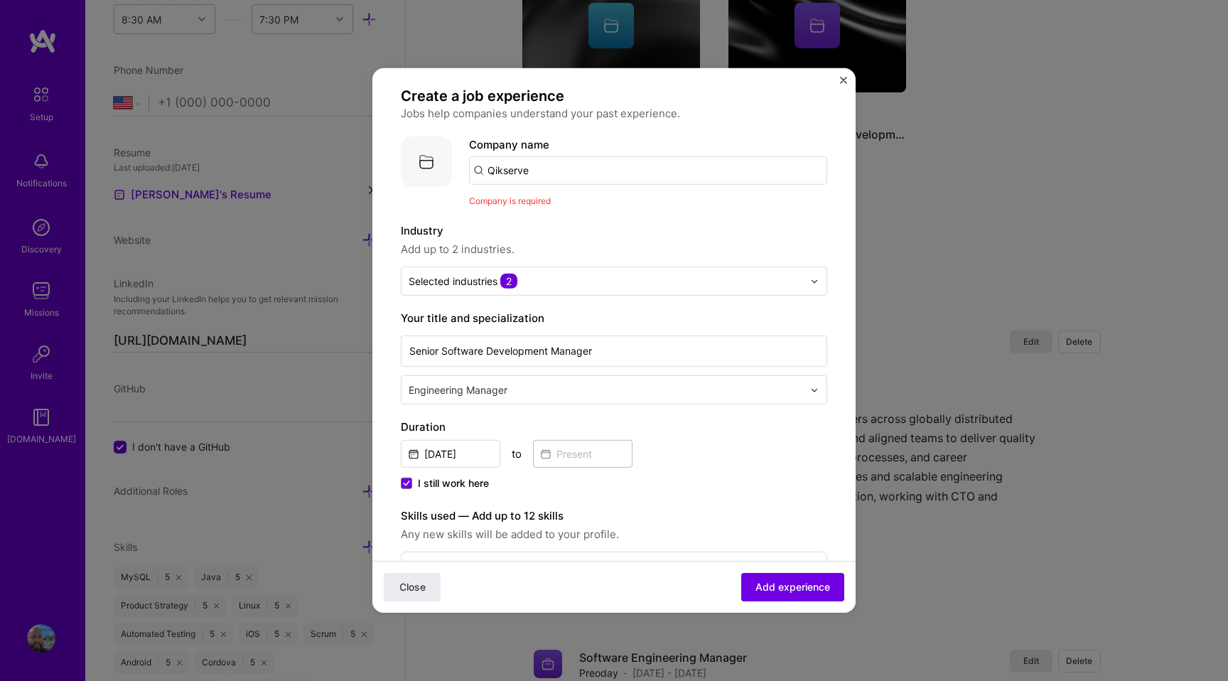
scroll to position [7, 0]
click at [538, 172] on input "Qikserve" at bounding box center [648, 173] width 358 height 28
type input "Qikserve"
click at [530, 214] on span "Add company" at bounding box center [509, 212] width 68 height 15
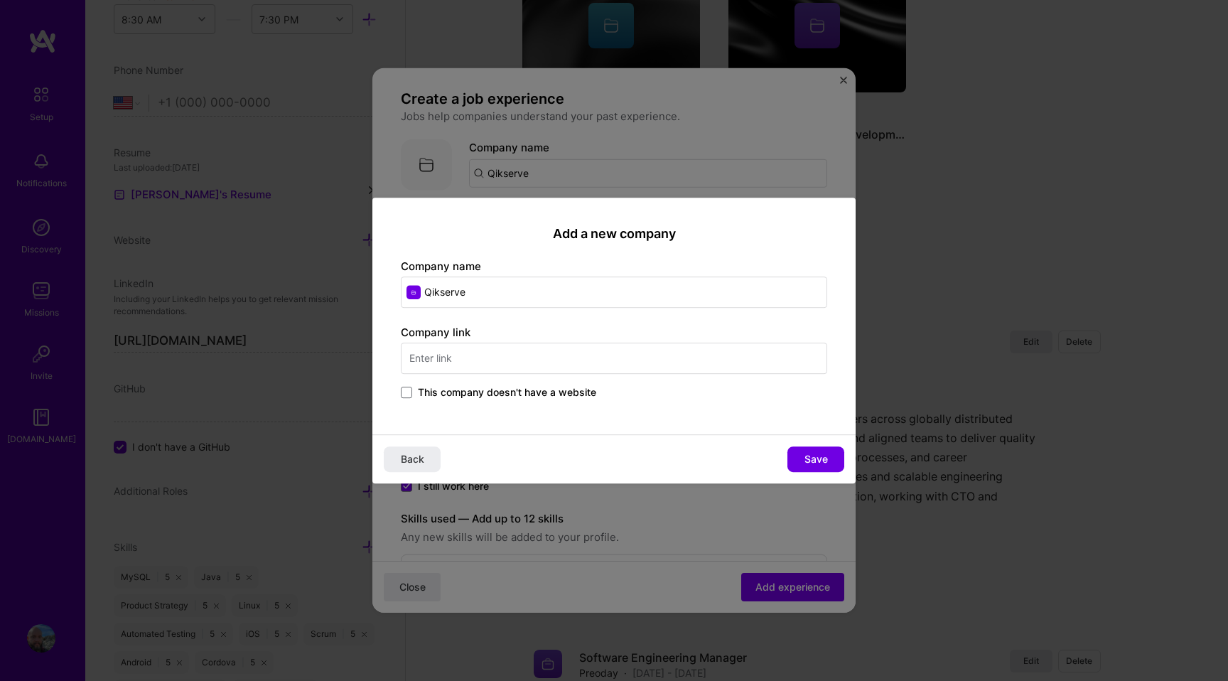
click at [557, 359] on input "text" at bounding box center [614, 357] width 426 height 31
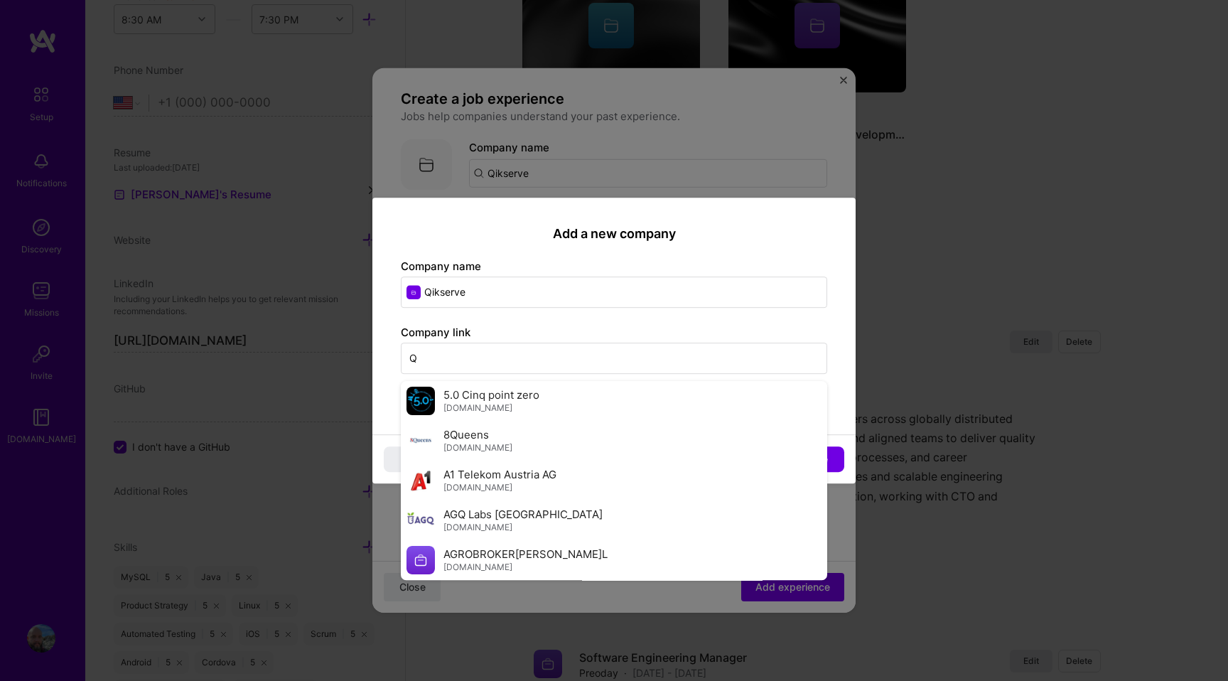
paste input "[URL][DOMAIN_NAME]"
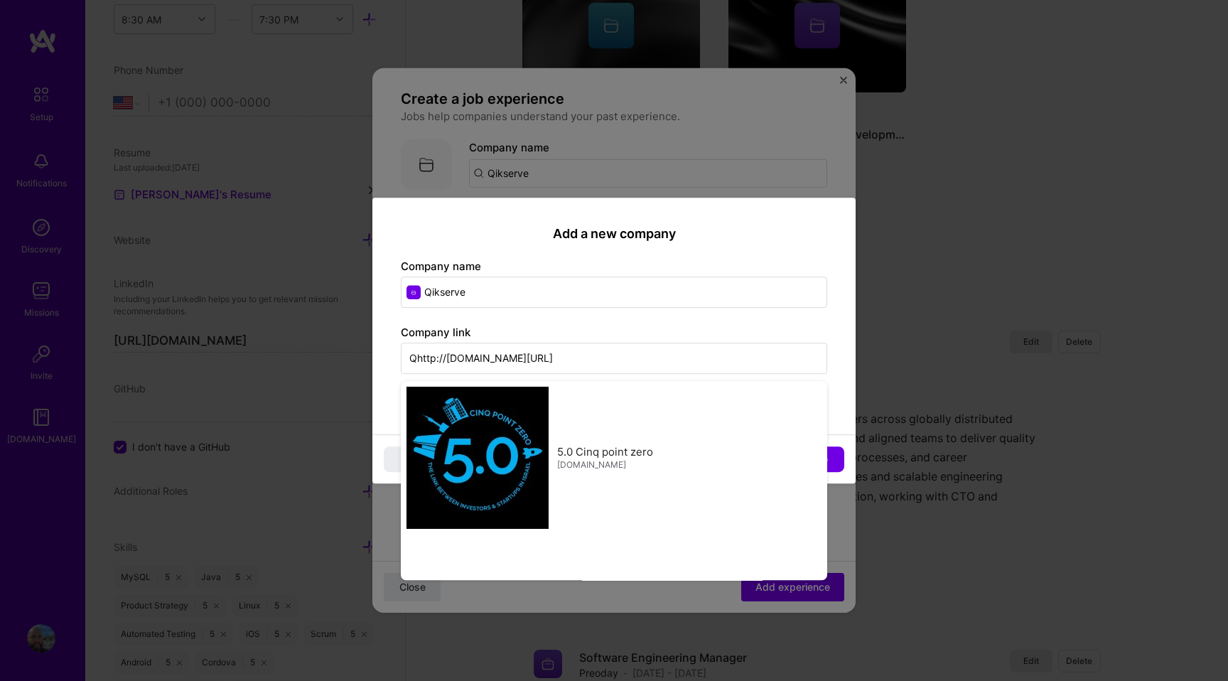
paste input "text"
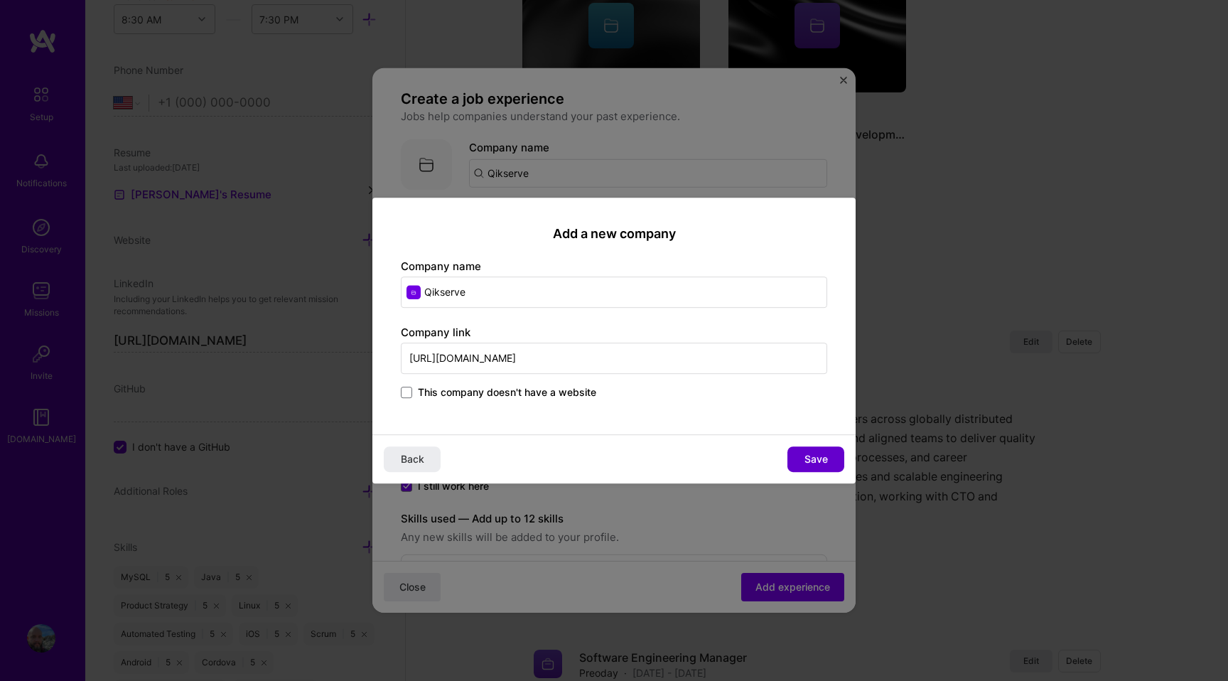
type input "[URL][DOMAIN_NAME]"
click at [816, 459] on span "Save" at bounding box center [815, 459] width 23 height 14
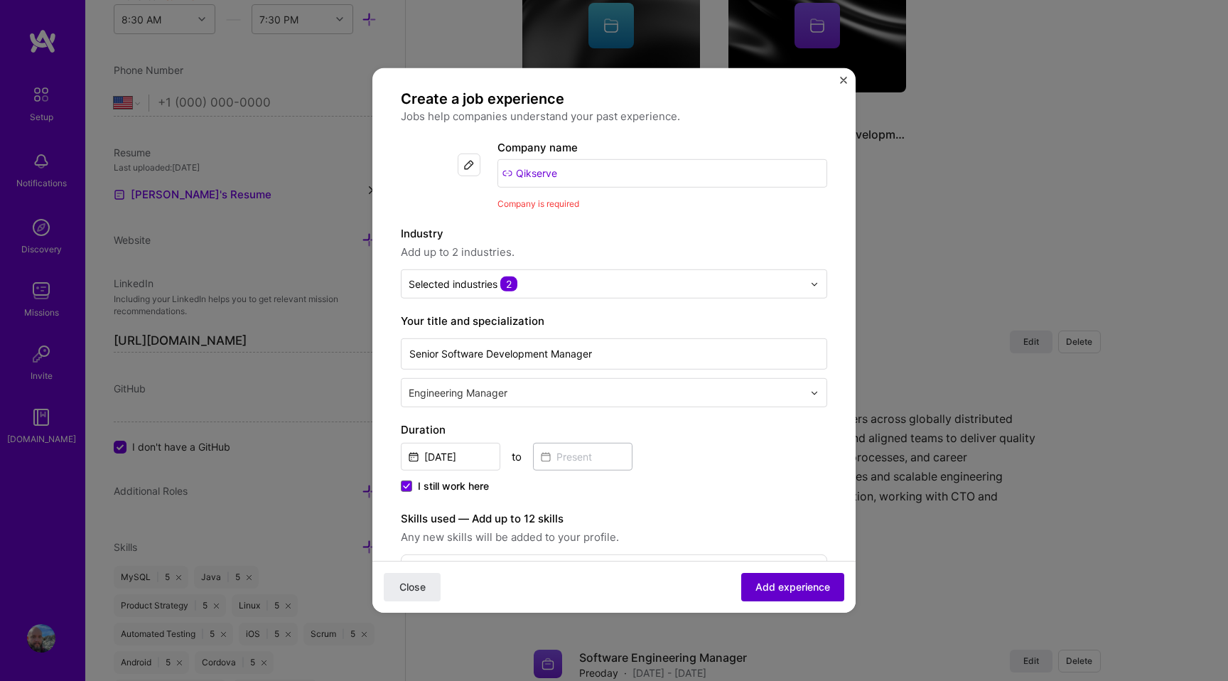
click at [782, 589] on span "Add experience" at bounding box center [792, 587] width 75 height 14
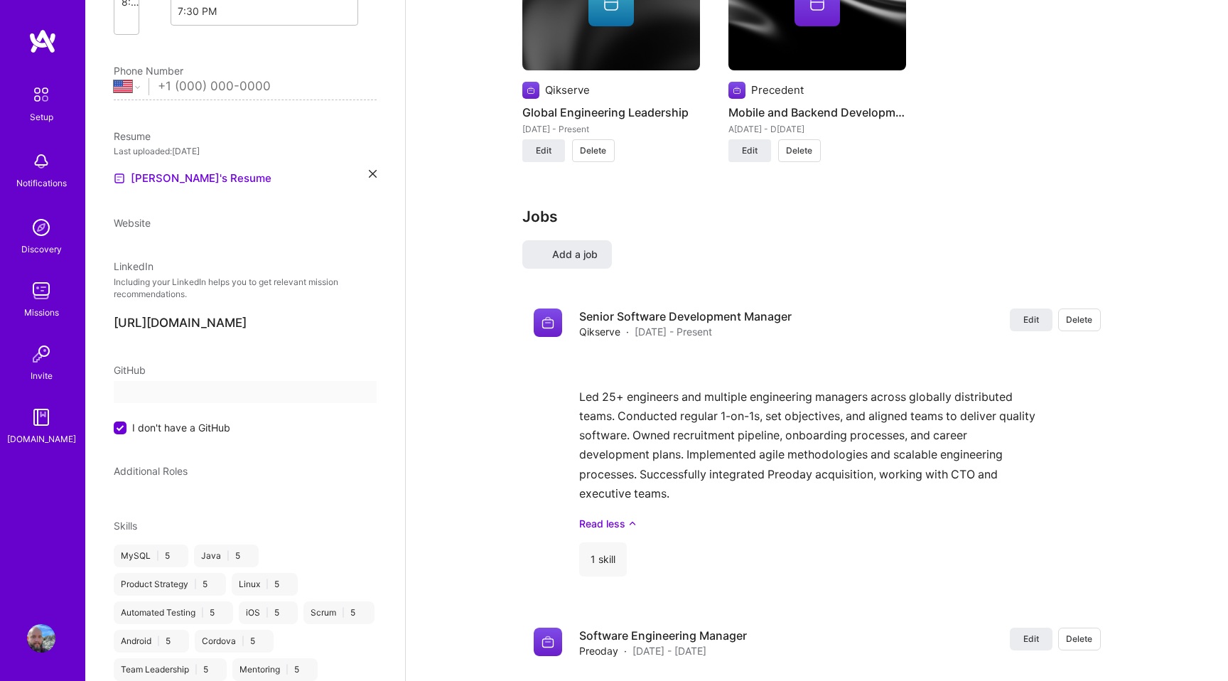
select select "US"
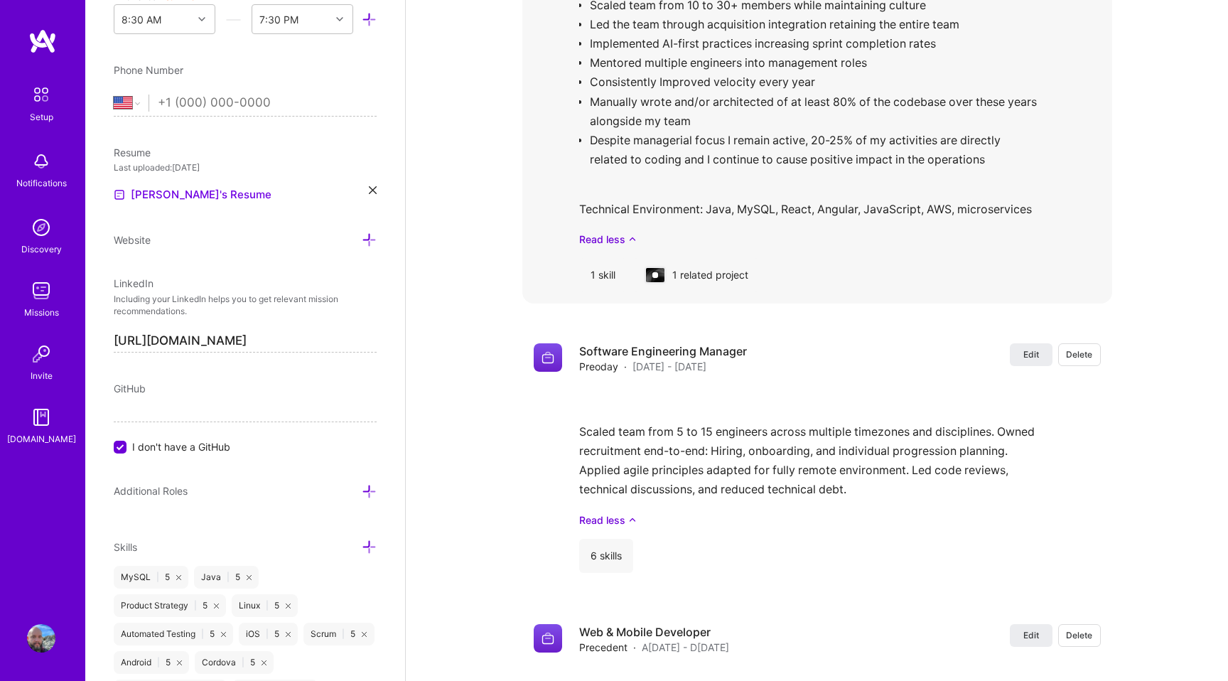
scroll to position [2055, 0]
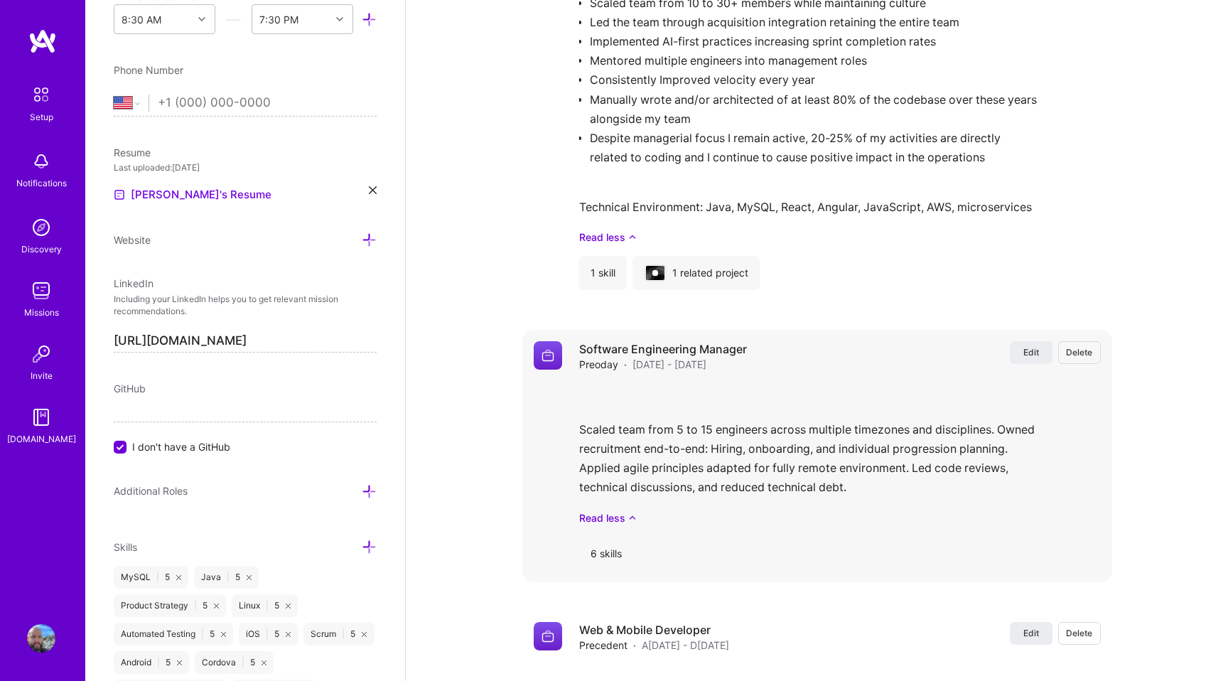
click at [1080, 350] on span "Delete" at bounding box center [1079, 352] width 26 height 12
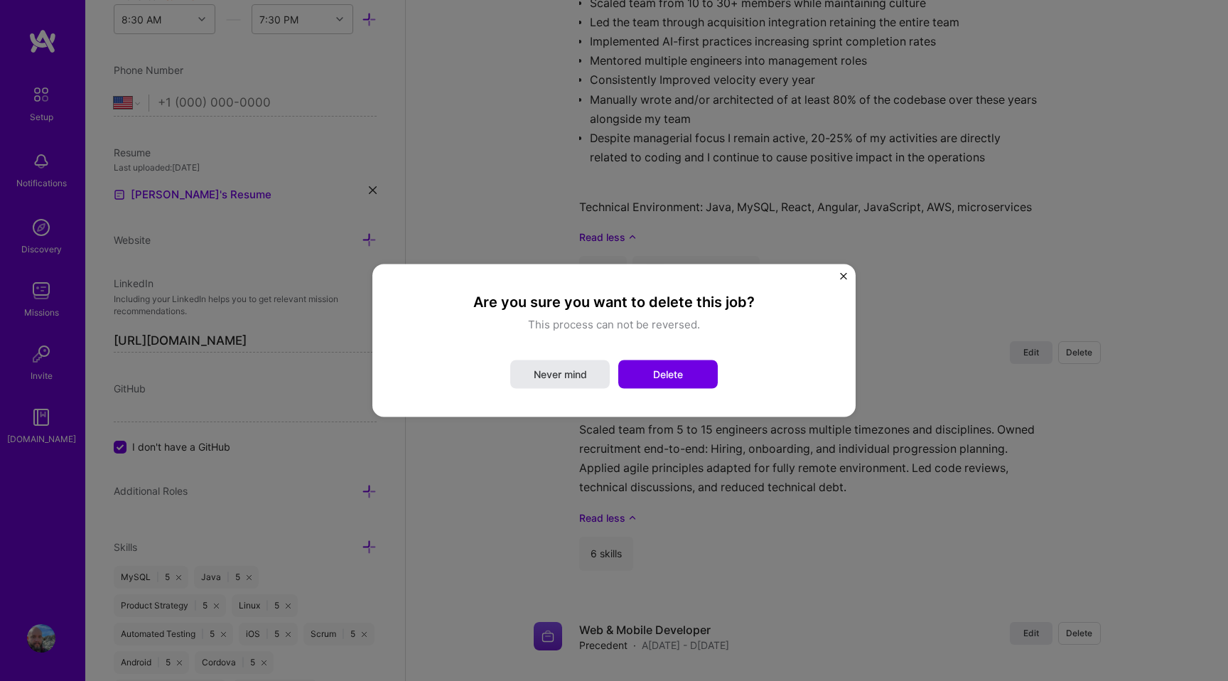
click at [555, 376] on span "Never mind" at bounding box center [559, 374] width 53 height 14
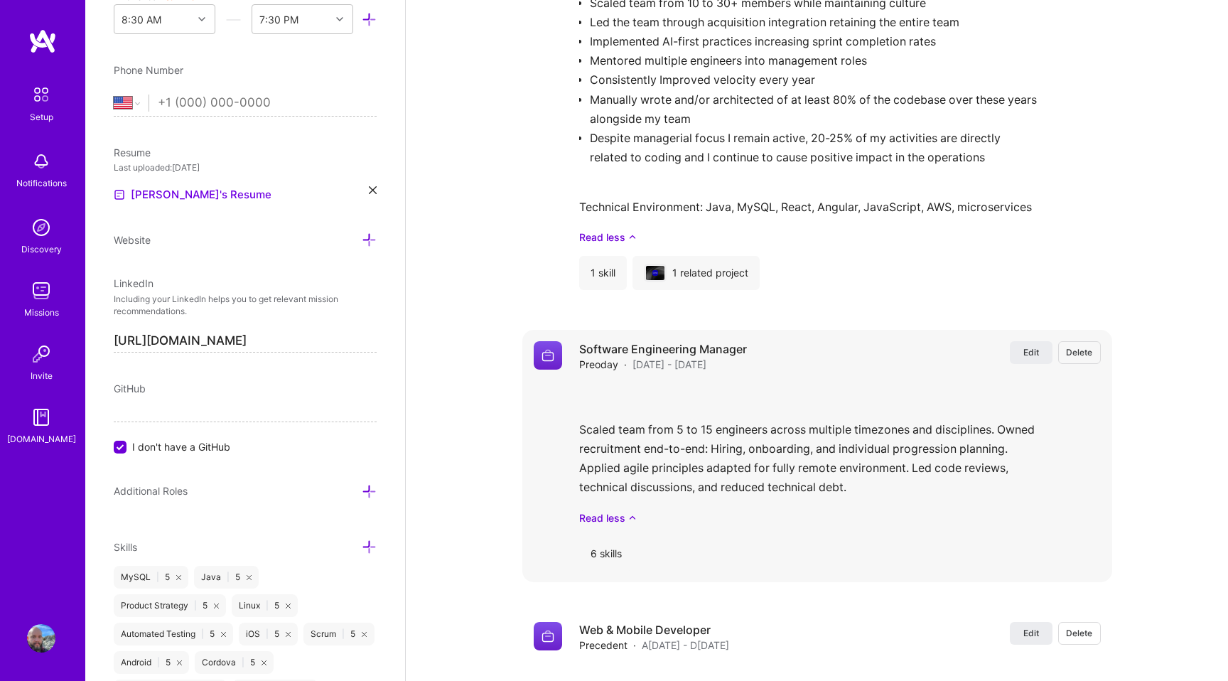
click at [1076, 353] on span "Delete" at bounding box center [1079, 352] width 26 height 12
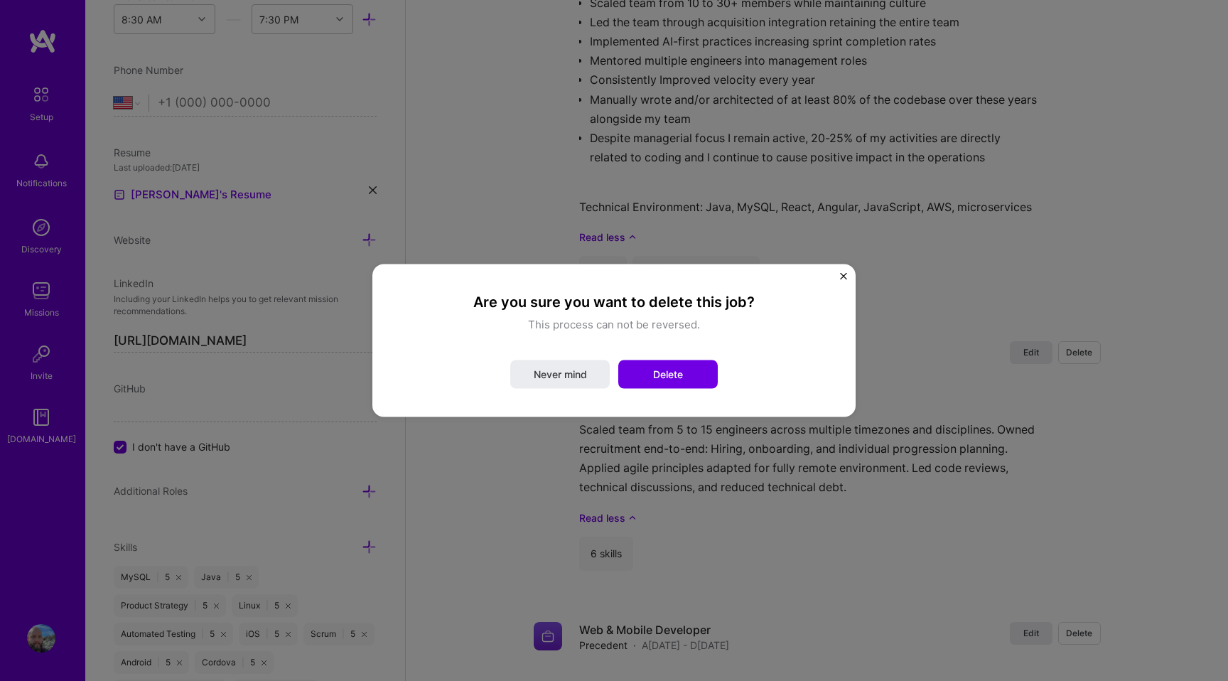
click at [852, 511] on div "Are you sure you want to delete this job? This process can not be reversed. Nev…" at bounding box center [614, 340] width 1228 height 681
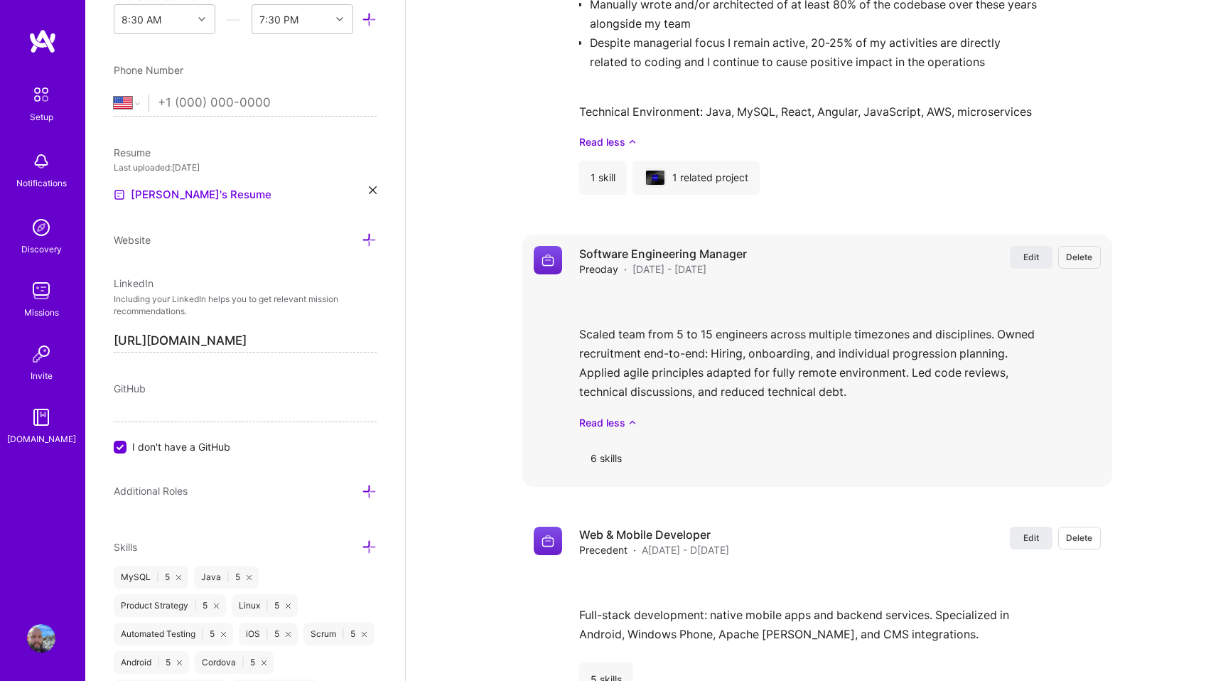
scroll to position [2147, 0]
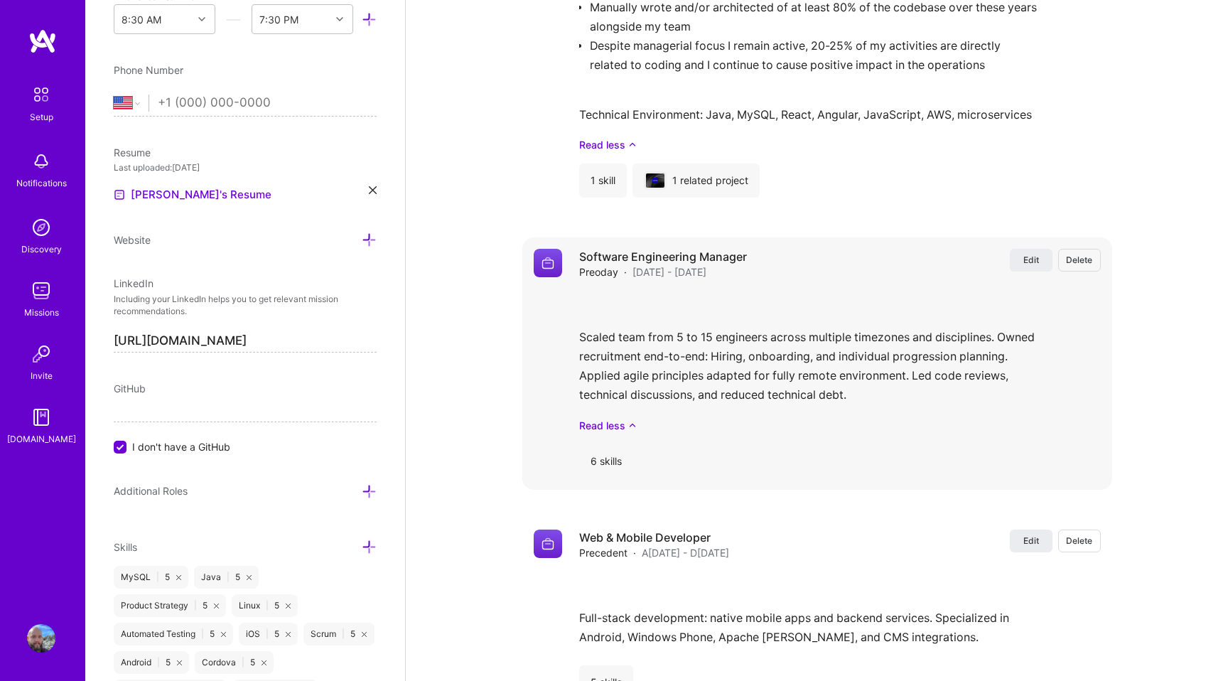
click at [1077, 259] on span "Delete" at bounding box center [1079, 260] width 26 height 12
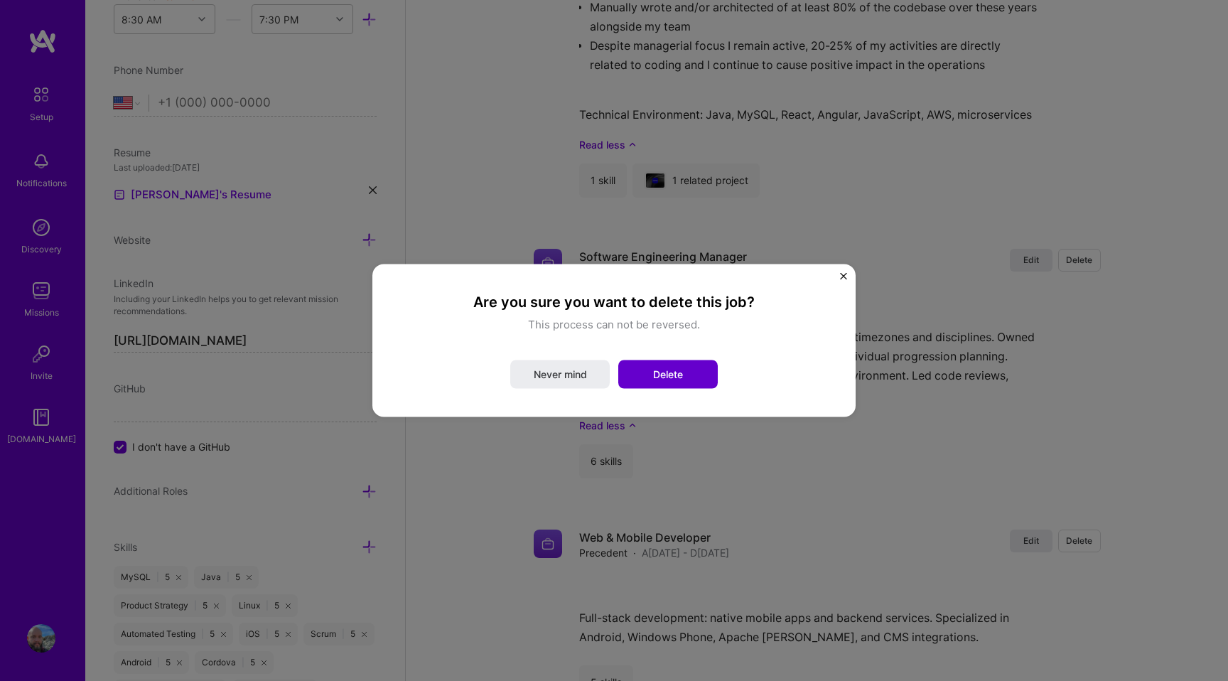
click at [672, 373] on span "Delete" at bounding box center [668, 374] width 30 height 14
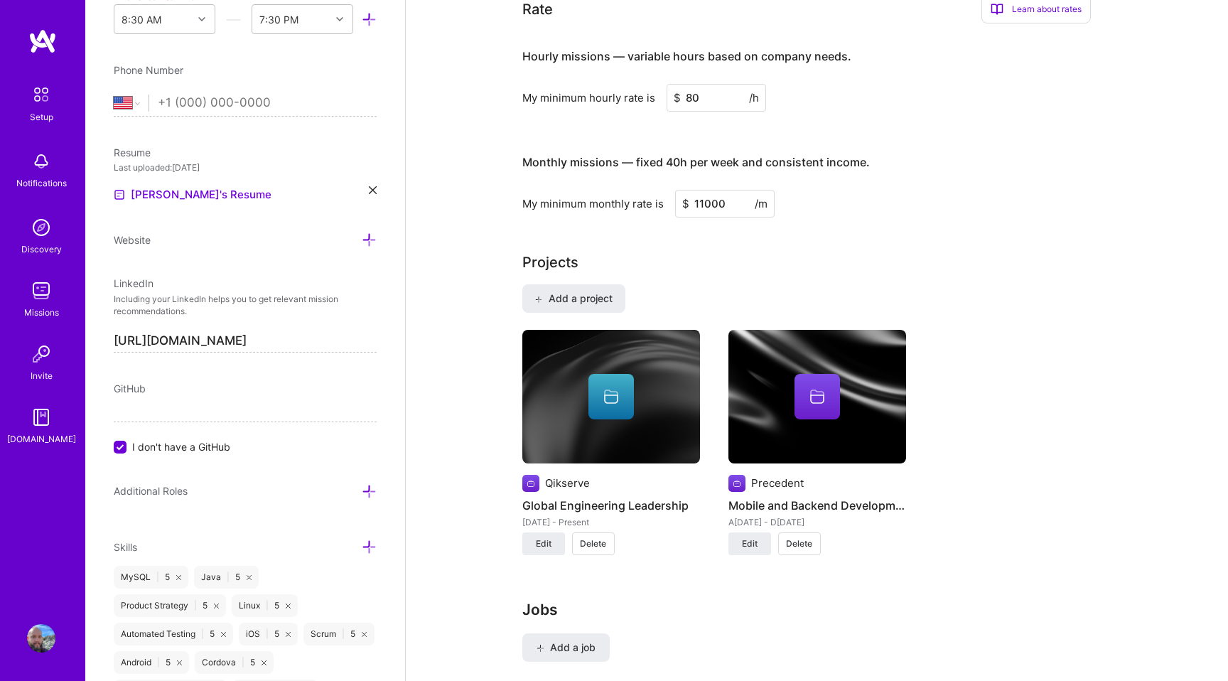
scroll to position [1261, 0]
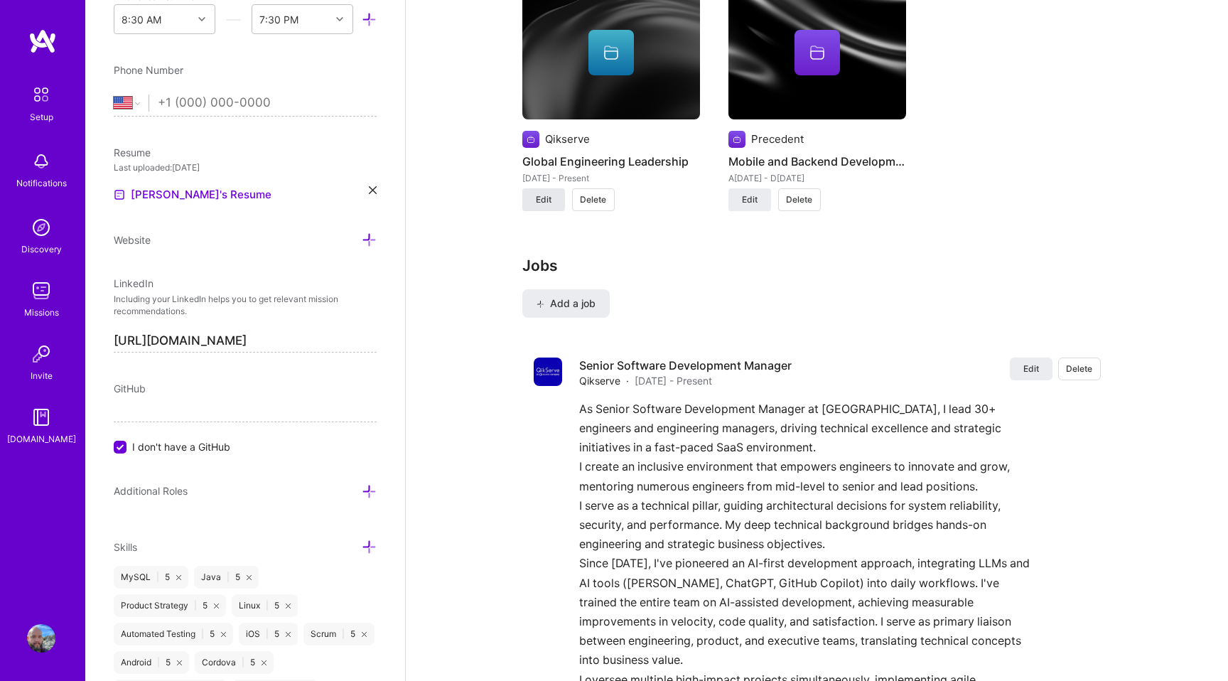
click at [536, 205] on span "Edit" at bounding box center [544, 199] width 16 height 13
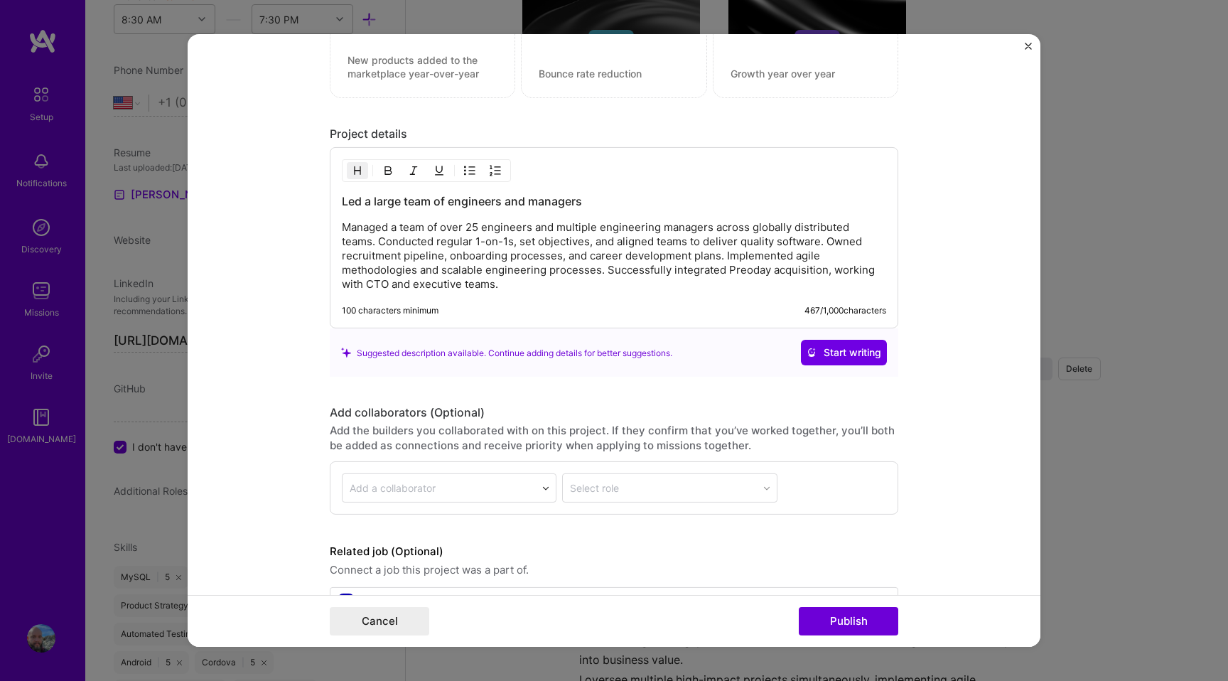
scroll to position [1414, 0]
click at [460, 217] on div "Led a large team of engineers and managers Managed a team of over 25 engineers …" at bounding box center [614, 243] width 544 height 98
click at [464, 229] on p "Managed a team of over 25 engineers and multiple engineering managers across gl…" at bounding box center [614, 256] width 544 height 71
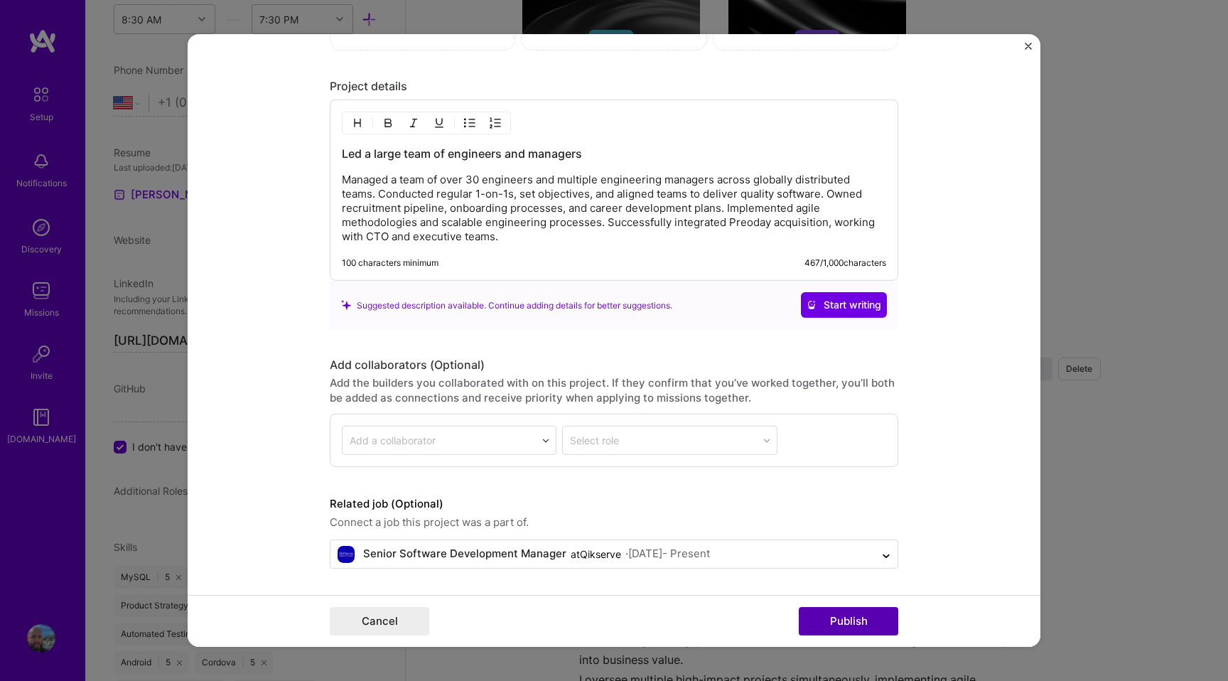
click at [854, 616] on button "Publish" at bounding box center [847, 621] width 99 height 28
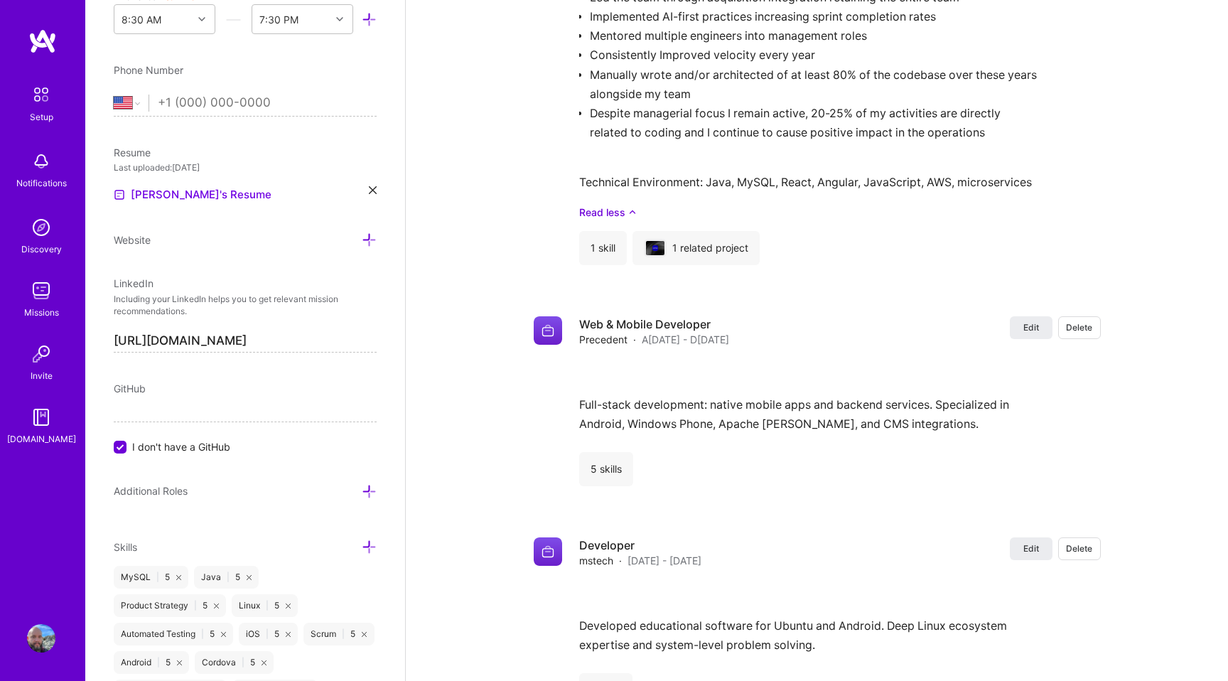
scroll to position [2152, 0]
